Goal: Information Seeking & Learning: Learn about a topic

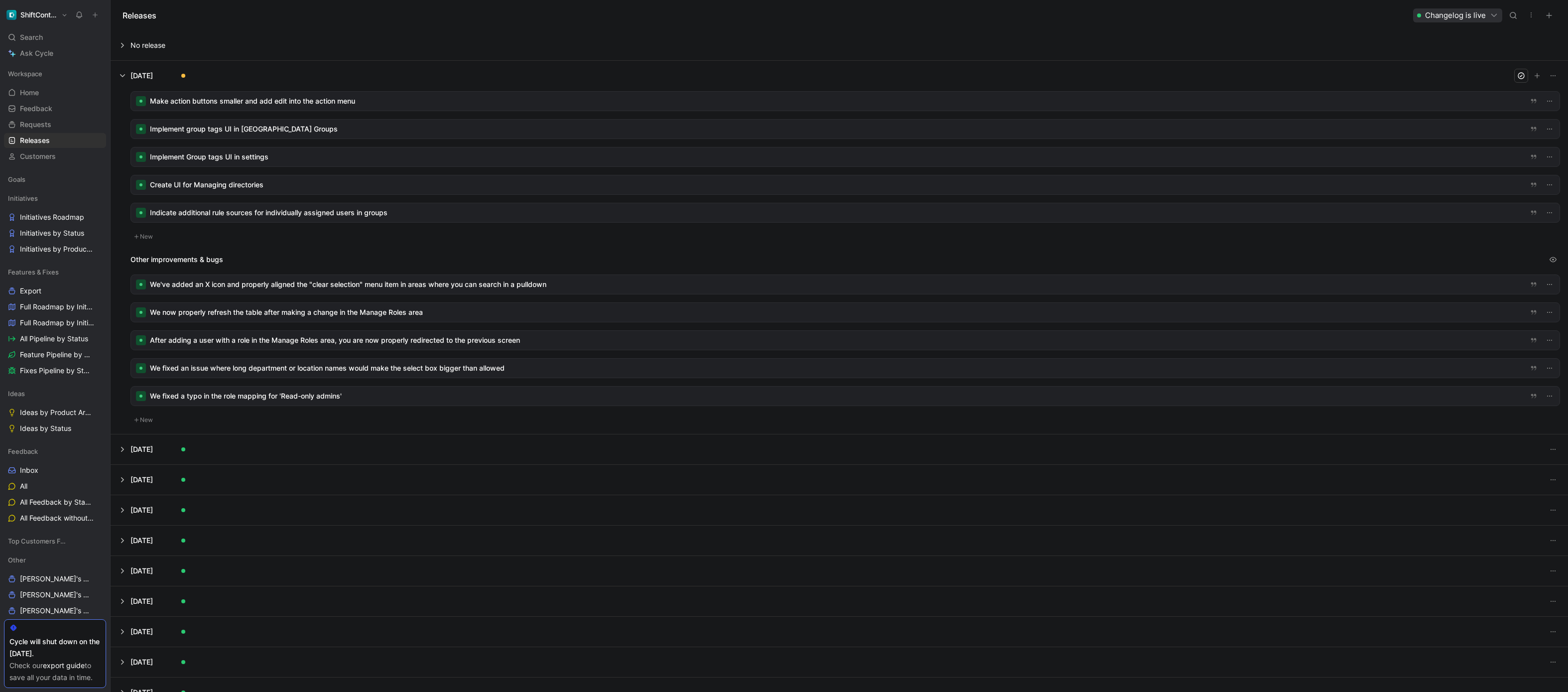
click at [201, 100] on div at bounding box center [845, 101] width 1428 height 19
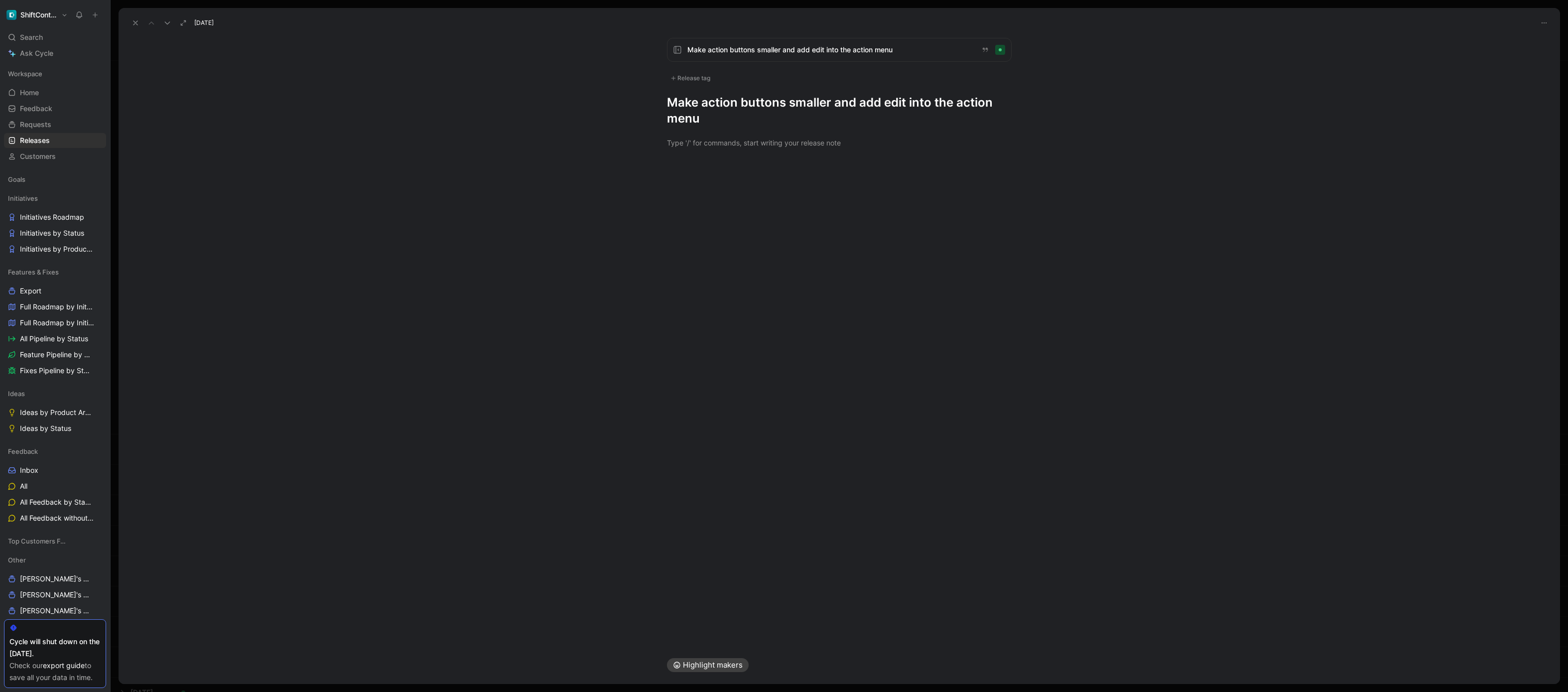
click at [693, 80] on div "Release tag" at bounding box center [690, 79] width 47 height 12
click at [689, 196] on div "Design" at bounding box center [696, 199] width 30 height 12
click at [677, 196] on input "Design Edit" at bounding box center [673, 198] width 6 height 6
checkbox input "true"
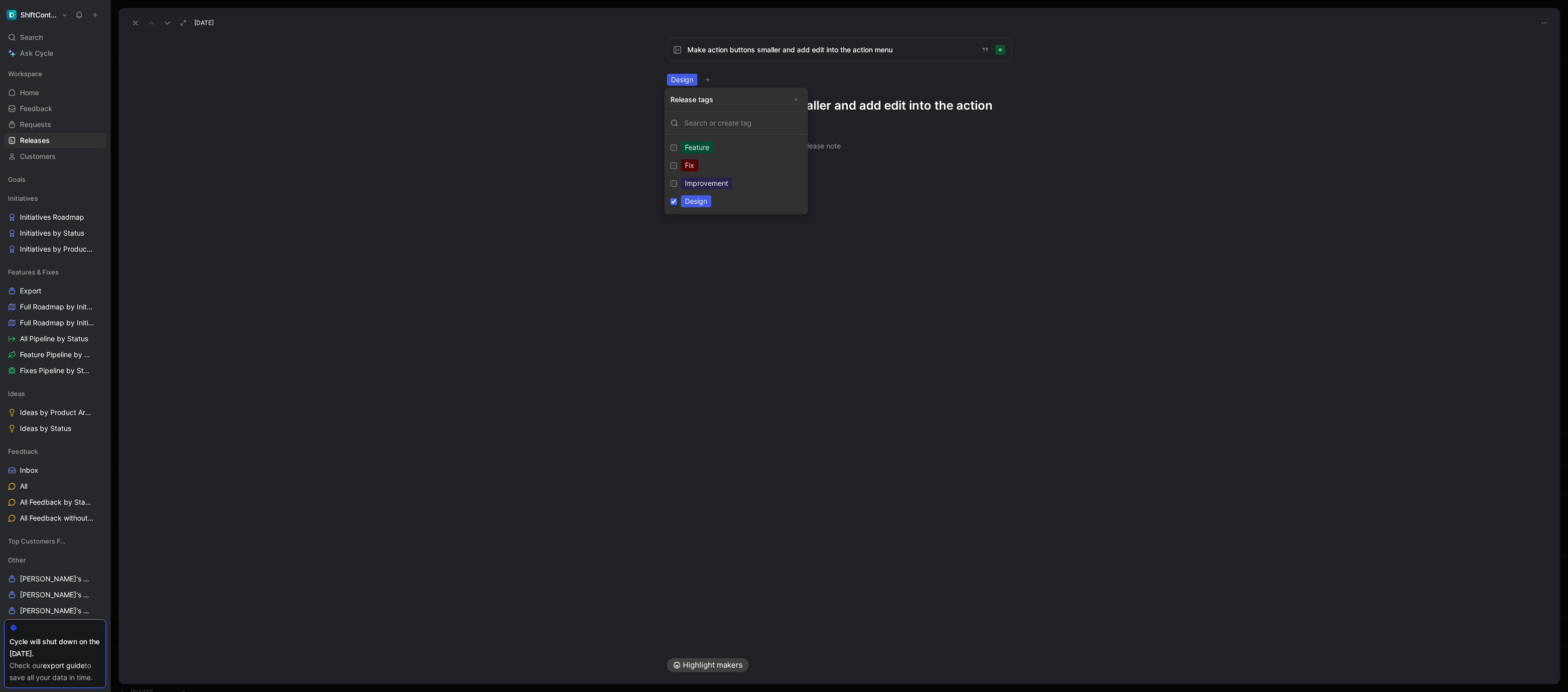
click at [693, 181] on div "Improvement" at bounding box center [707, 184] width 51 height 12
click at [677, 181] on input "Improvement Edit" at bounding box center [673, 183] width 6 height 6
checkbox input "true"
click at [719, 100] on h1 "Make action buttons smaller and add edit into the action menu" at bounding box center [839, 114] width 345 height 32
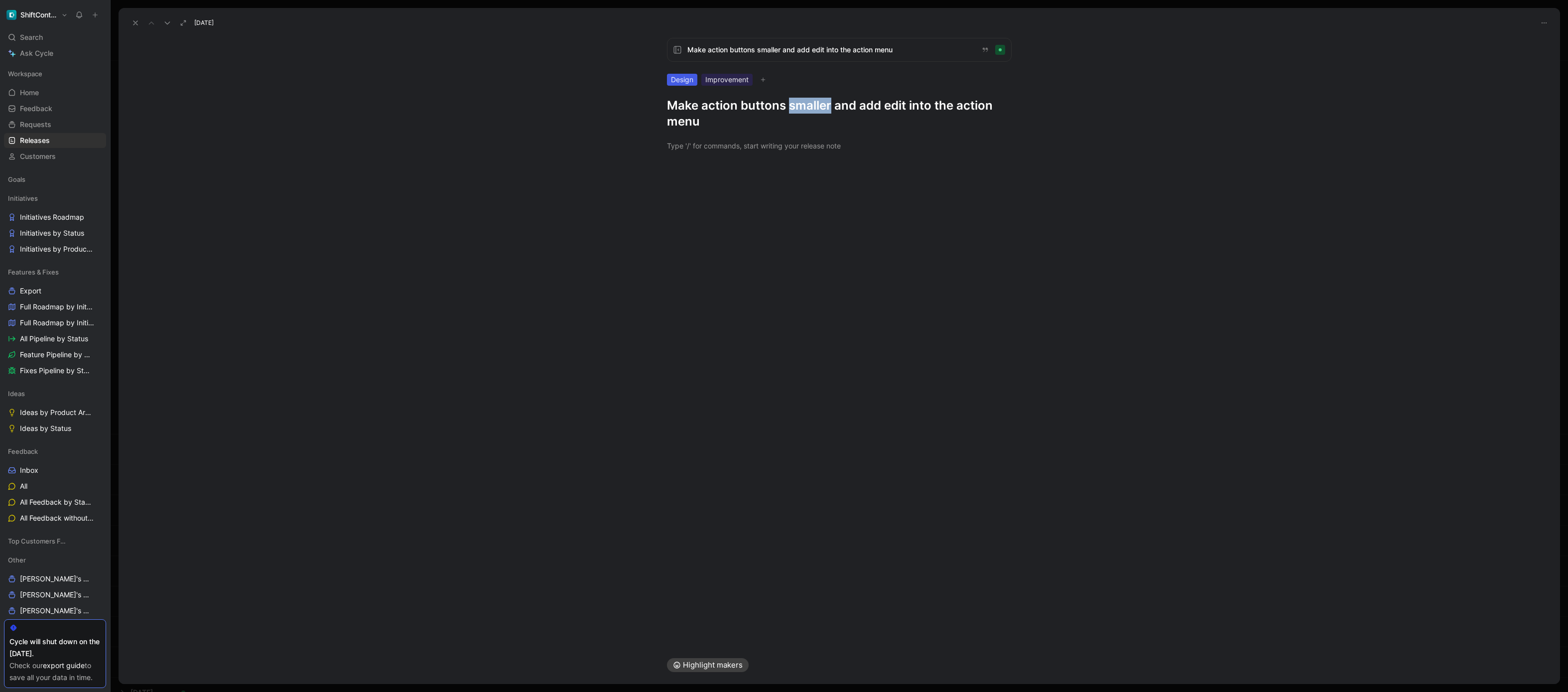
click at [719, 100] on h1 "Make action buttons smaller and add edit into the action menu" at bounding box center [839, 114] width 345 height 32
click at [719, 130] on div "All actions are available in a new streamlines button that takes up less space …" at bounding box center [839, 130] width 345 height 11
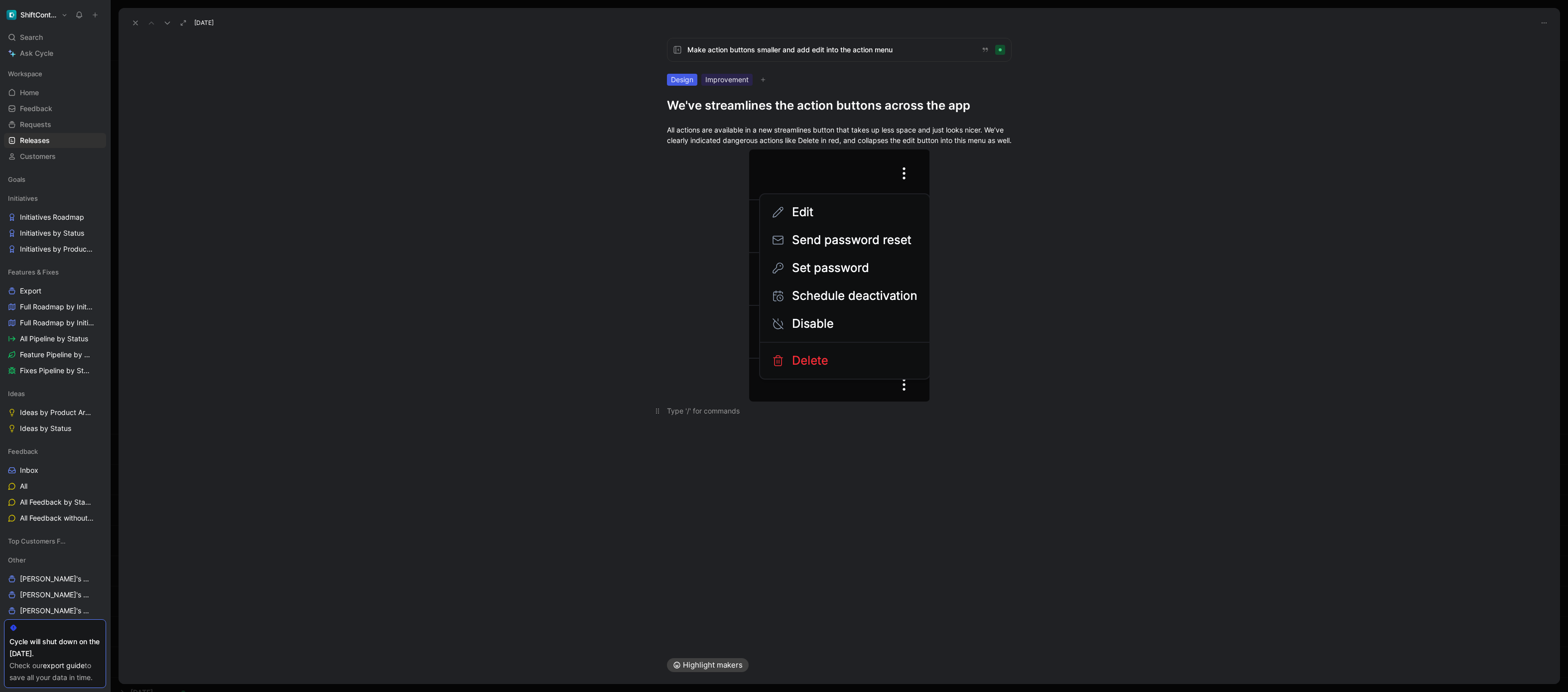
click at [678, 419] on p at bounding box center [838, 411] width 383 height 17
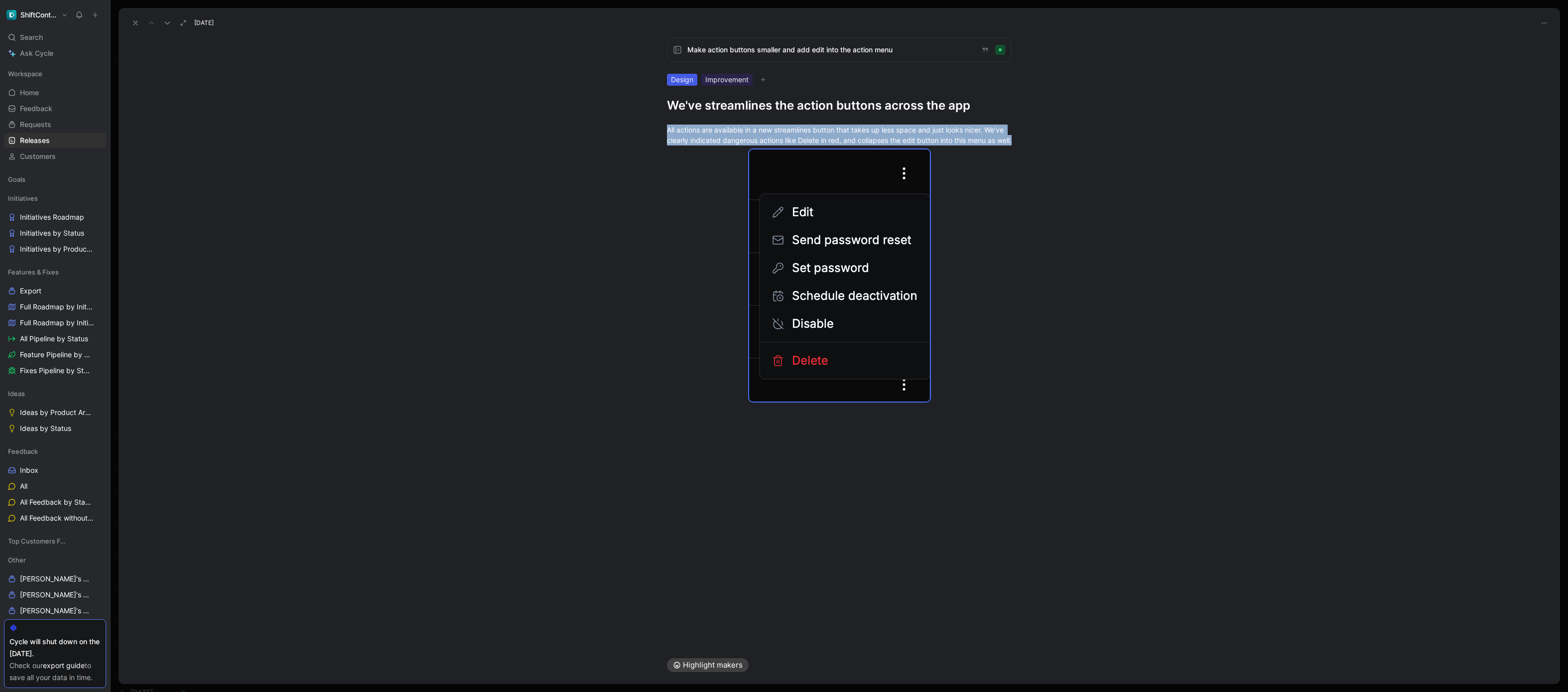
click at [136, 25] on icon at bounding box center [135, 22] width 8 height 8
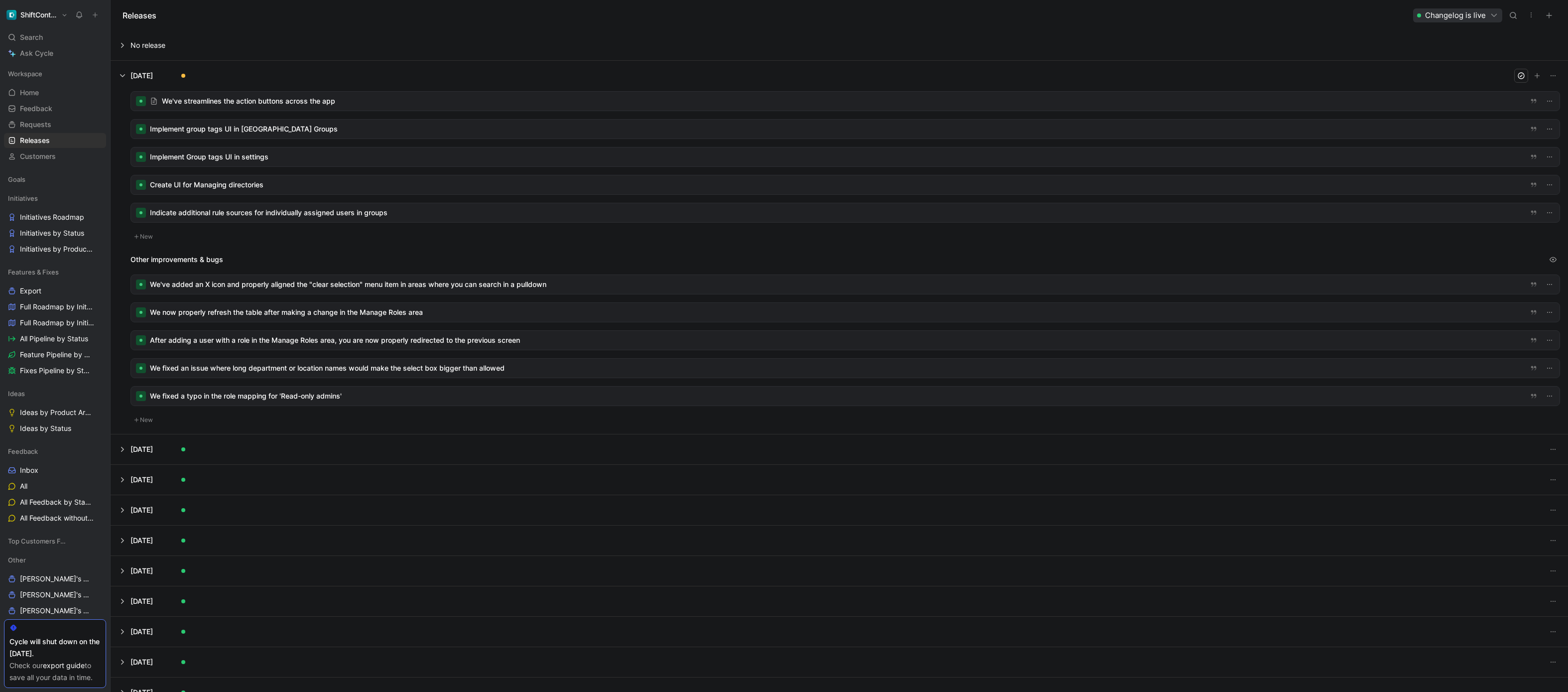
click at [229, 185] on div at bounding box center [845, 184] width 1428 height 19
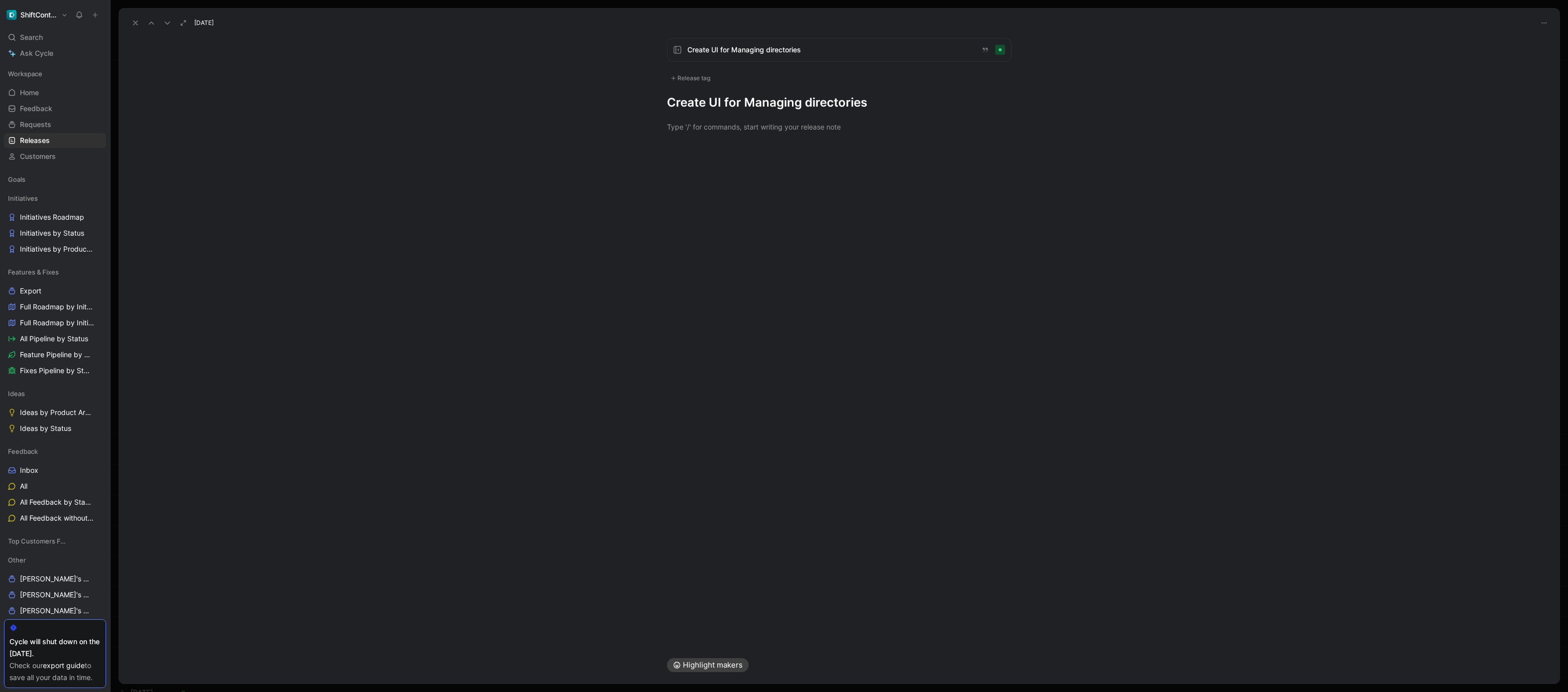
click at [719, 83] on div "Create UI for Managing directories Release tag Create UI for Managing directori…" at bounding box center [838, 74] width 383 height 72
click at [691, 82] on div "Release tag" at bounding box center [690, 79] width 47 height 12
click at [693, 143] on div "Feature" at bounding box center [697, 145] width 33 height 12
click at [677, 143] on input "Feature Edit" at bounding box center [673, 144] width 6 height 6
checkbox input "true"
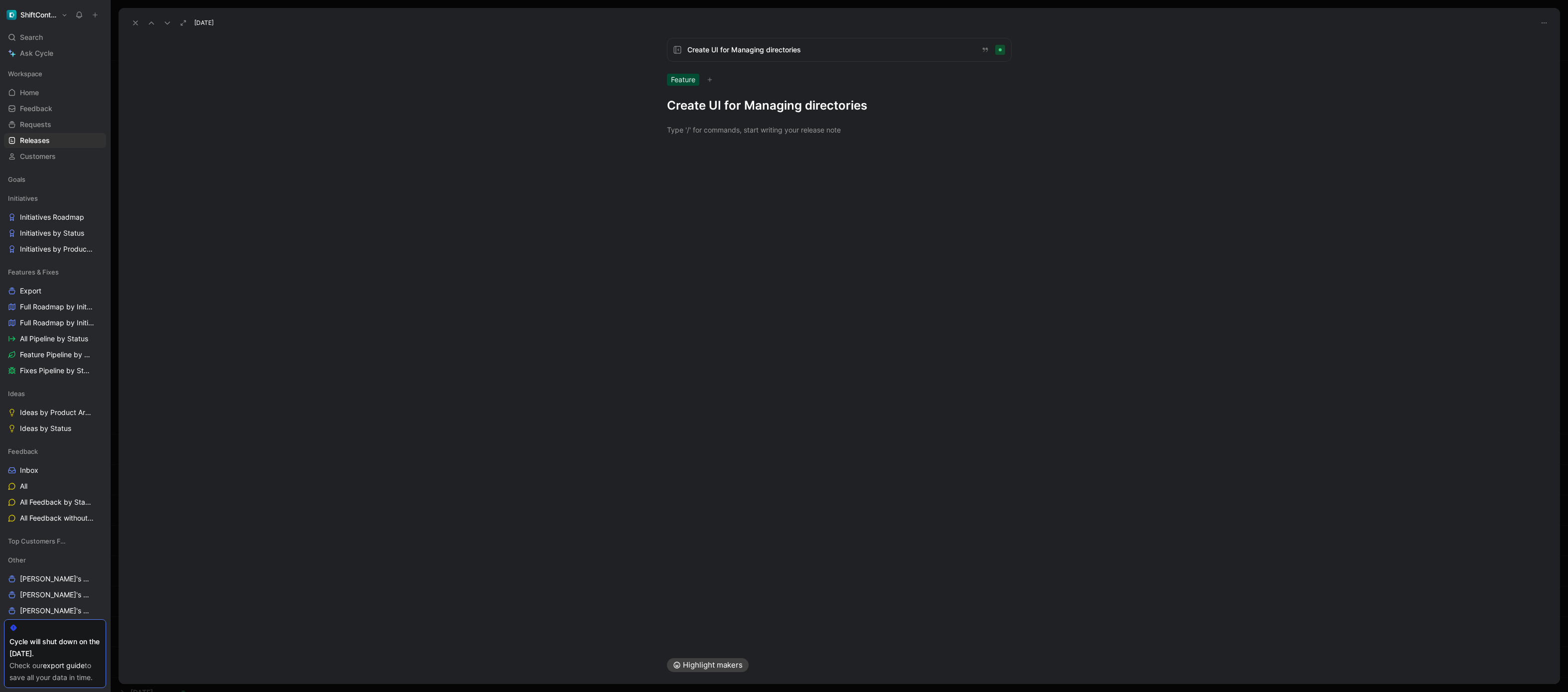
click at [719, 103] on h1 "Create UI for Managing directories" at bounding box center [839, 106] width 345 height 16
click at [719, 122] on p at bounding box center [838, 130] width 383 height 17
click at [719, 163] on div "Create UI for Managing directories Feature Integrations are now connectors!" at bounding box center [839, 338] width 1442 height 616
click at [719, 128] on div at bounding box center [839, 130] width 345 height 11
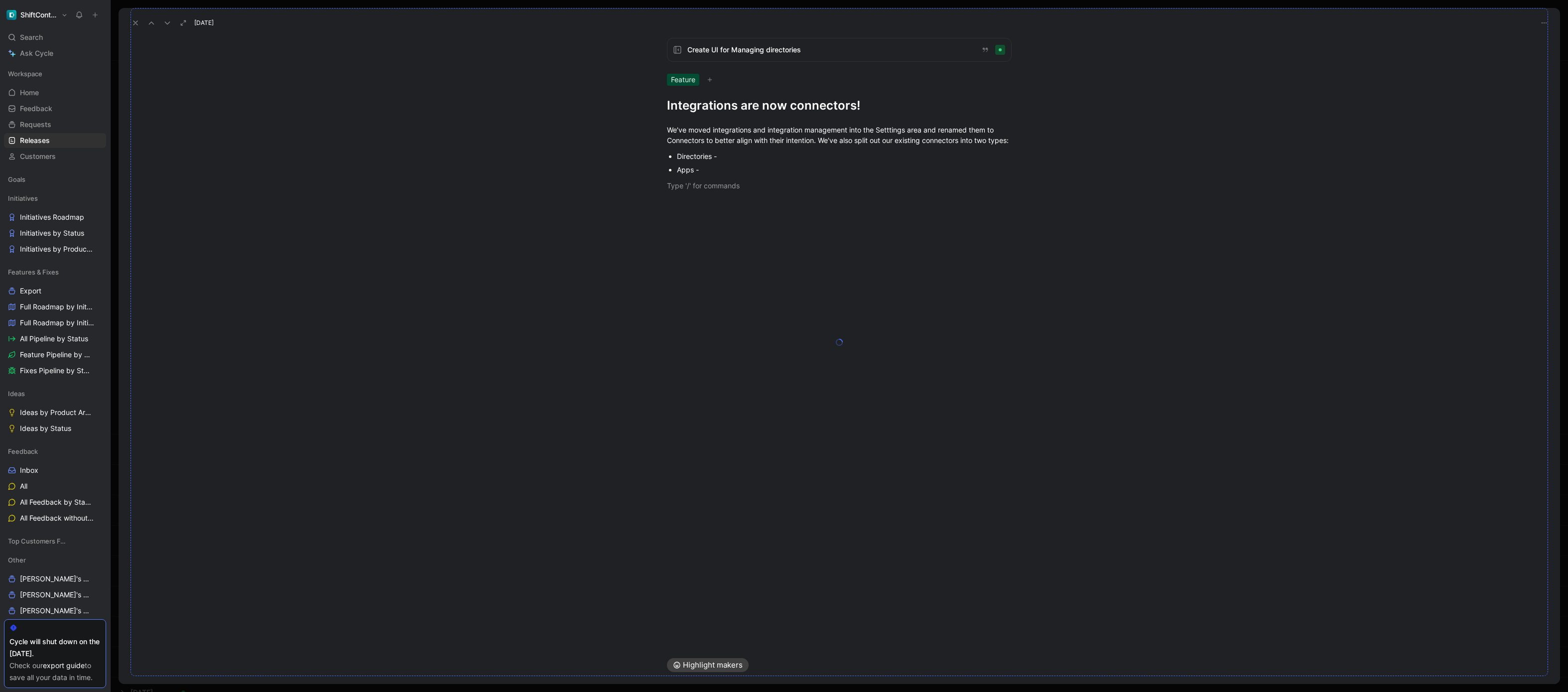
click at [719, 170] on div at bounding box center [839, 342] width 1418 height 668
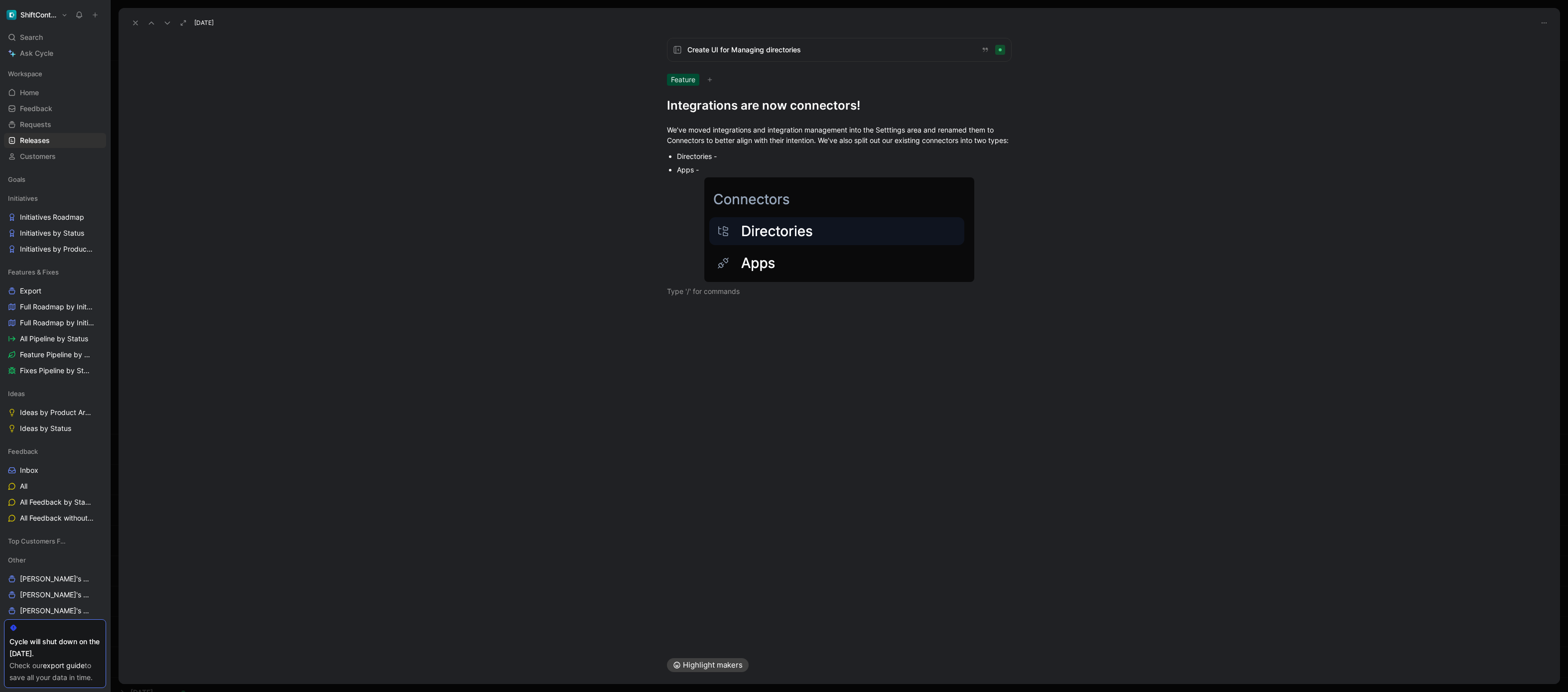
click at [719, 162] on div "Directories -" at bounding box center [844, 156] width 335 height 11
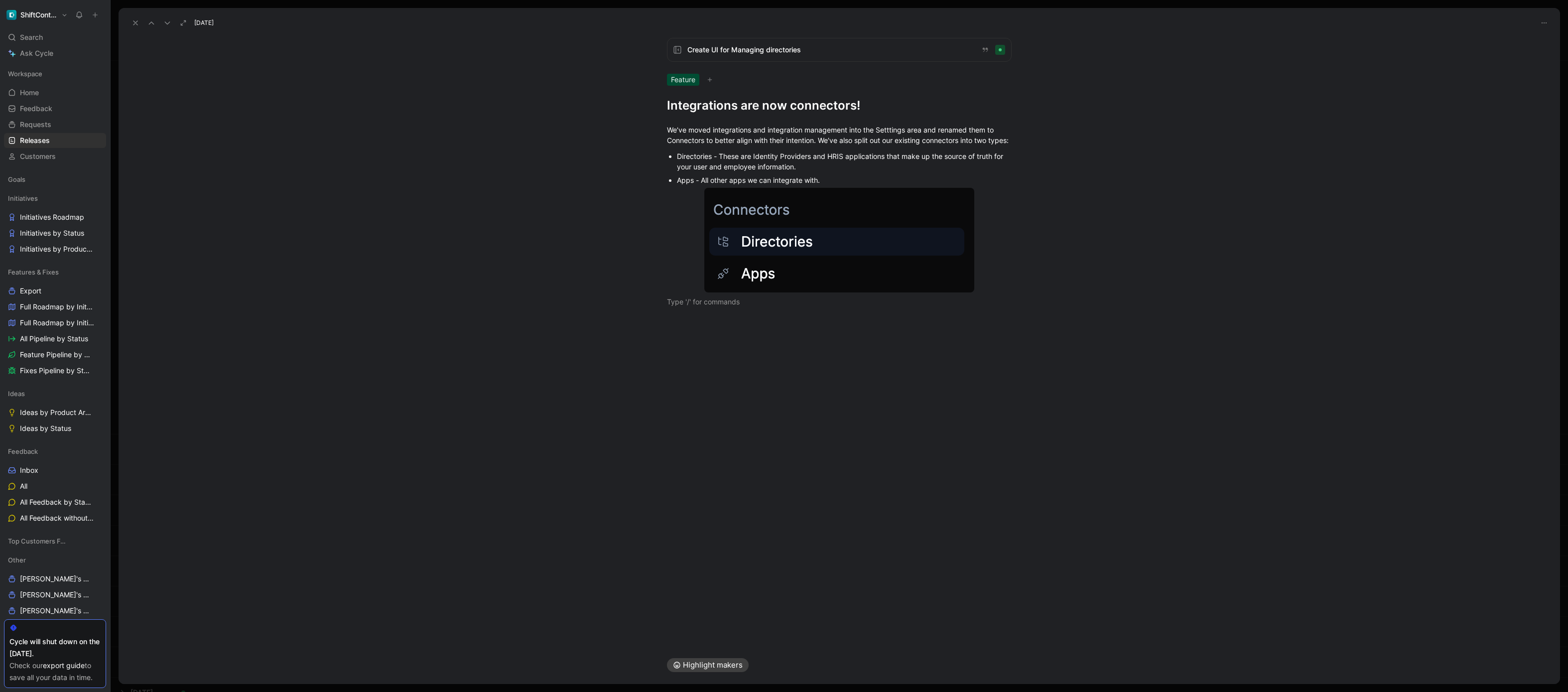
click at [719, 318] on div "We’ve moved integrations and integration management into the Setttings area and…" at bounding box center [839, 216] width 1442 height 204
click at [606, 296] on icon "button" at bounding box center [605, 295] width 4 height 4
click at [719, 315] on h2 "Directories" at bounding box center [838, 304] width 383 height 21
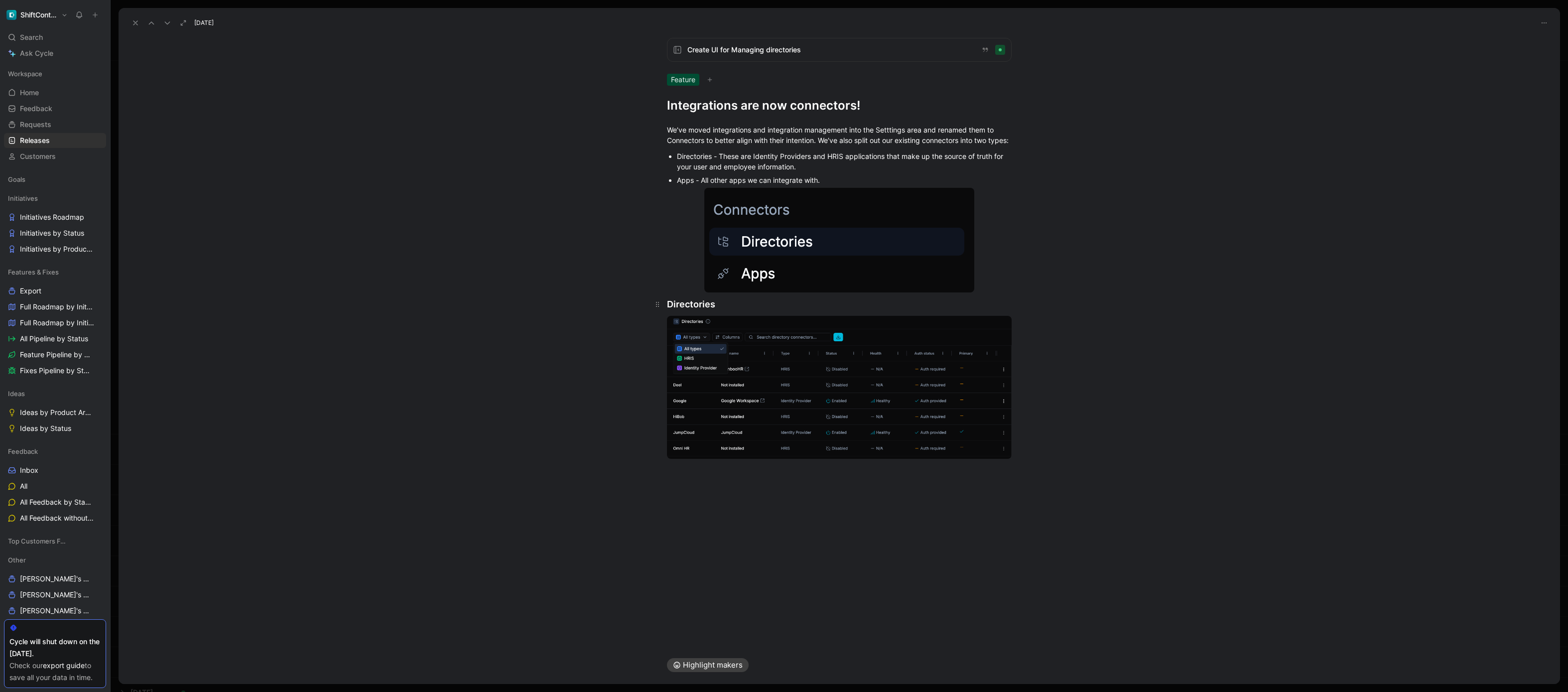
click at [719, 311] on div "Directories" at bounding box center [839, 304] width 345 height 13
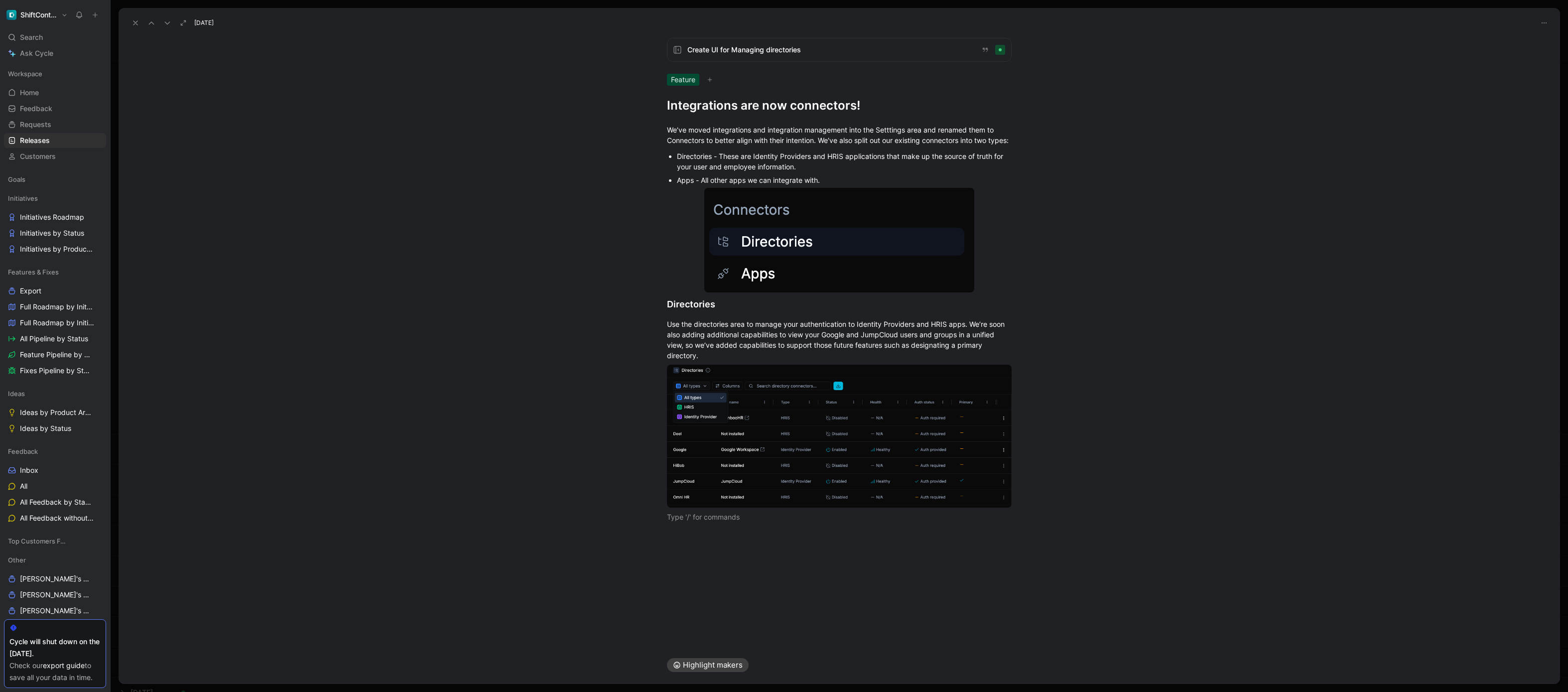
click at [693, 497] on div "We’ve moved integrations and integration management into the Setttings area and…" at bounding box center [839, 323] width 1442 height 420
click at [596, 497] on icon "button" at bounding box center [595, 511] width 4 height 4
click at [704, 497] on h2 "Apps" at bounding box center [838, 520] width 383 height 21
click at [719, 497] on div "We’ve moved integrations and integration management into the Setttings area and…" at bounding box center [839, 326] width 1442 height 424
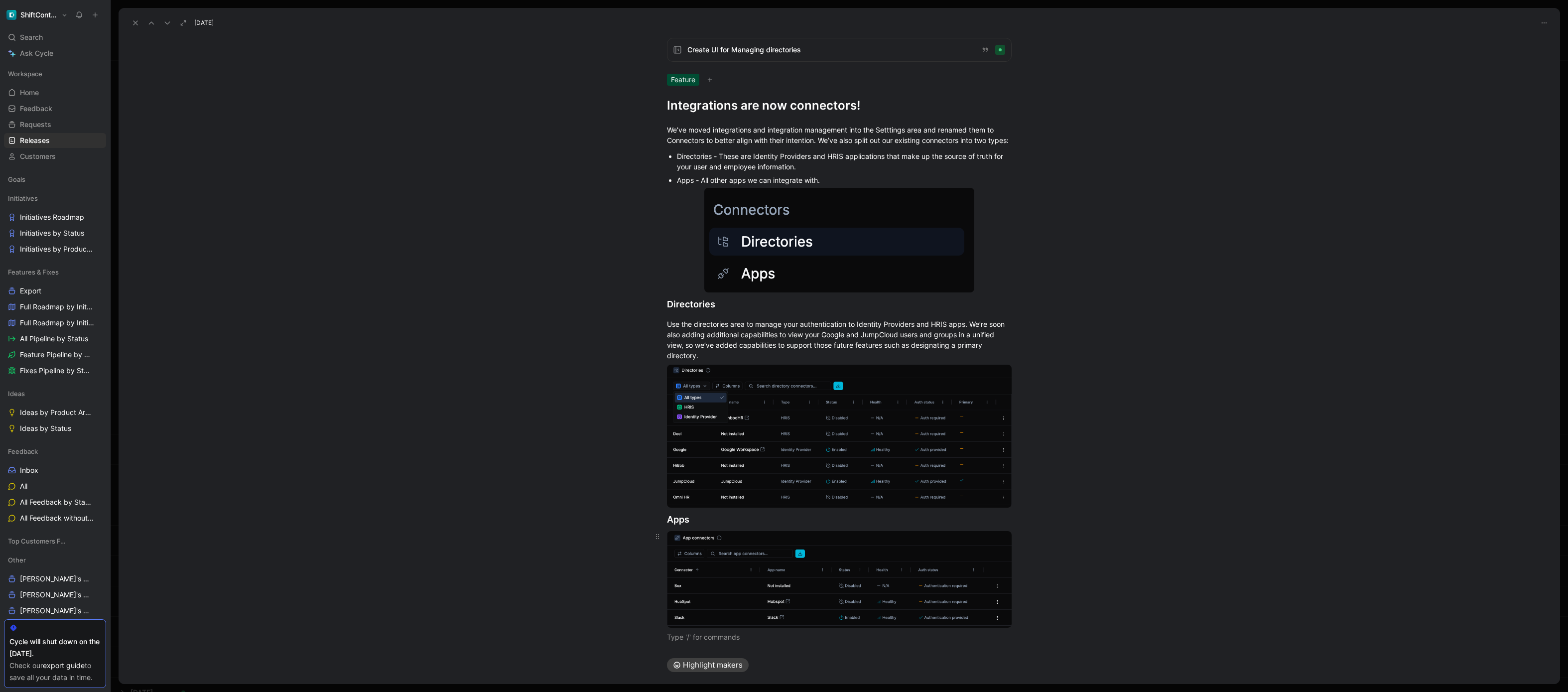
scroll to position [23, 0]
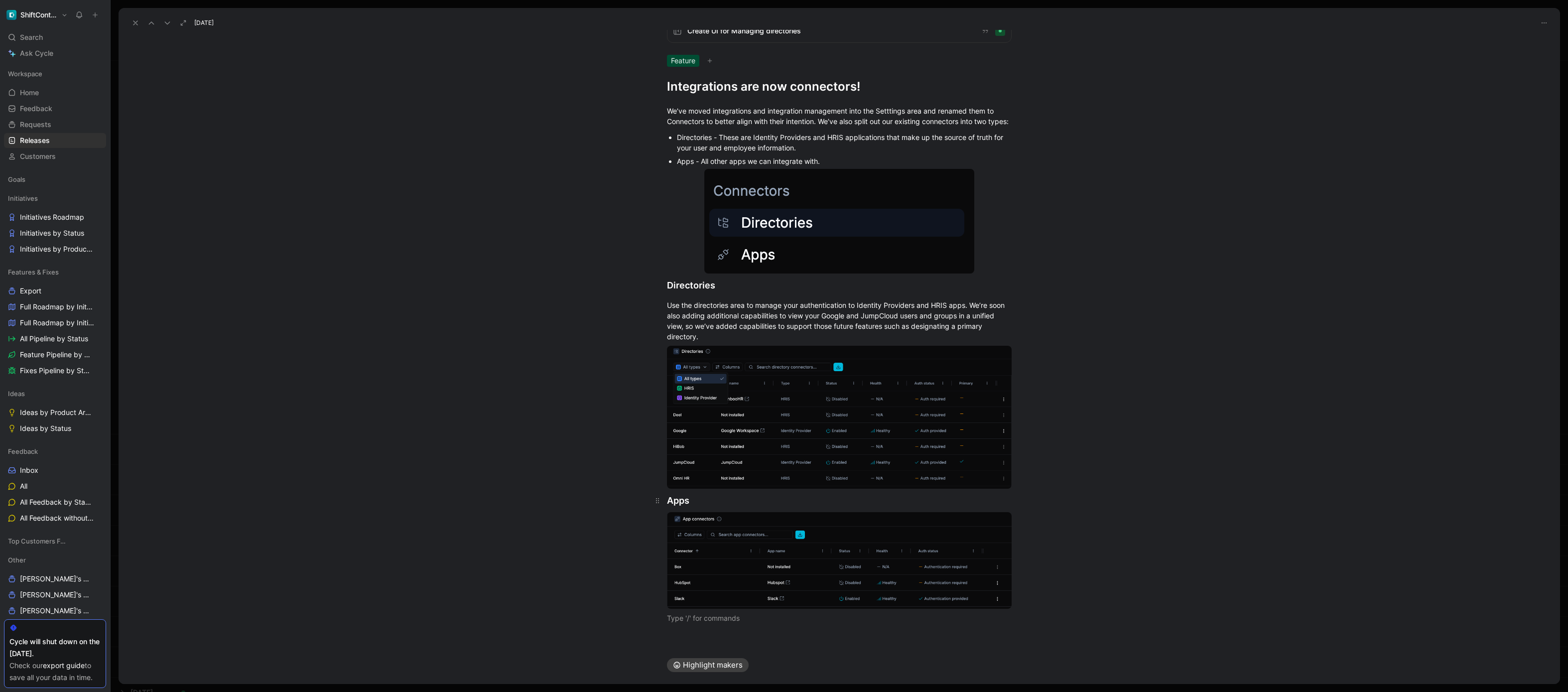
click at [696, 497] on div "Apps" at bounding box center [839, 500] width 345 height 13
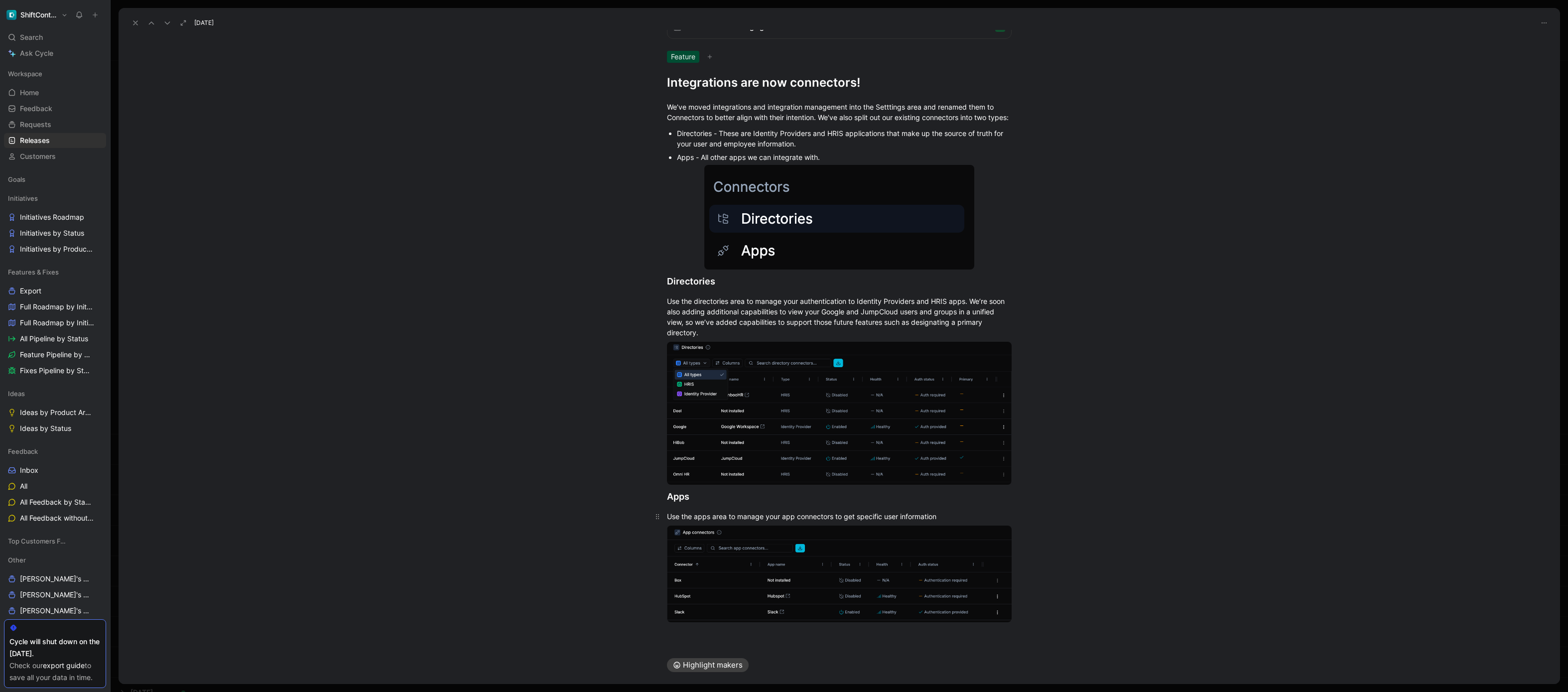
click at [719, 497] on div "Use the apps area to manage your app connectors to get specific user information" at bounding box center [839, 516] width 345 height 11
click at [719, 497] on div "Use the apps area to manage your app connectors to sync users from ShiftContr" at bounding box center [839, 516] width 345 height 11
click at [719, 497] on div "Use the apps area to manage your app connectors to sync users in and out of Shi…" at bounding box center [839, 516] width 345 height 11
click at [719, 485] on div at bounding box center [838, 414] width 383 height 143
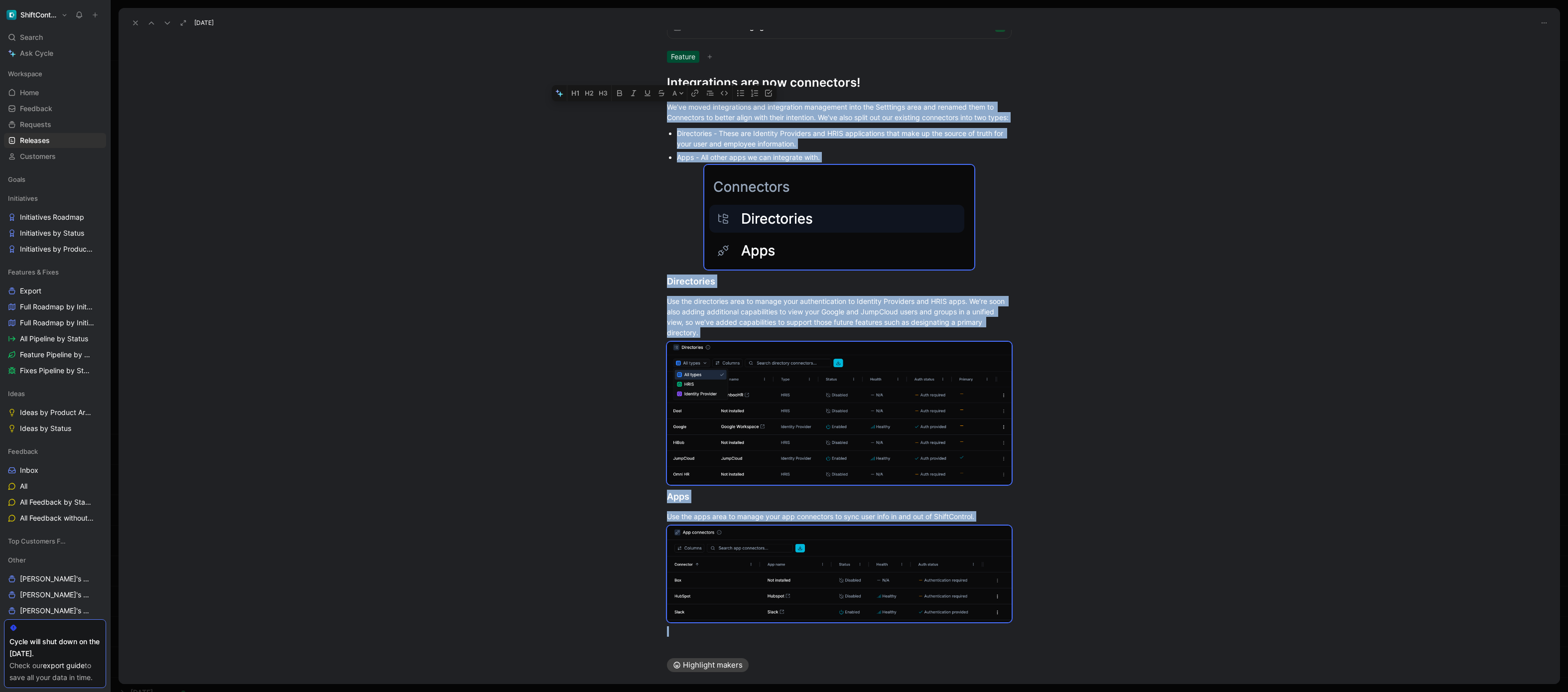
copy div "We’ve moved integrations and integration management into the Setttings area and…"
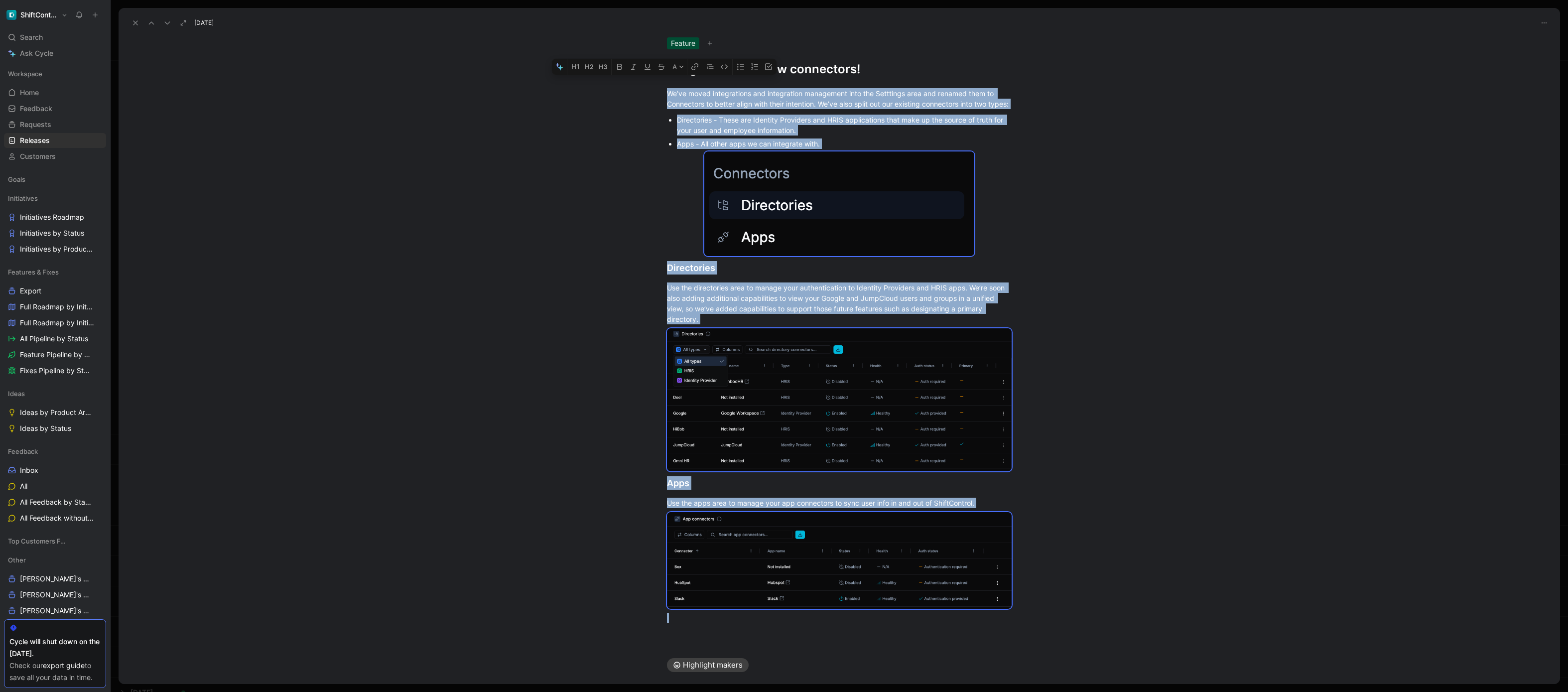
scroll to position [47, 0]
click at [719, 267] on div "Directories" at bounding box center [839, 267] width 345 height 13
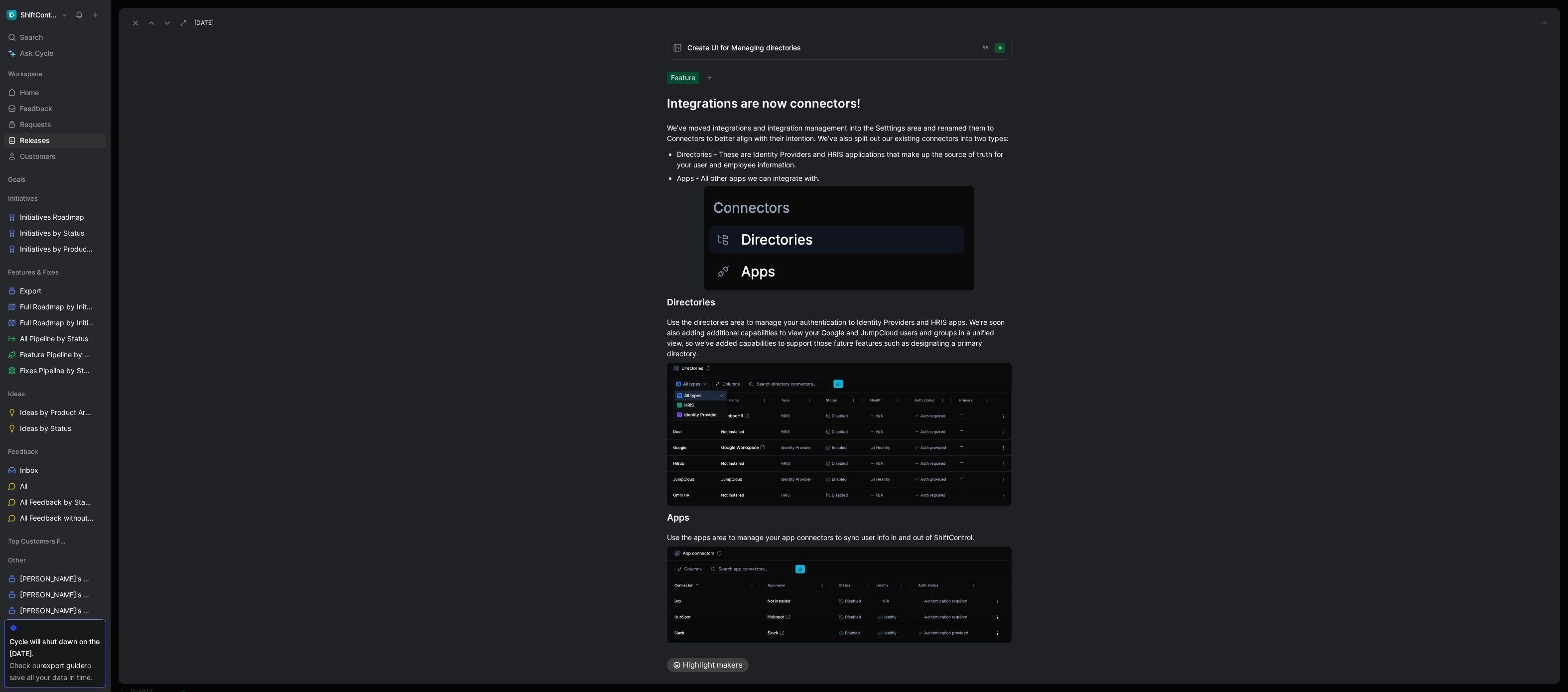
scroll to position [0, 0]
drag, startPoint x: 706, startPoint y: 150, endPoint x: 654, endPoint y: 133, distance: 54.7
click at [654, 133] on p "We’ve moved integrations and integration management into the Setttings area and…" at bounding box center [838, 135] width 383 height 27
click at [719, 117] on div "We’ve moved Integrations into the Settings area and renamed them to Connectors …" at bounding box center [839, 392] width 1442 height 557
click at [719, 138] on div "We’ve moved Integrations into the Settings area and renamed them to Connectors …" at bounding box center [839, 135] width 345 height 21
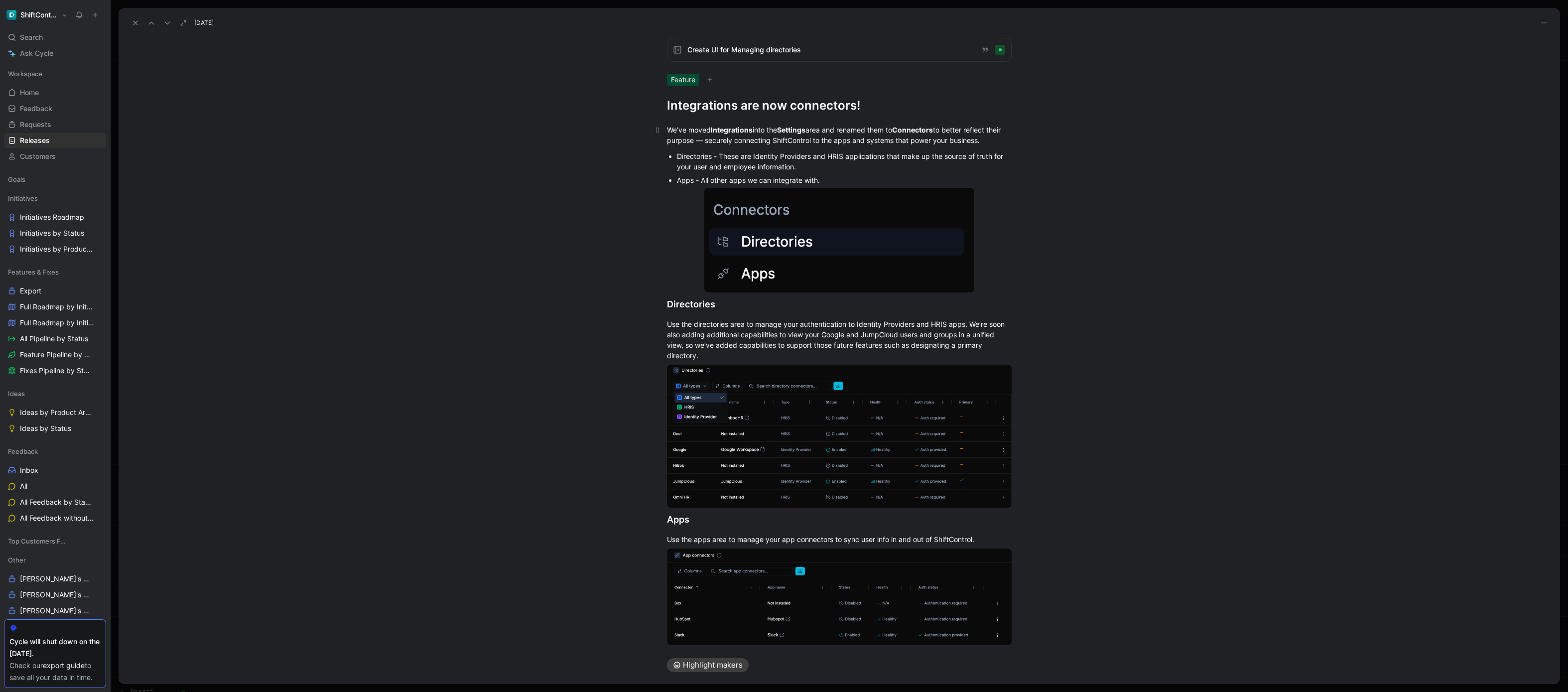
click at [719, 138] on p "We’ve moved Integrations into the Settings area and renamed them to Connectors …" at bounding box center [838, 135] width 383 height 27
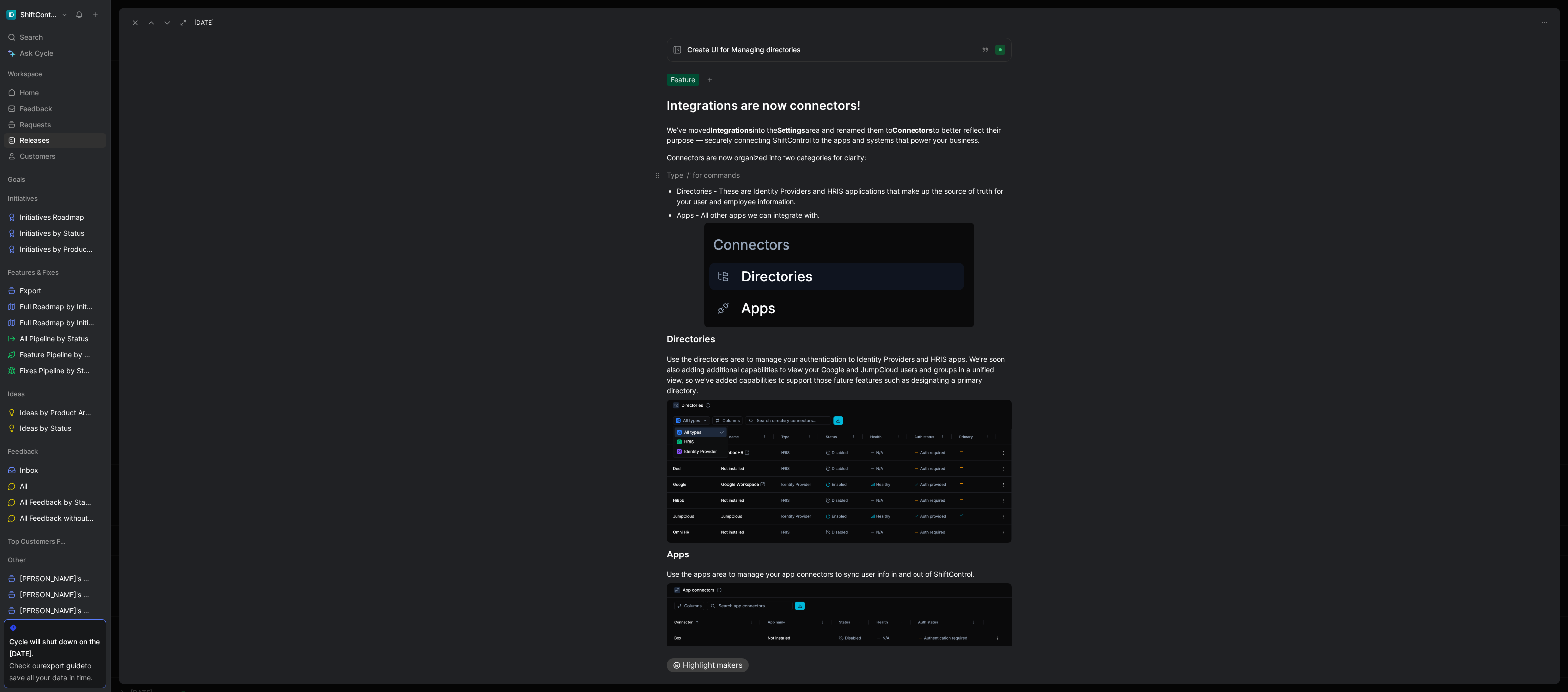
click at [719, 171] on div at bounding box center [839, 175] width 345 height 11
click at [719, 163] on p "Connectors are now organized into two categories for clarity:" at bounding box center [838, 157] width 383 height 17
click at [719, 174] on div at bounding box center [839, 175] width 345 height 11
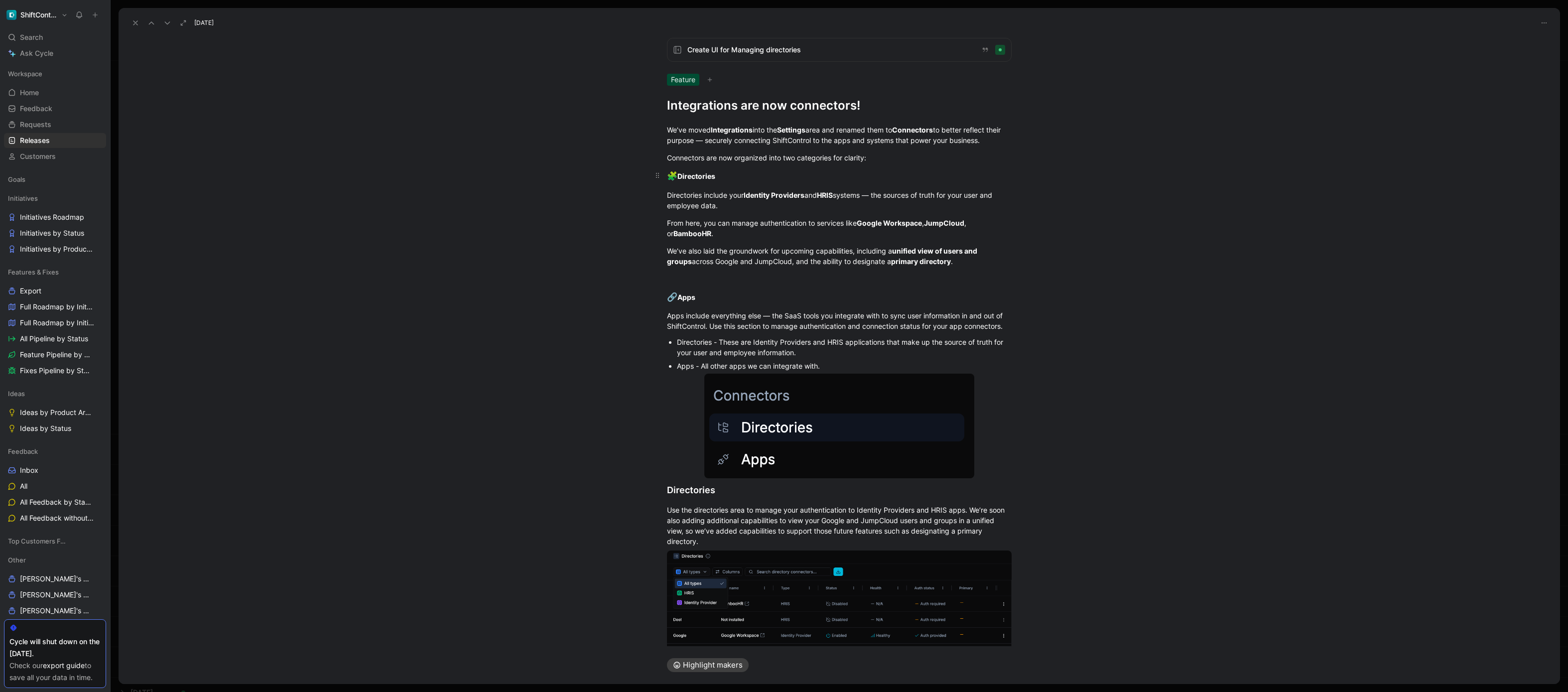
click at [706, 174] on strong "Directories" at bounding box center [696, 177] width 38 height 9
drag, startPoint x: 706, startPoint y: 174, endPoint x: 700, endPoint y: 176, distance: 6.3
click at [706, 174] on strong "Directories" at bounding box center [696, 177] width 38 height 9
click at [617, 161] on icon "button" at bounding box center [617, 159] width 4 height 5
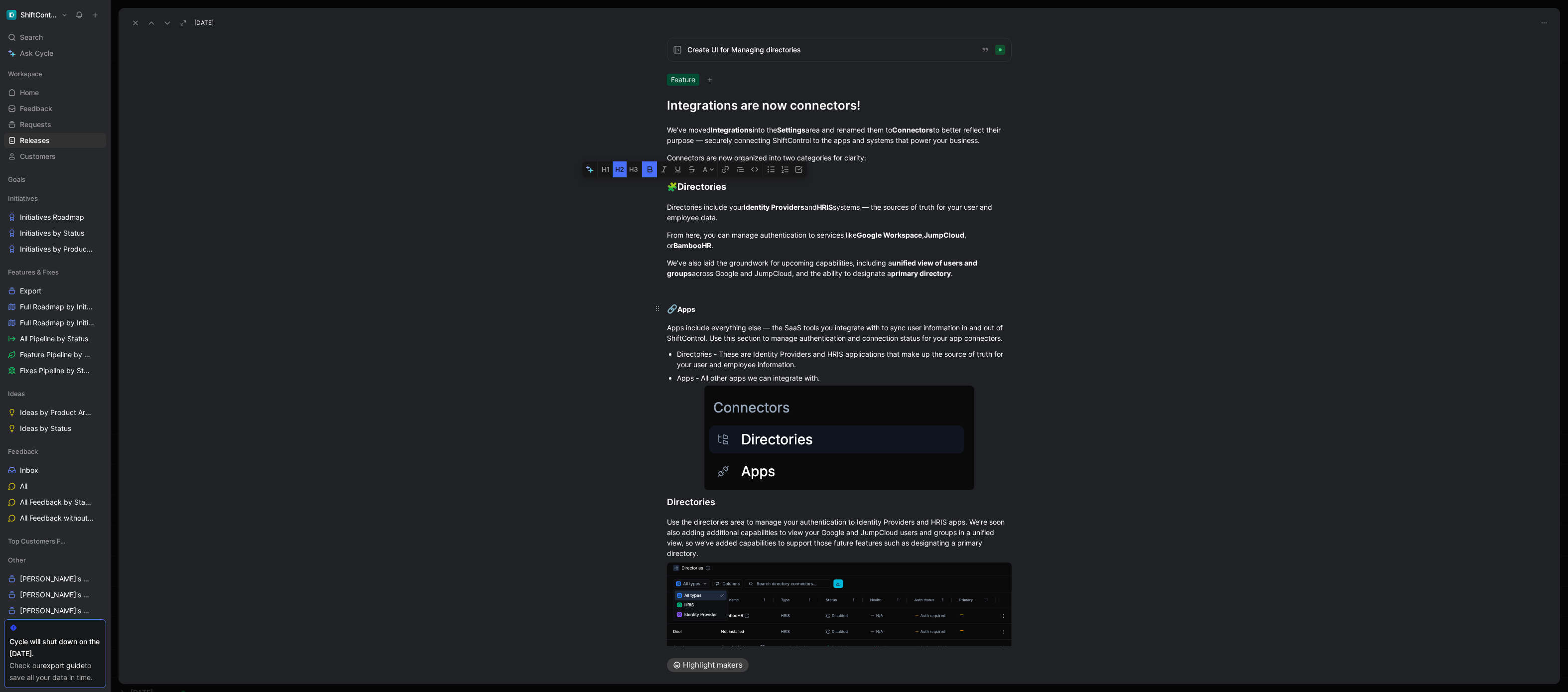
click at [688, 312] on strong "Apps" at bounding box center [686, 309] width 18 height 9
click at [605, 297] on button "button" at bounding box center [604, 292] width 14 height 16
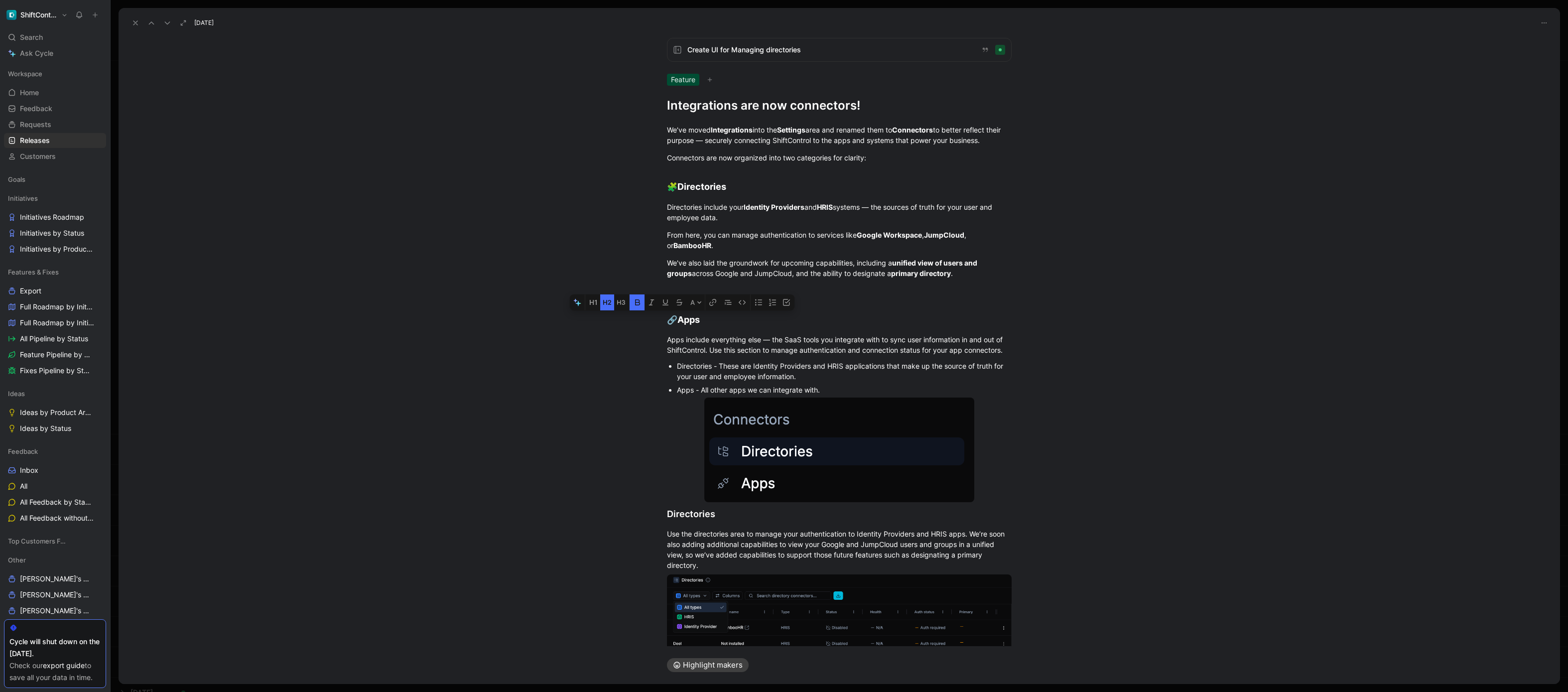
click at [587, 237] on div "We’ve moved Integrations into the Settings area and renamed them to Connectors …" at bounding box center [839, 498] width 1442 height 767
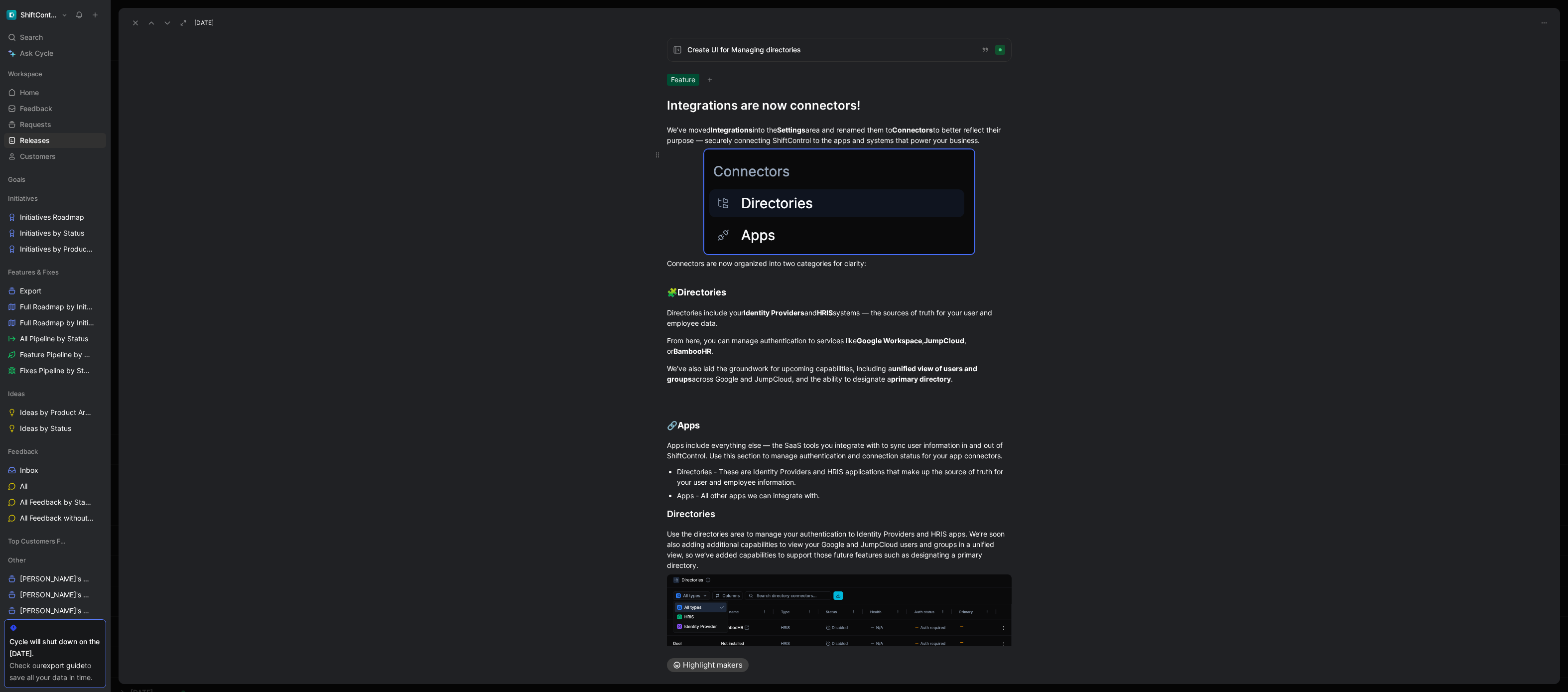
click at [682, 214] on div at bounding box center [839, 202] width 345 height 104
click at [719, 266] on div "Connectors are now organized into two categories for clarity:" at bounding box center [839, 263] width 345 height 11
click at [719, 278] on h2 "🧩 Directories" at bounding box center [838, 287] width 383 height 31
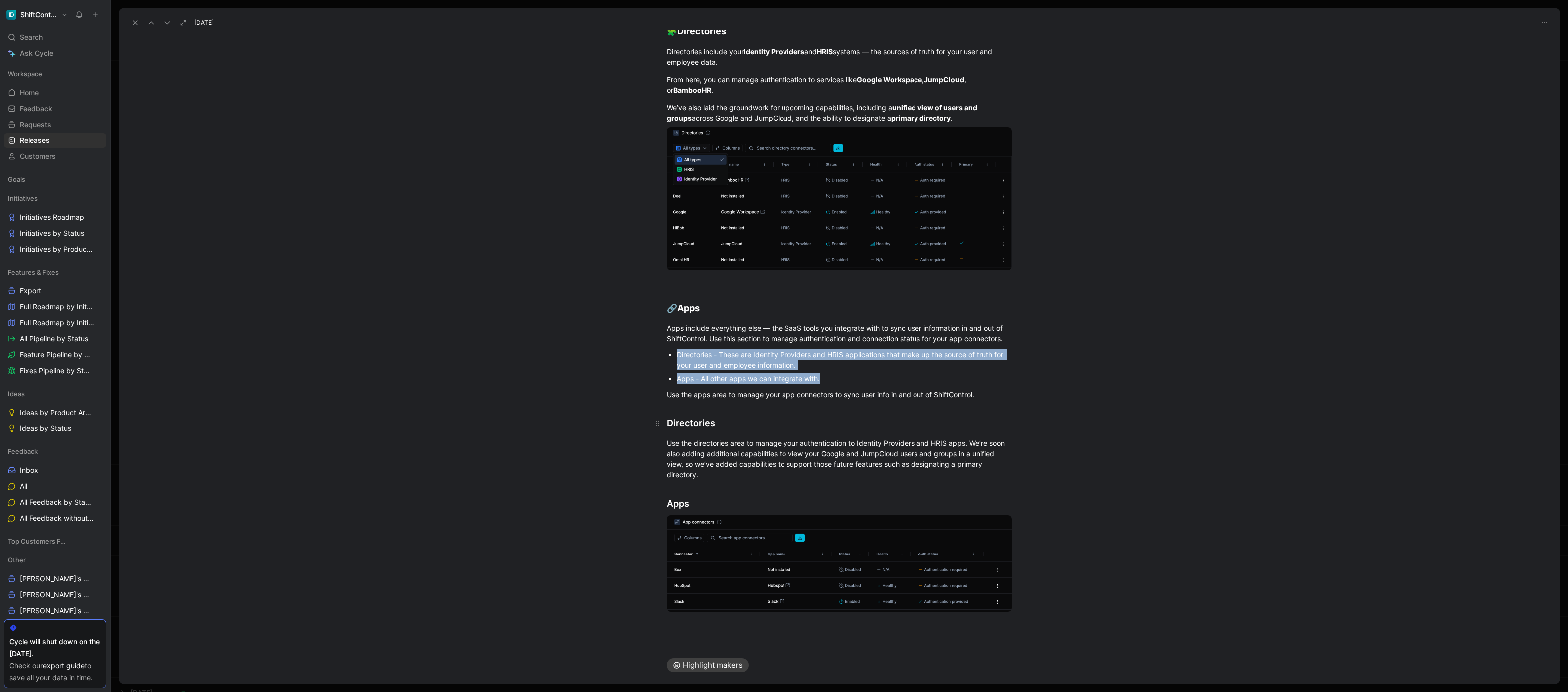
scroll to position [264, 0]
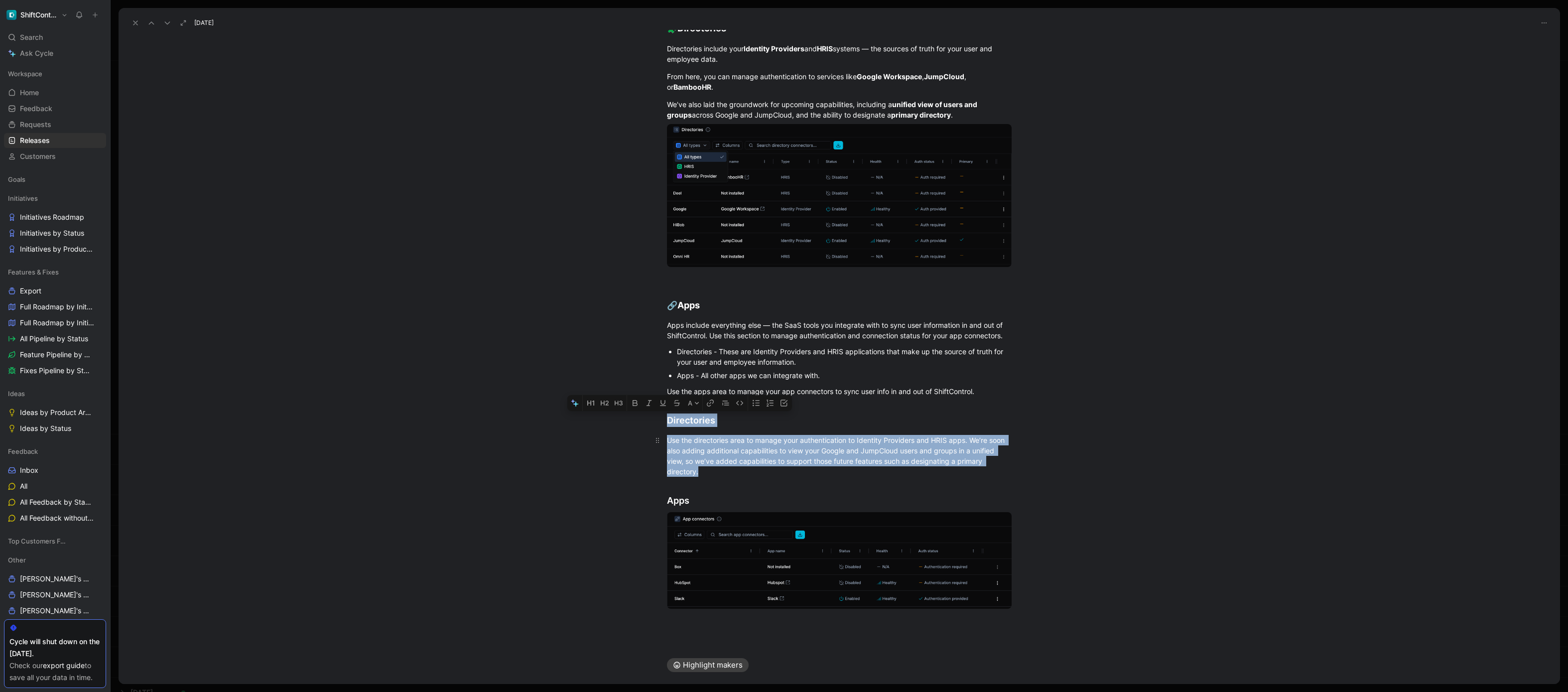
drag, startPoint x: 665, startPoint y: 422, endPoint x: 738, endPoint y: 469, distance: 86.8
click at [719, 469] on div "We’ve moved Integrations into the Settings area and renamed them to Connectors …" at bounding box center [839, 242] width 1442 height 785
click at [719, 481] on h2 "Apps" at bounding box center [838, 496] width 383 height 30
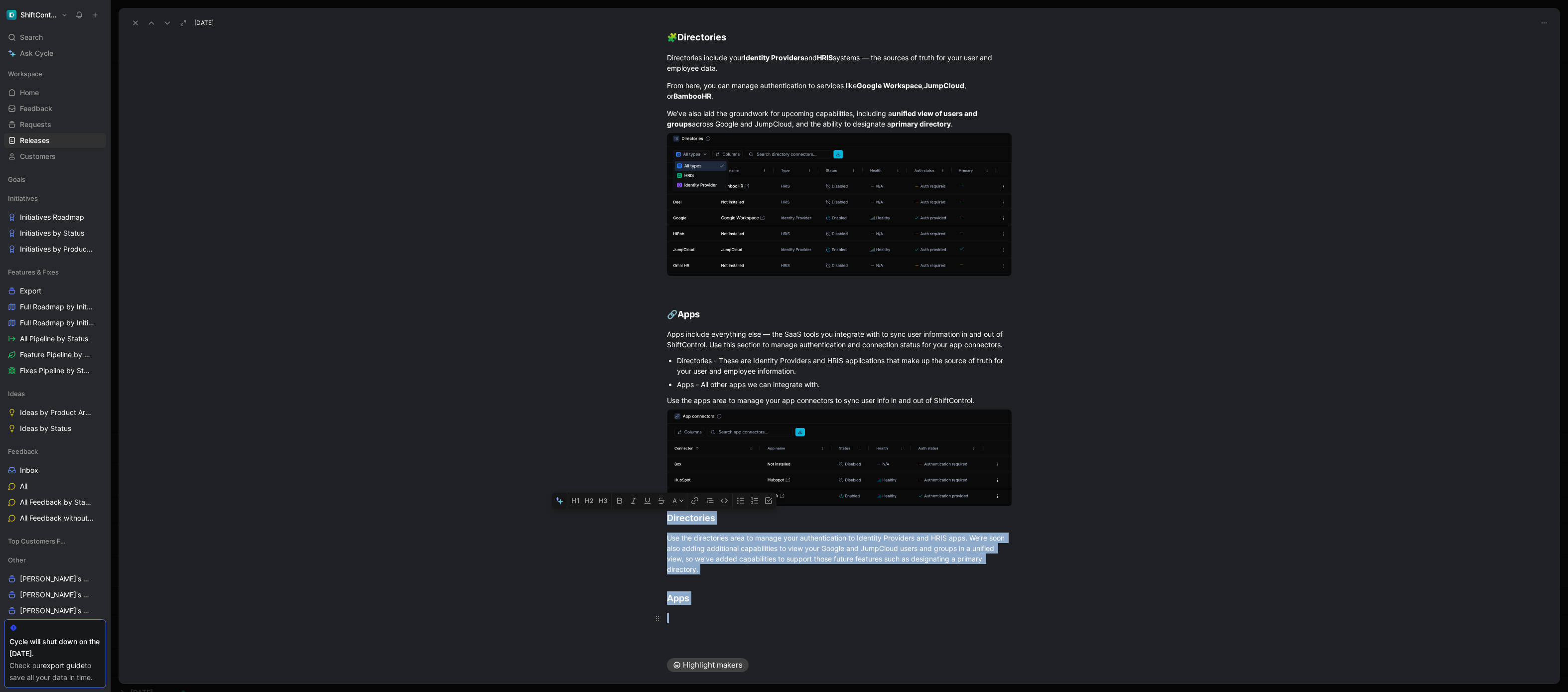
drag, startPoint x: 666, startPoint y: 520, endPoint x: 750, endPoint y: 615, distance: 126.8
click at [719, 497] on div "We’ve moved Integrations into the Settings area and renamed them to Connectors …" at bounding box center [839, 247] width 1442 height 776
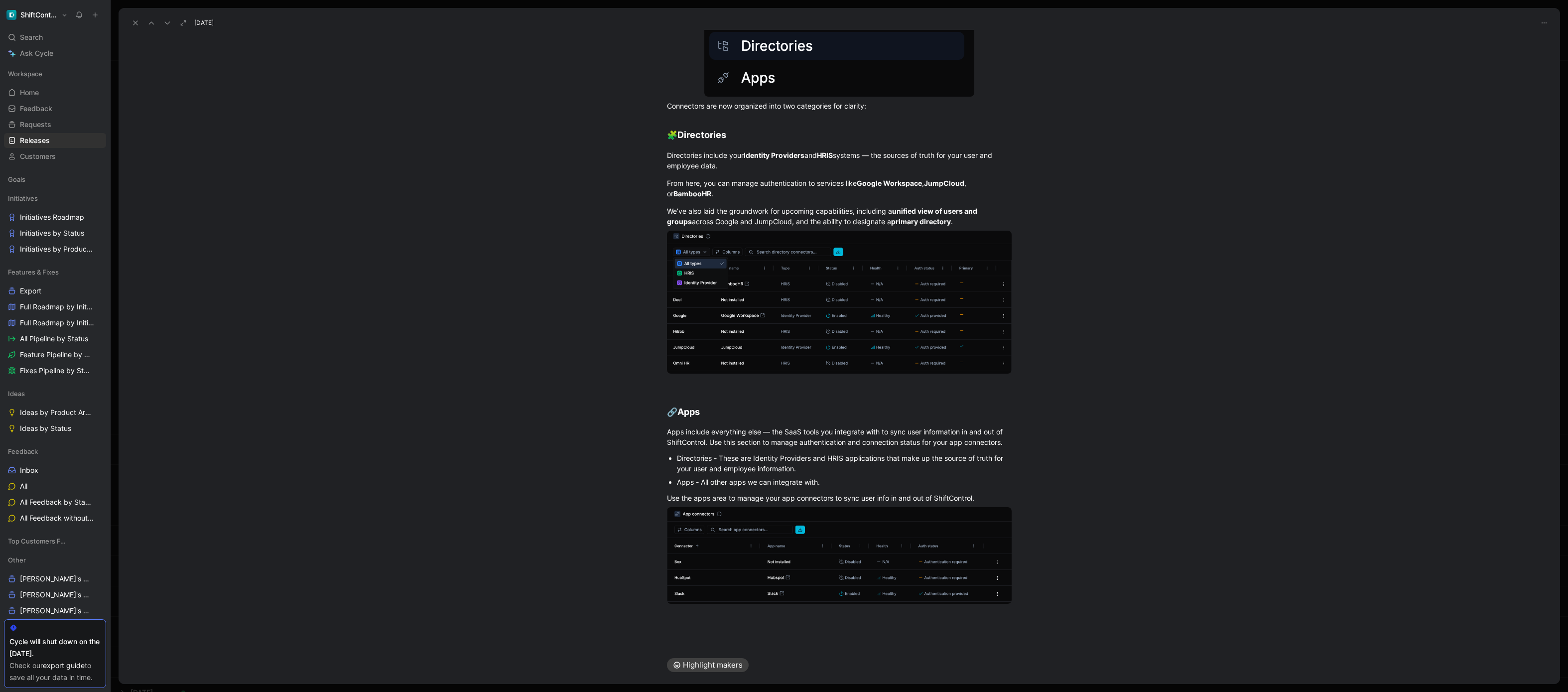
scroll to position [157, 0]
click at [719, 495] on div "Use the apps area to manage your app connectors to sync user info in and out of…" at bounding box center [839, 498] width 345 height 11
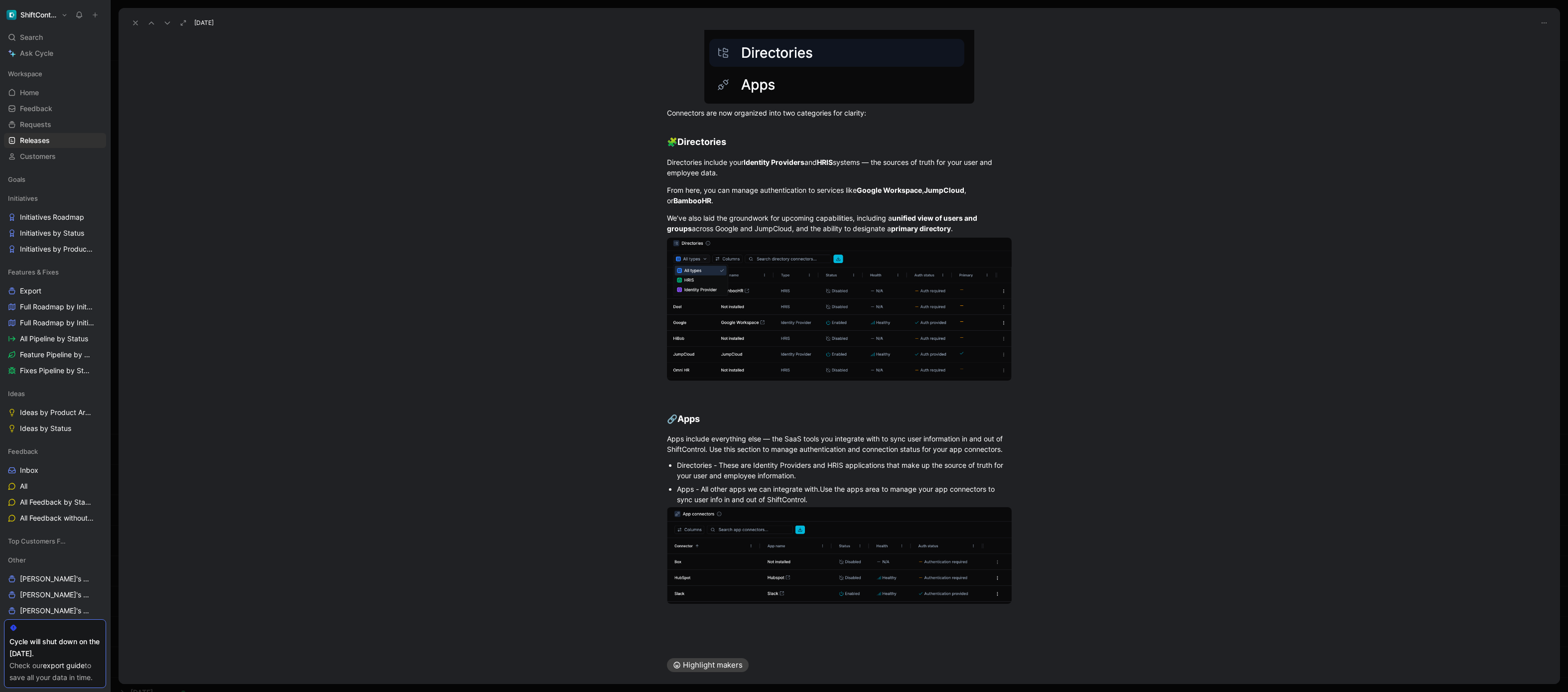
click at [719, 469] on div "Directories - These are Identity Providers and HRIS applications that make up t…" at bounding box center [844, 470] width 335 height 21
click at [719, 399] on h2 "🔗 Apps" at bounding box center [838, 414] width 383 height 31
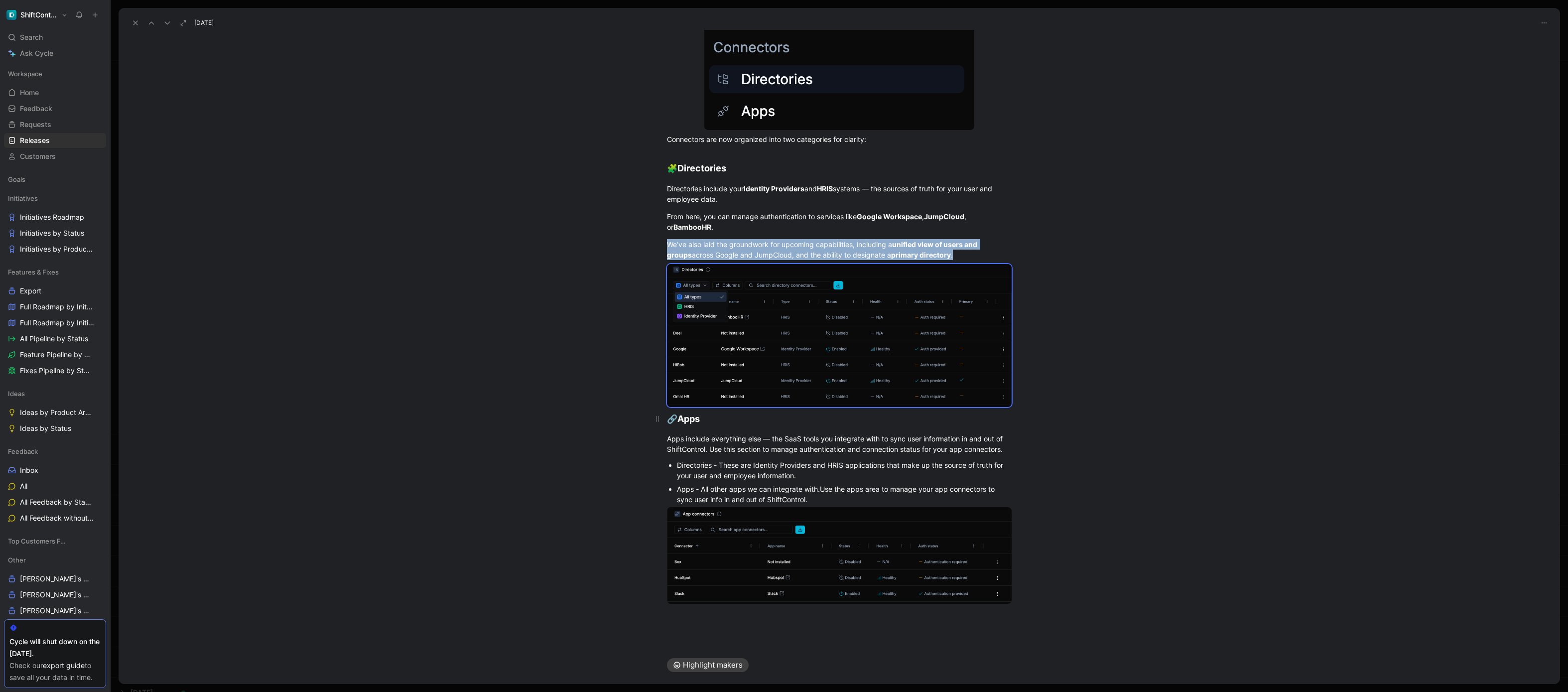
scroll to position [124, 0]
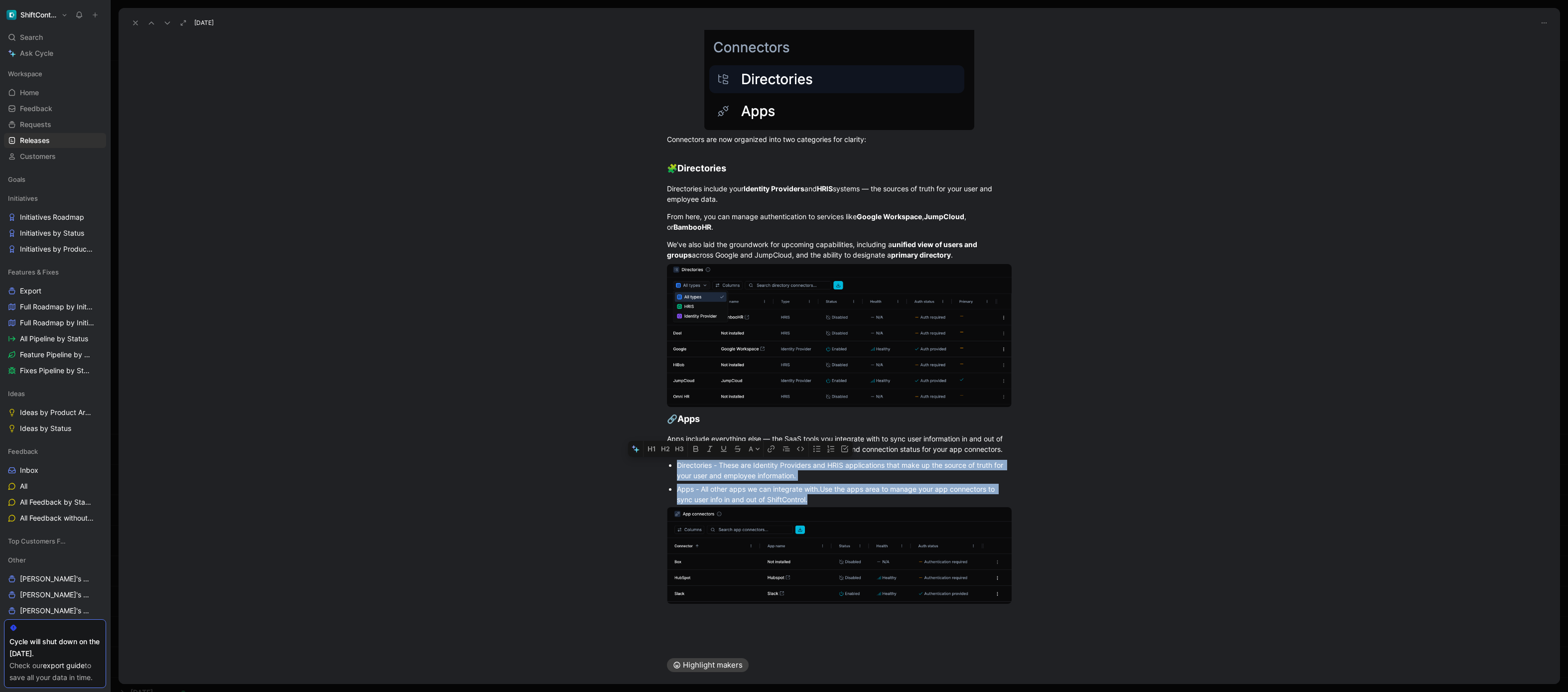
drag, startPoint x: 812, startPoint y: 498, endPoint x: 655, endPoint y: 460, distance: 161.5
click at [655, 460] on ul "Directories - These are Identity Providers and HRIS applications that make up t…" at bounding box center [838, 483] width 383 height 48
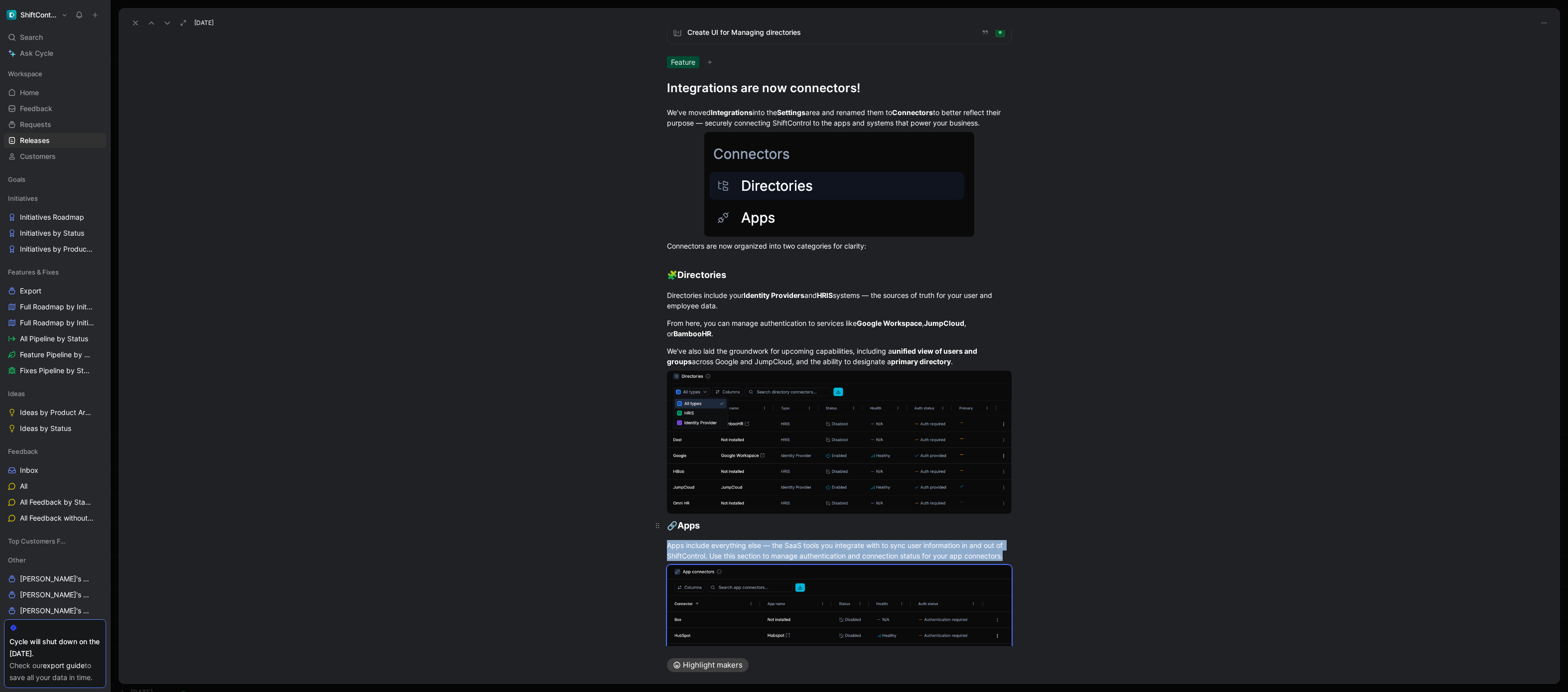
scroll to position [0, 0]
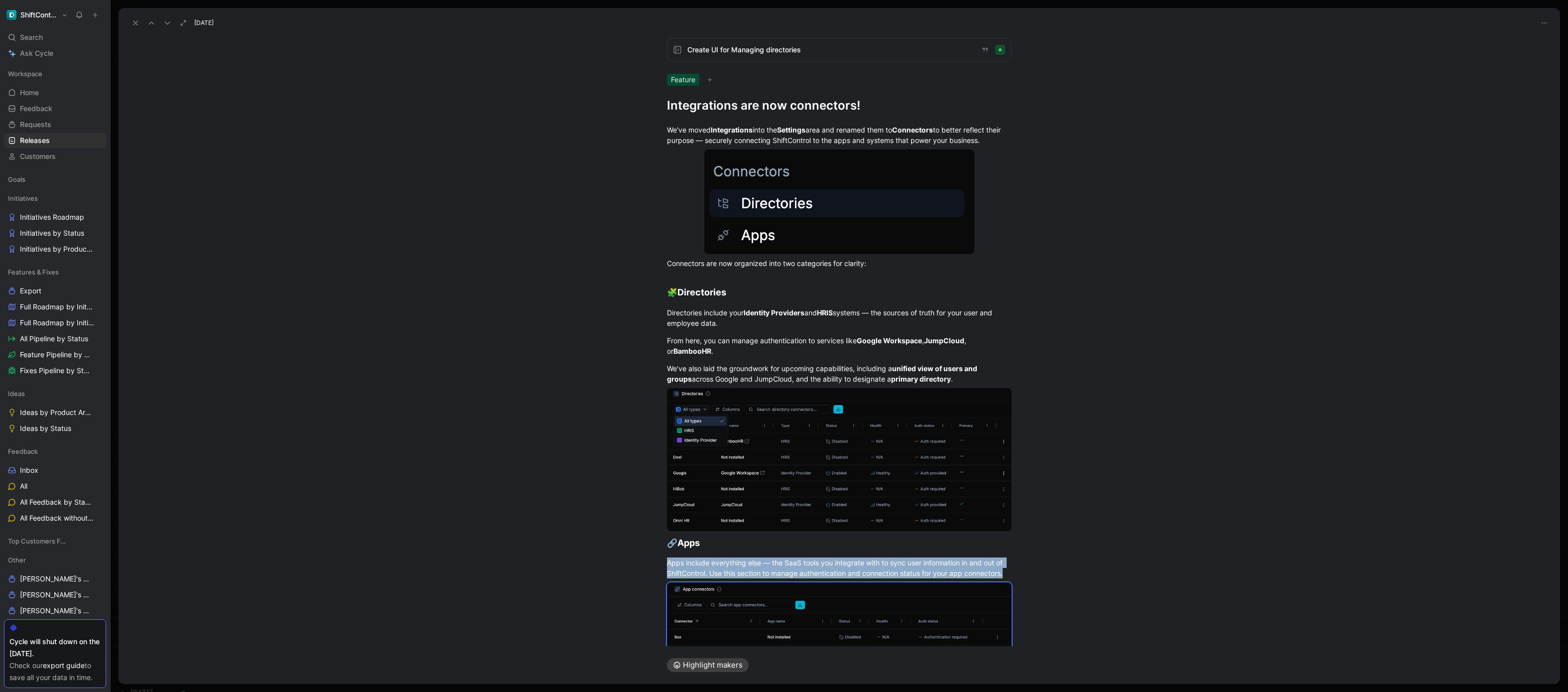
click at [699, 77] on div "Feature" at bounding box center [839, 80] width 345 height 12
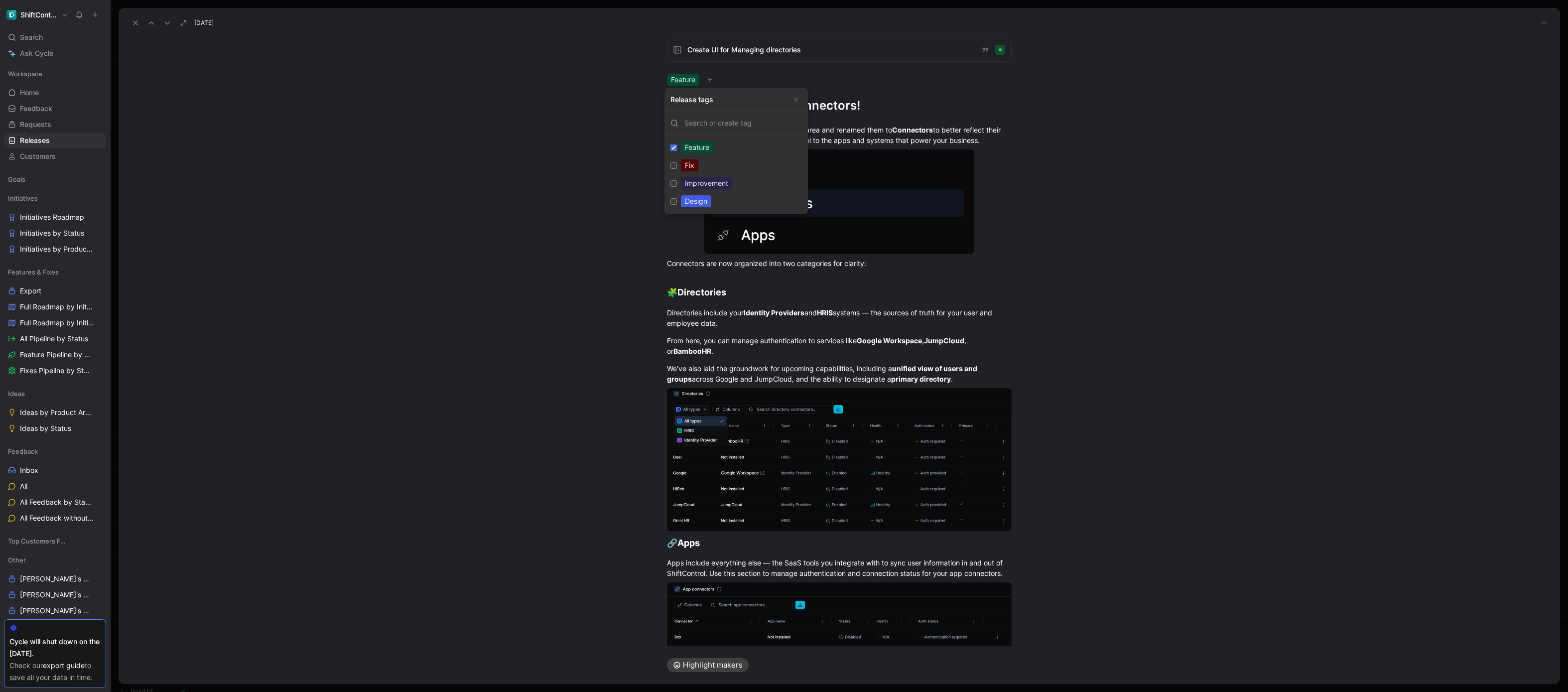
click at [671, 183] on input "Improvement Edit" at bounding box center [673, 183] width 6 height 6
checkbox input "true"
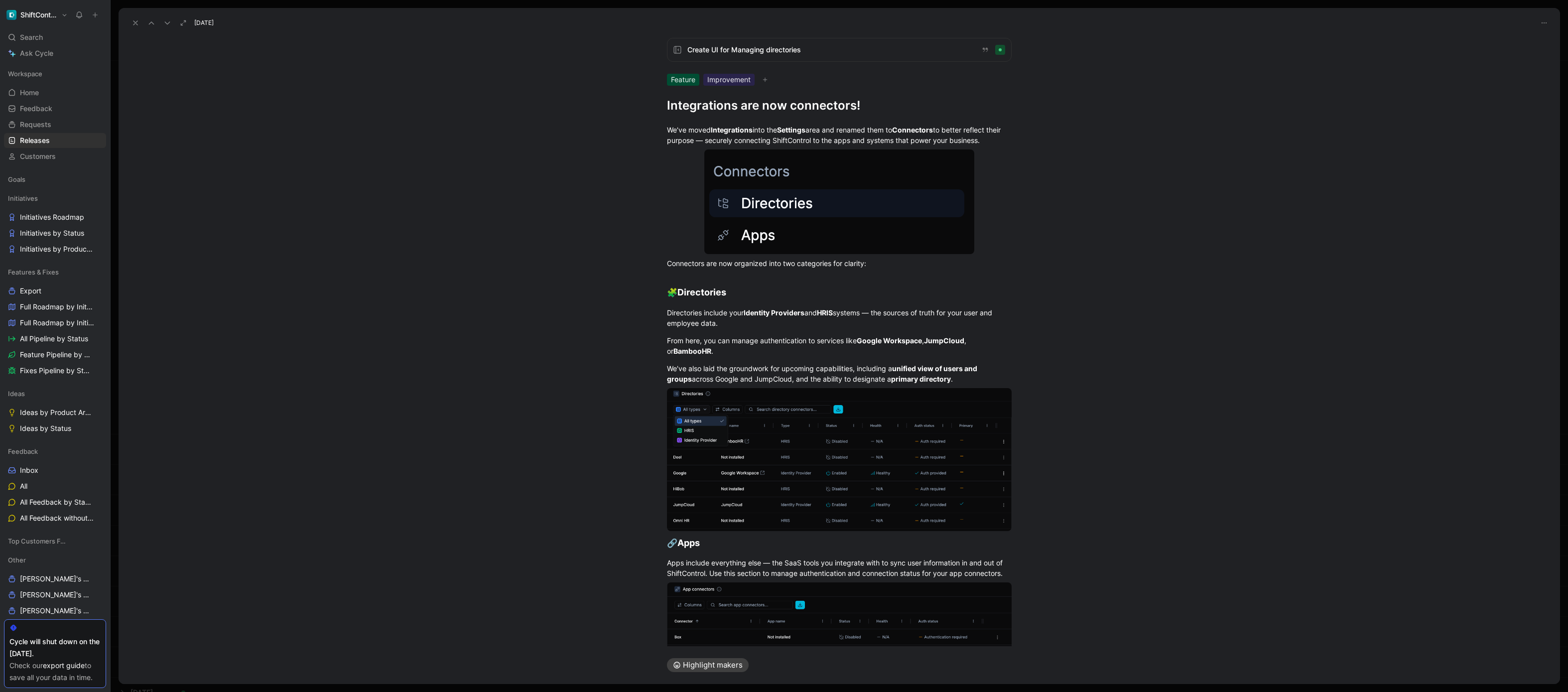
click at [134, 22] on icon at bounding box center [135, 22] width 8 height 8
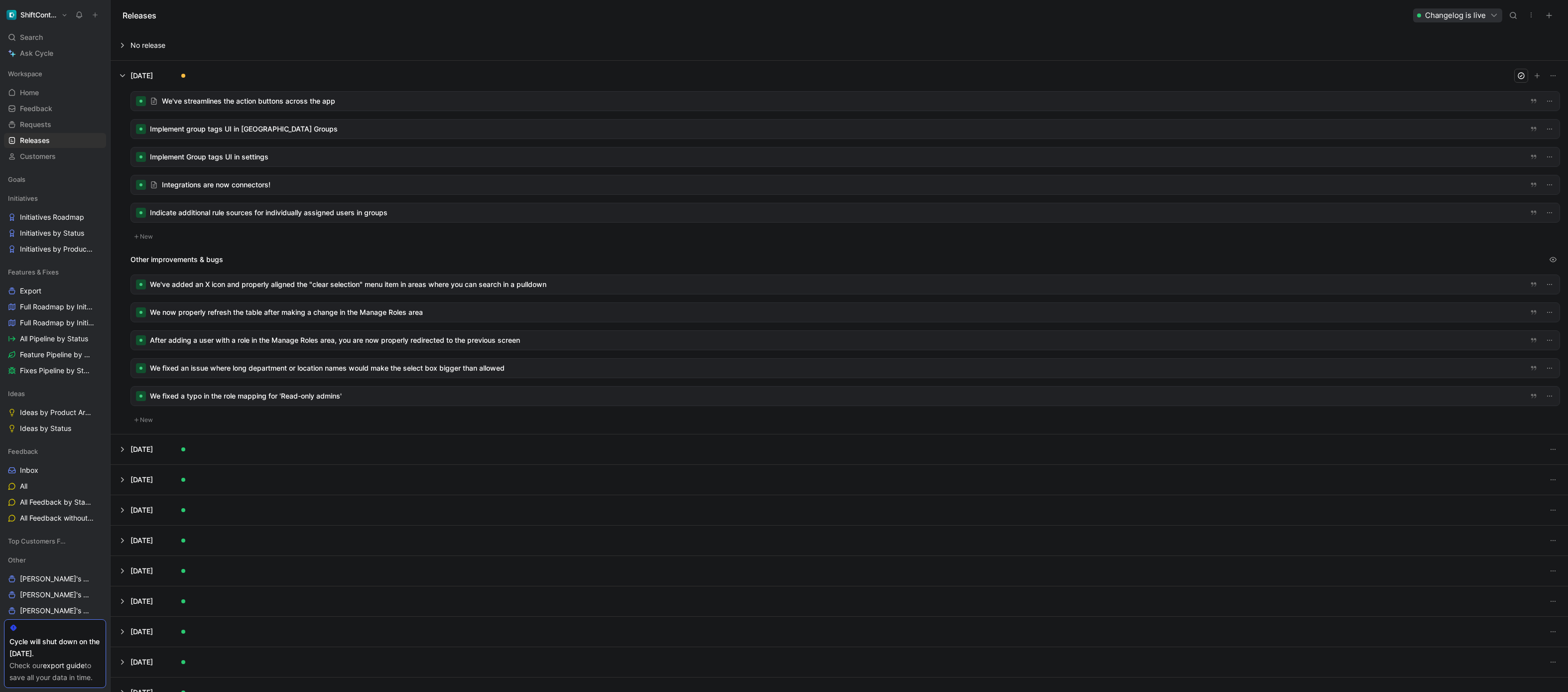
click at [276, 212] on div at bounding box center [845, 212] width 1428 height 19
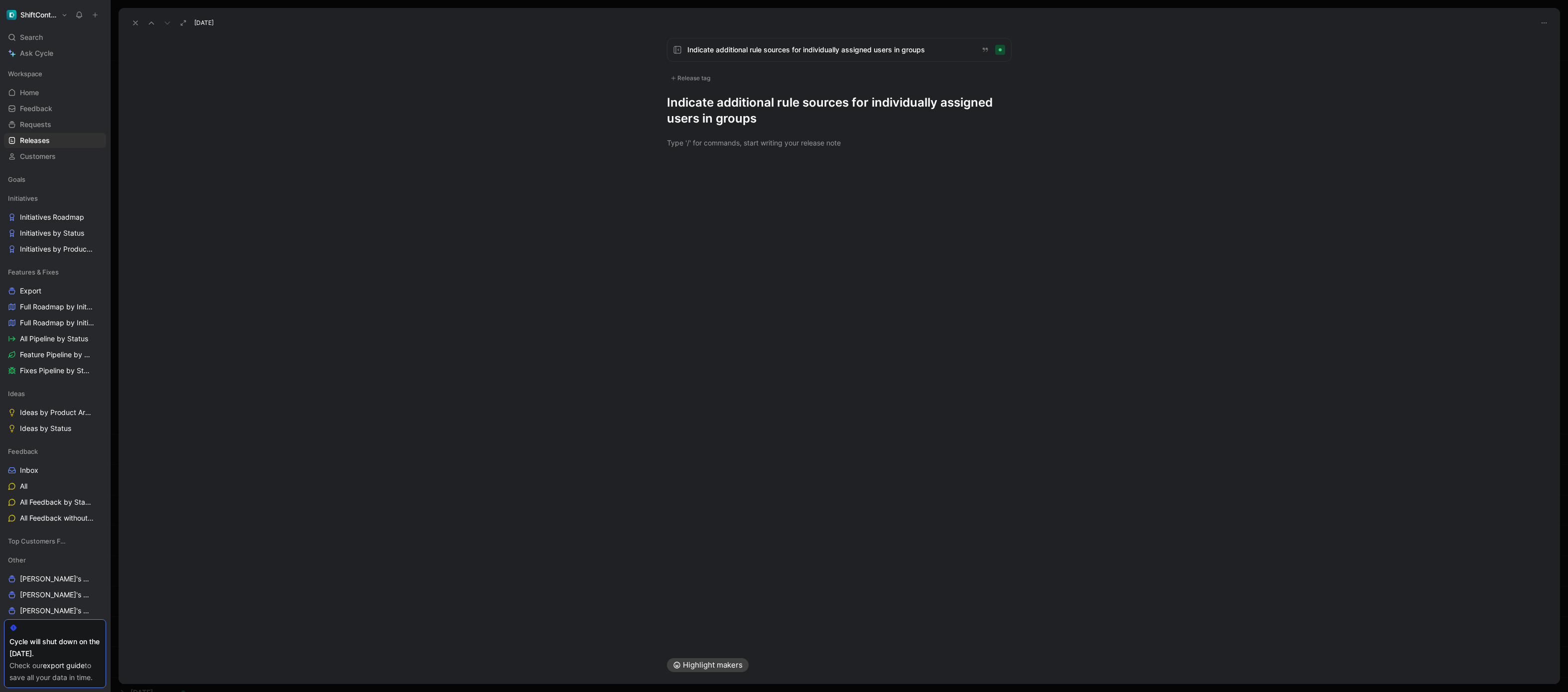
click at [138, 24] on icon at bounding box center [135, 22] width 8 height 8
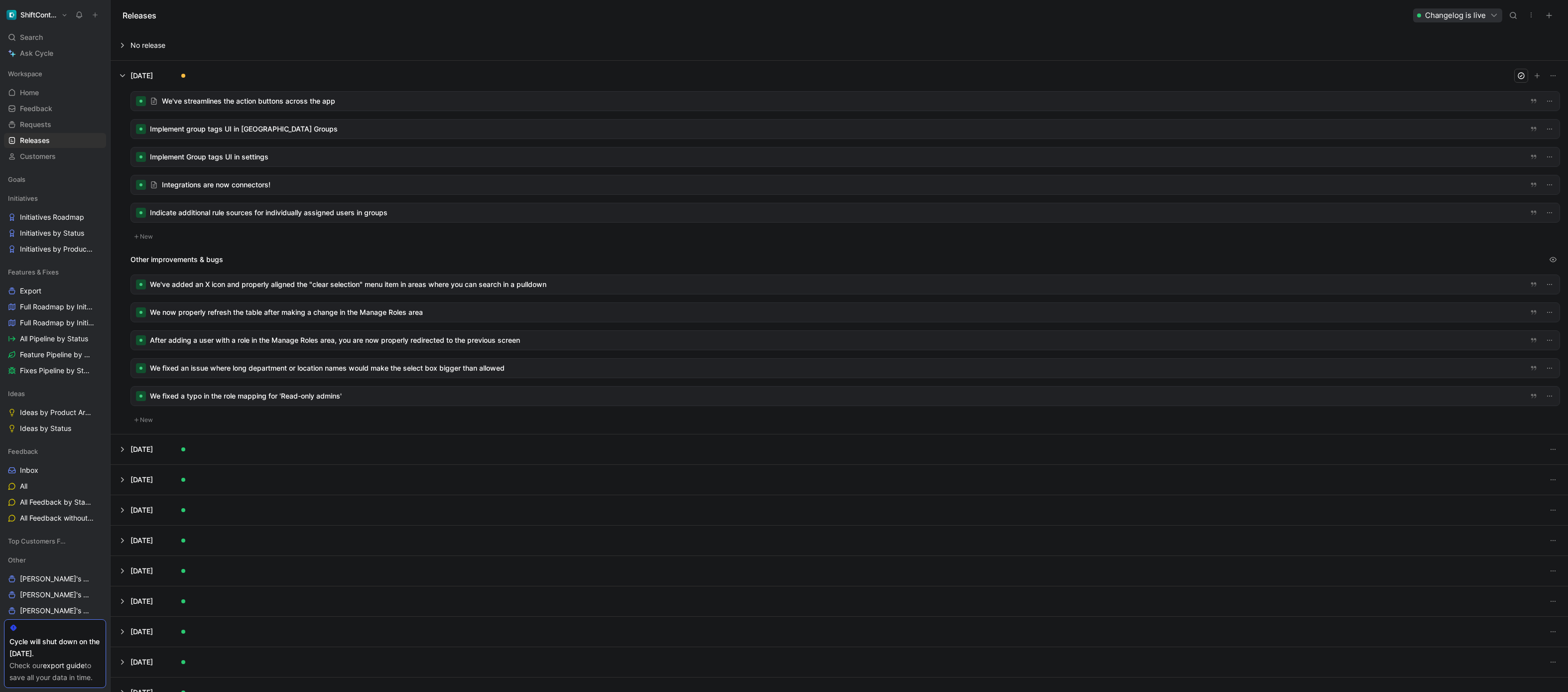
drag, startPoint x: 166, startPoint y: 122, endPoint x: 167, endPoint y: 114, distance: 8.1
click at [719, 52] on button at bounding box center [839, 45] width 1457 height 30
click at [719, 73] on button at bounding box center [839, 76] width 1457 height 30
drag, startPoint x: 201, startPoint y: 209, endPoint x: 212, endPoint y: 98, distance: 111.5
click at [229, 103] on div at bounding box center [845, 101] width 1428 height 19
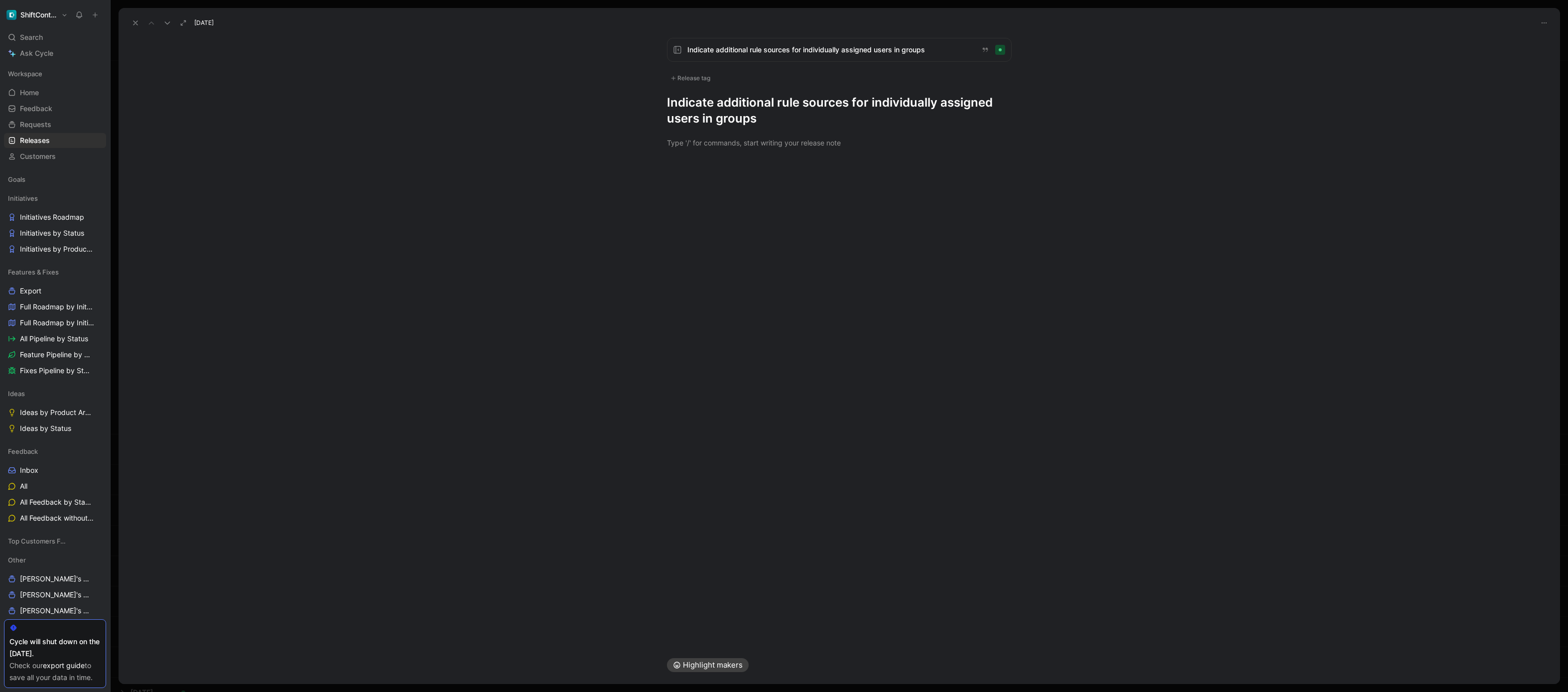
click at [712, 86] on div "Indicate additional rule sources for individually assigned users in groups Rele…" at bounding box center [838, 82] width 383 height 88
click at [705, 83] on div "Release tag" at bounding box center [690, 79] width 47 height 12
click at [692, 182] on div "Improvement" at bounding box center [707, 180] width 51 height 12
click at [677, 182] on input "Improvement Edit" at bounding box center [673, 180] width 6 height 6
checkbox input "true"
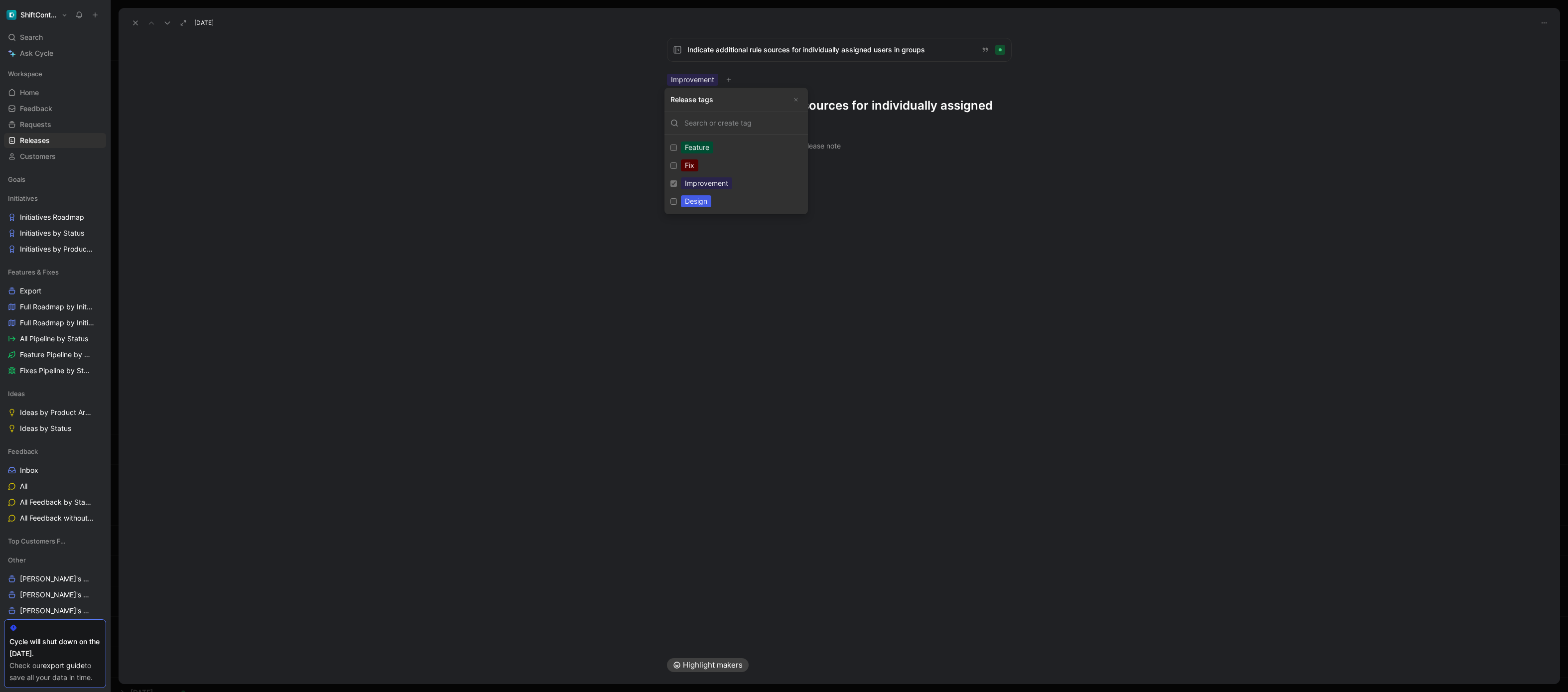
click at [694, 201] on div "Design" at bounding box center [696, 202] width 30 height 12
click at [677, 201] on input "Design Edit" at bounding box center [673, 201] width 6 height 6
checkbox input "true"
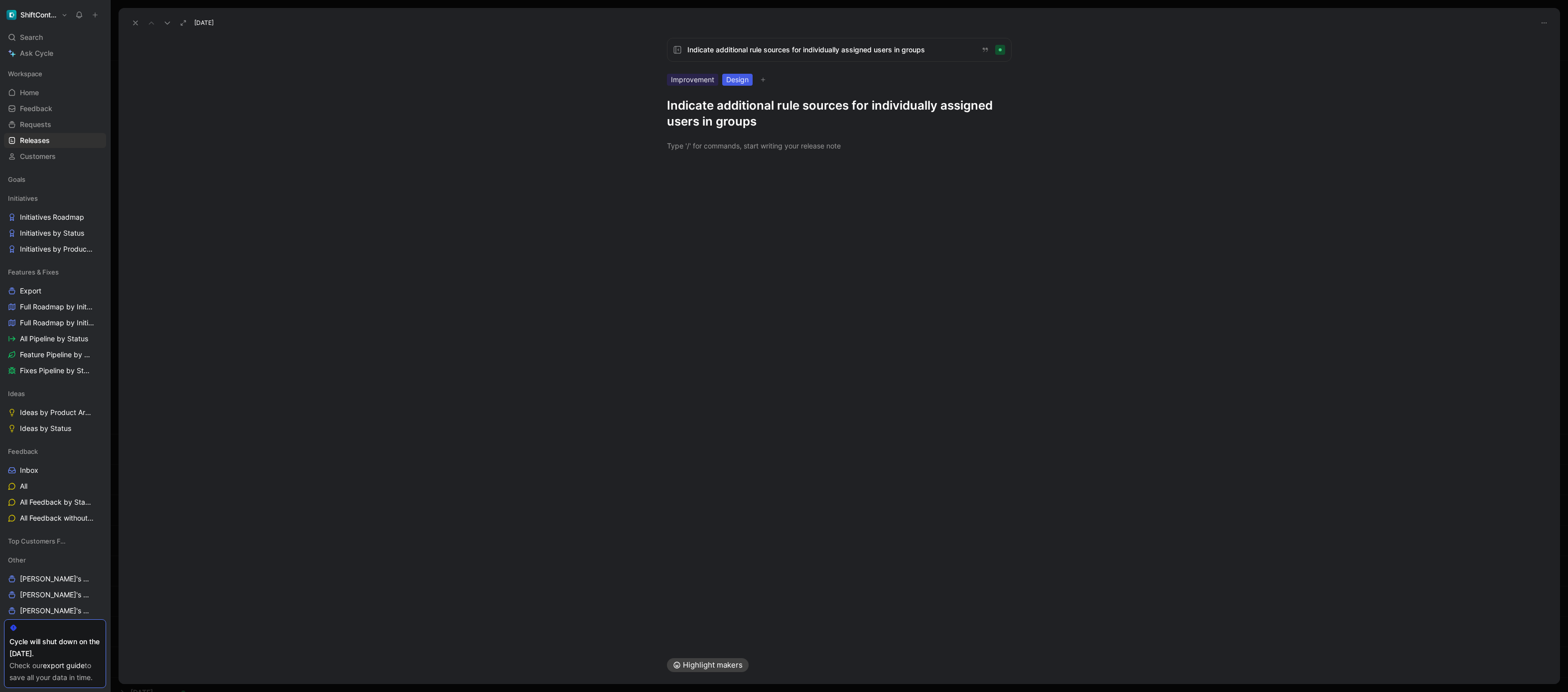
click at [829, 72] on div "Indicate additional rule sources for individually assigned users in groups Impr…" at bounding box center [838, 84] width 383 height 92
click at [826, 110] on h1 "Indicate additional rule sources for individually assigned users in groups" at bounding box center [839, 114] width 345 height 32
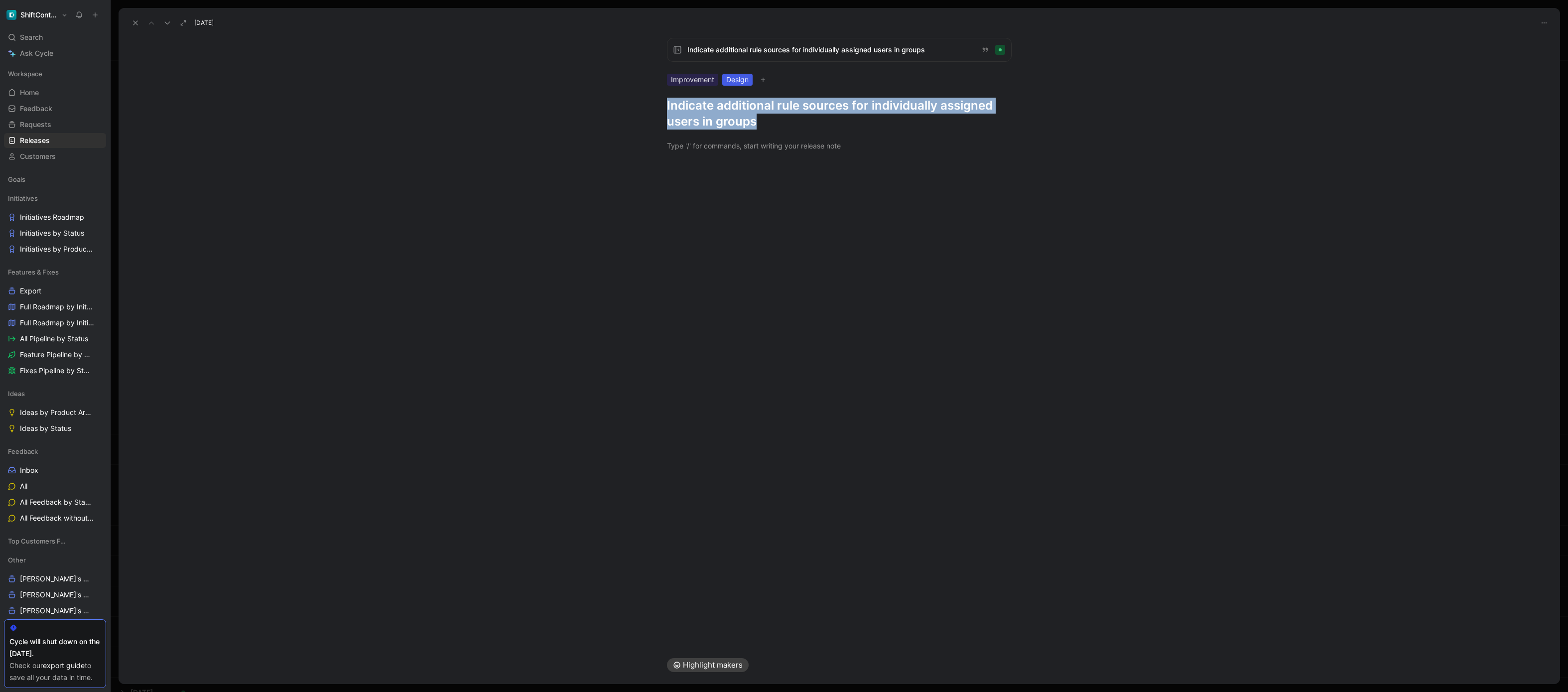
click at [826, 110] on h1 "Indicate additional rule sources for individually assigned users in groups" at bounding box center [839, 114] width 345 height 32
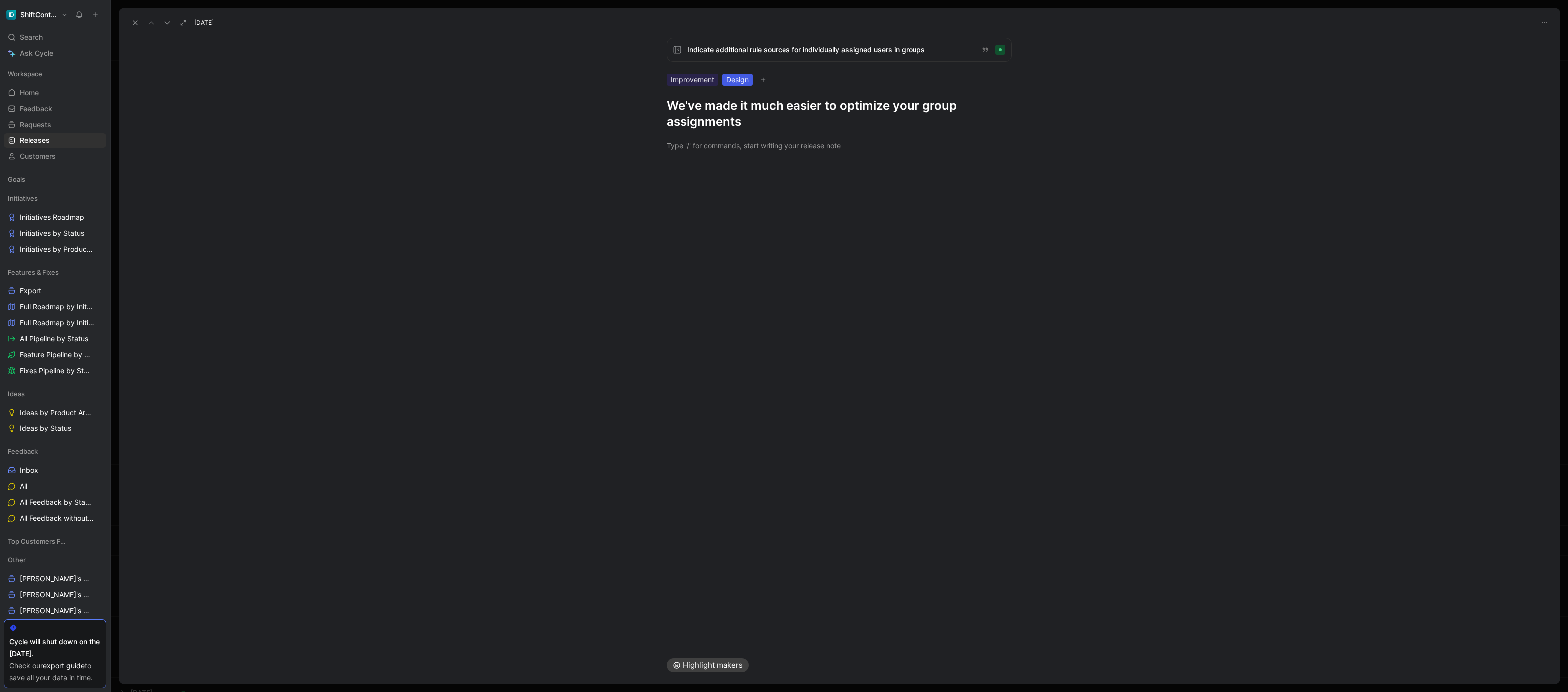
click at [762, 125] on h1 "We've made it much easier to optimize your group assignments" at bounding box center [839, 114] width 345 height 32
copy h1 "We've made it much easier to optimize your group assignments"
click at [754, 173] on div "Indicate additional rule sources for individually assigned users in groups Impr…" at bounding box center [839, 338] width 1442 height 616
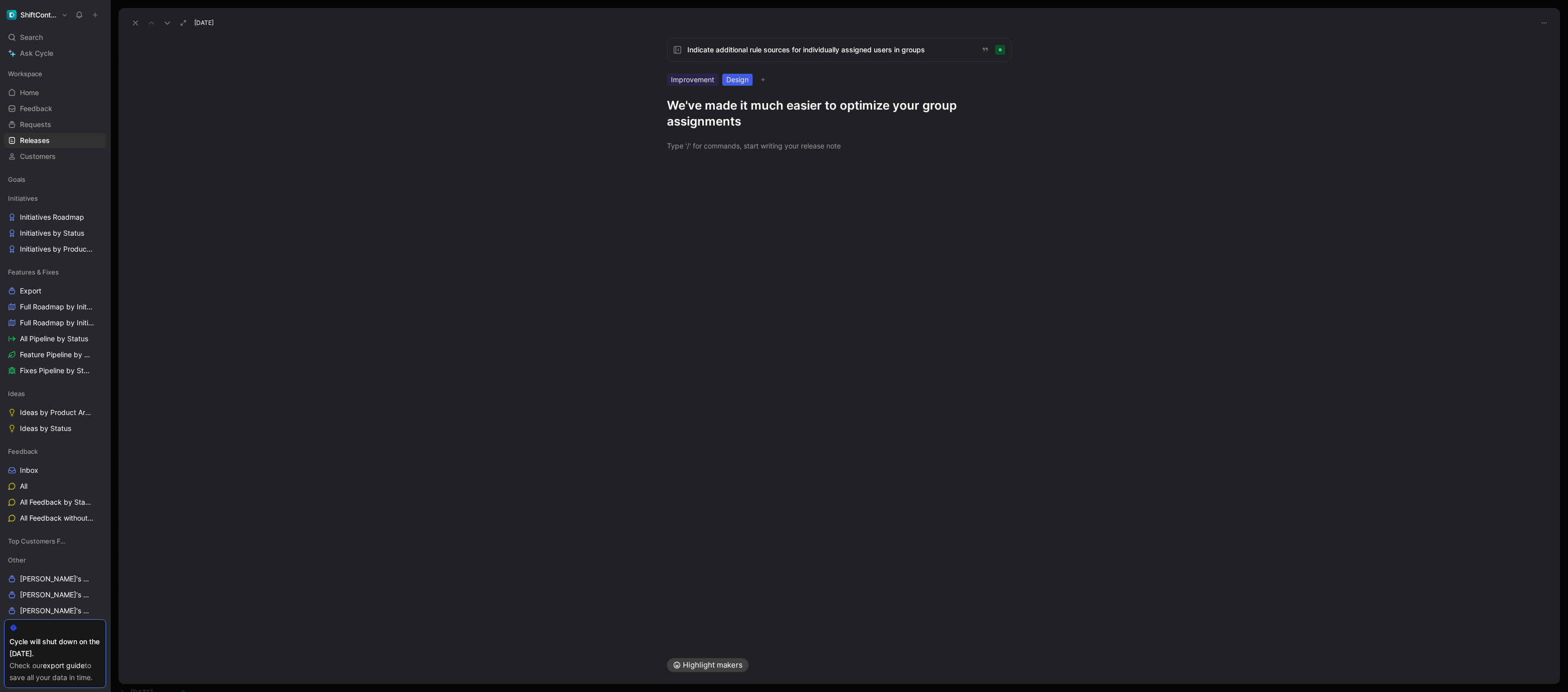
click at [752, 161] on div at bounding box center [839, 146] width 1442 height 33
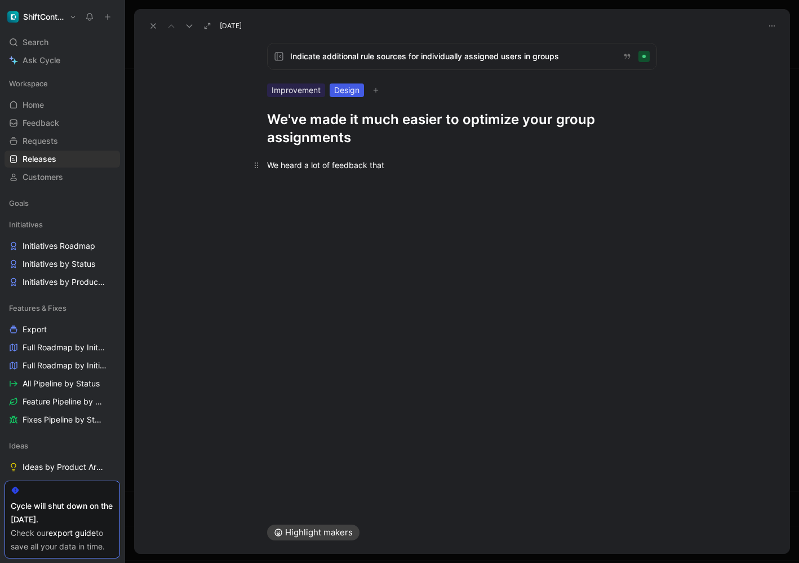
click at [413, 162] on div "We heard a lot of feedback that" at bounding box center [462, 165] width 390 height 12
click at [411, 164] on div "We heard a lot of feedback that" at bounding box center [462, 165] width 390 height 12
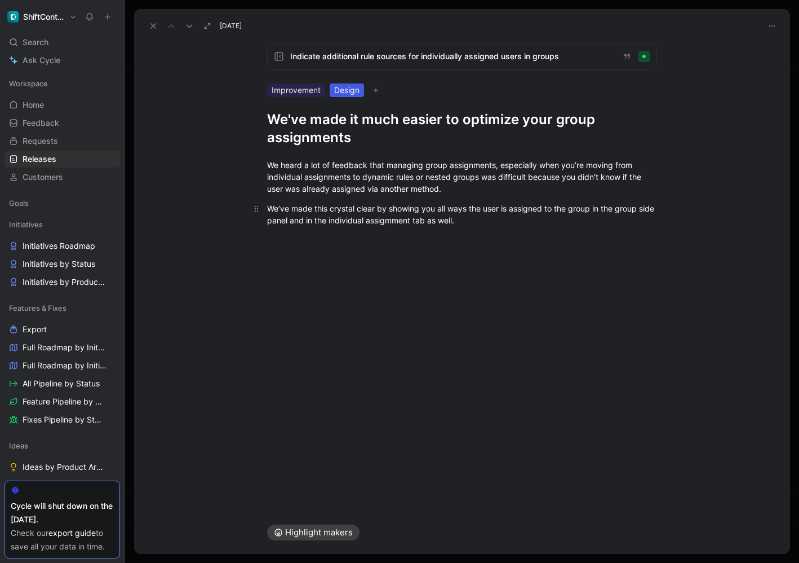
click at [413, 223] on div "We’ve made this crystal clear by showing you all ways the user is assigned to t…" at bounding box center [462, 214] width 390 height 24
click at [416, 244] on div at bounding box center [462, 245] width 656 height 14
click at [384, 256] on div "Indicate additional rule sources for individually assigned users in groups Impr…" at bounding box center [462, 272] width 656 height 477
click at [470, 224] on div "We’ve made this crystal clear by showing you all ways the user is assigned to t…" at bounding box center [462, 214] width 390 height 24
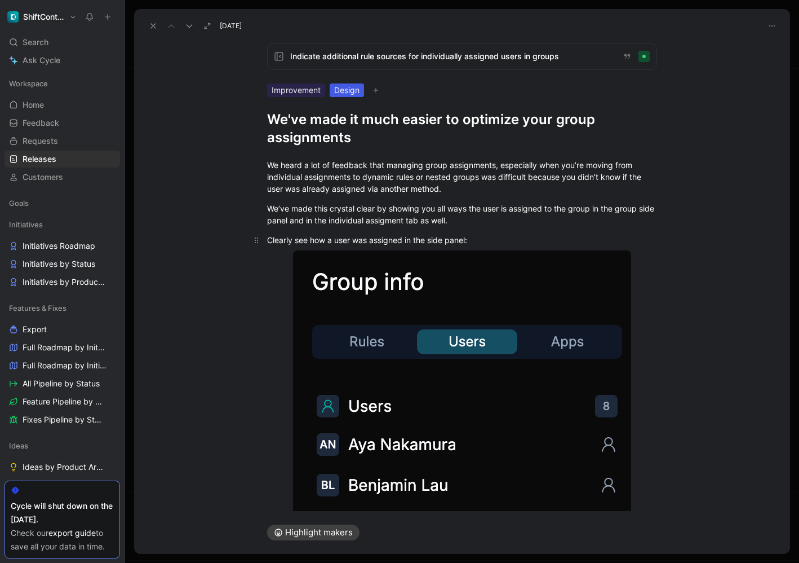
click at [480, 239] on div "Clearly see how a user was assigned in the side panel:" at bounding box center [462, 240] width 390 height 12
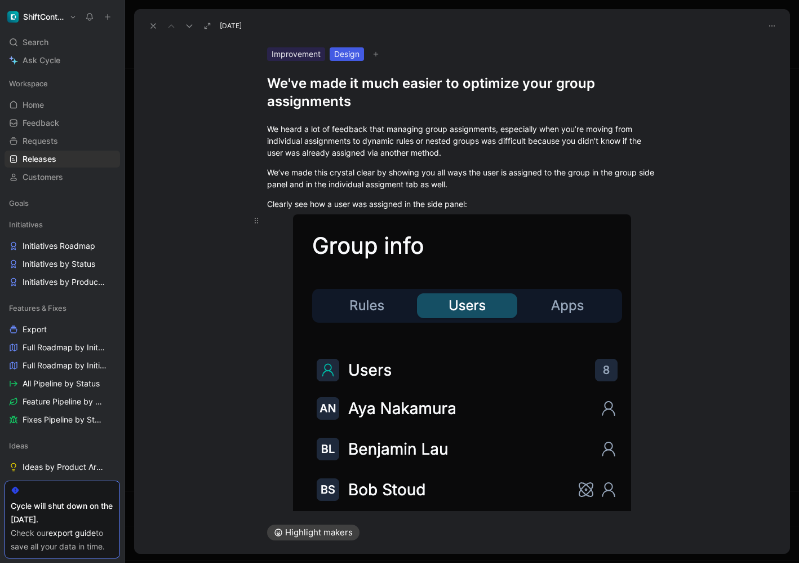
scroll to position [39, 0]
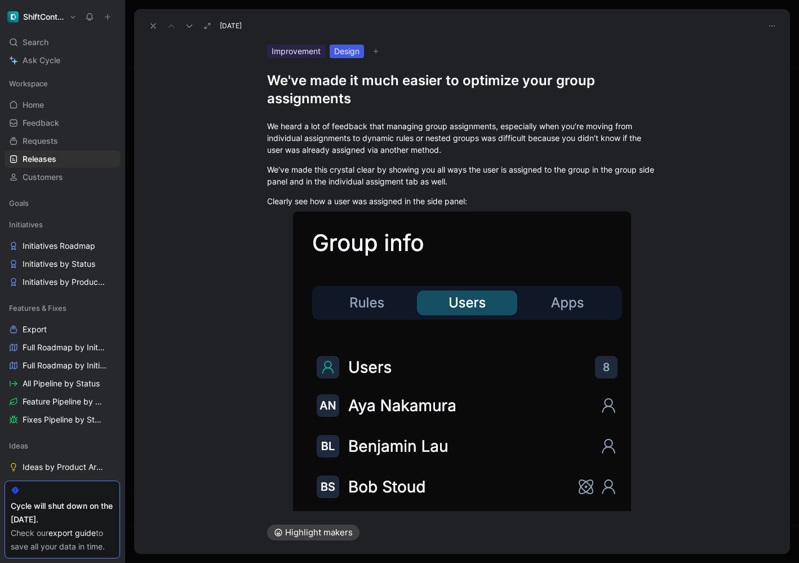
click at [691, 326] on div "We heard a lot of feedback that managing group assignments, especially when you…" at bounding box center [462, 428] width 656 height 641
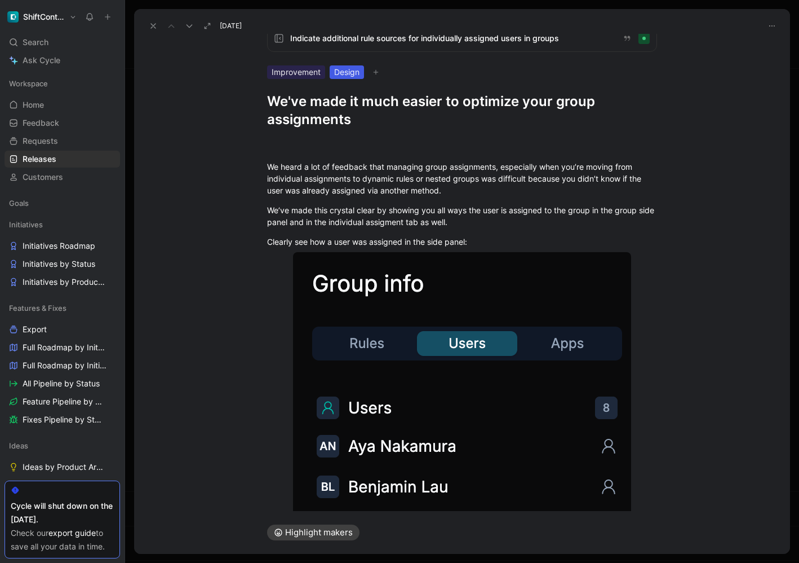
scroll to position [0, 0]
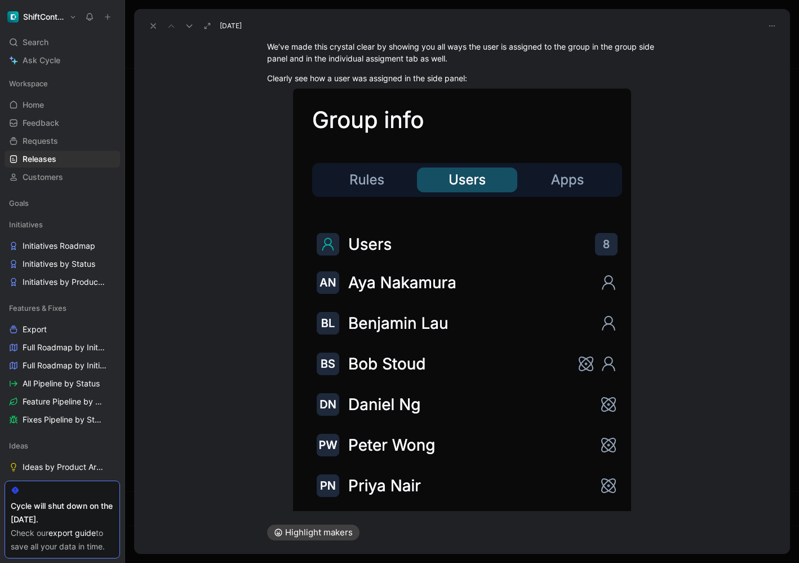
click at [683, 443] on div "We heard a lot of feedback that managing group assignments, especially when you…" at bounding box center [462, 305] width 656 height 641
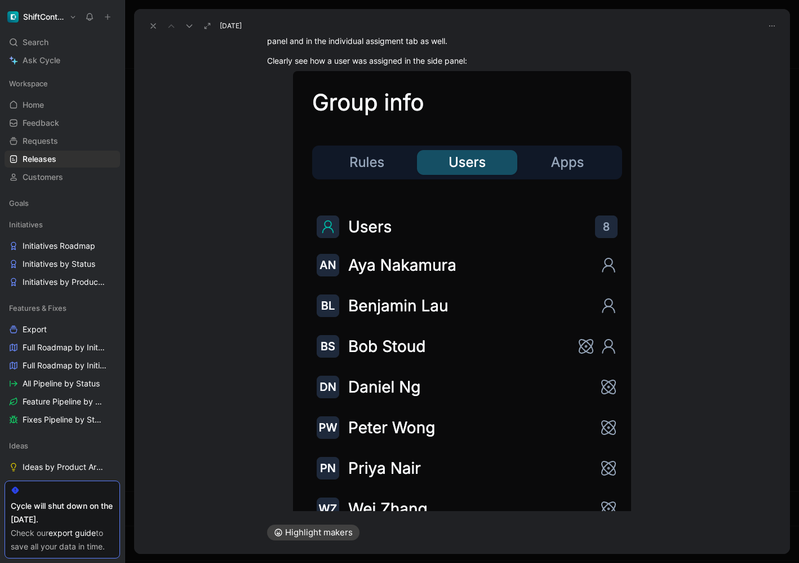
scroll to position [290, 0]
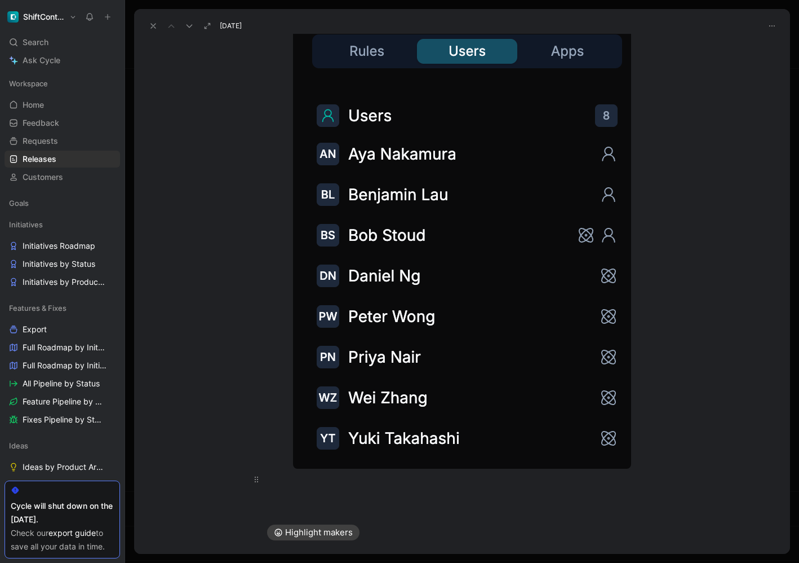
click at [628, 483] on div at bounding box center [462, 479] width 390 height 12
click at [324, 490] on div "We heard a lot of feedback that managing group assignments, especially when you…" at bounding box center [462, 176] width 656 height 641
click at [606, 482] on div "You’ll also see the same indicator in the Individual Assignment tab in the Grou…" at bounding box center [462, 479] width 390 height 12
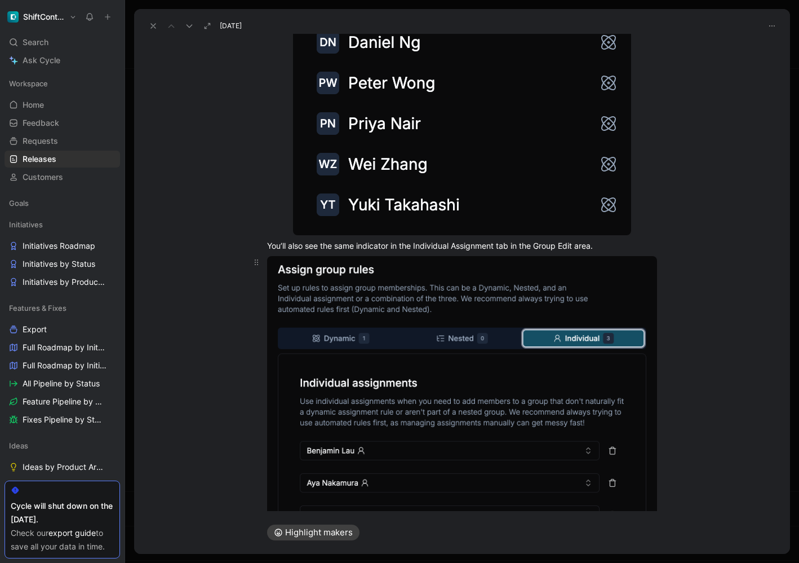
scroll to position [603, 0]
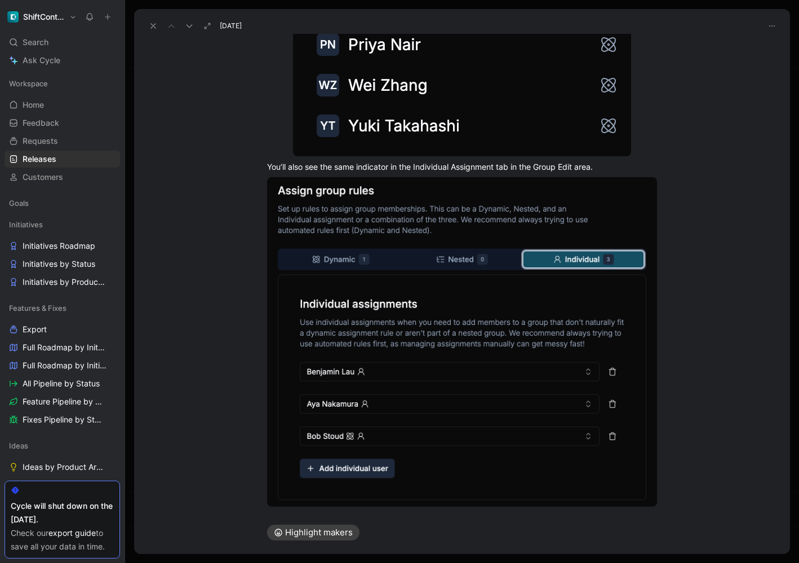
click at [676, 485] on div at bounding box center [462, 341] width 433 height 329
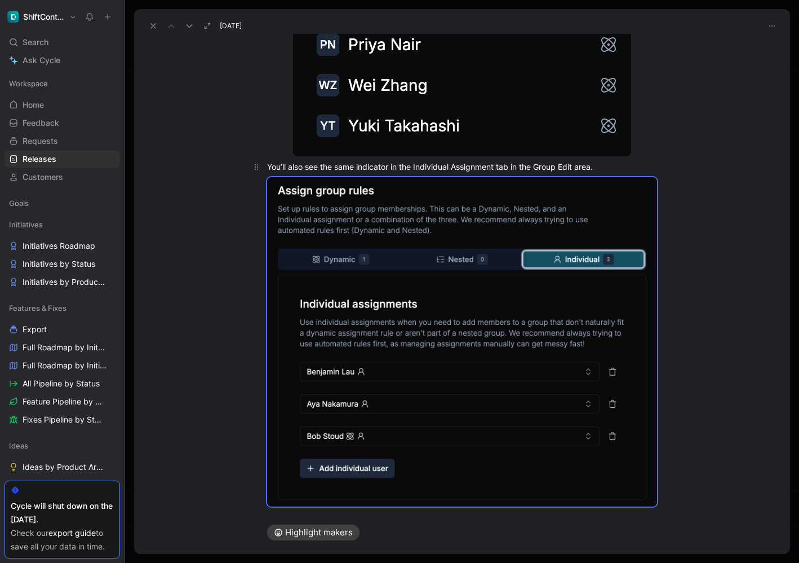
click at [612, 166] on div "You’ll also see the same indicator in the Individual Assignment tab in the Grou…" at bounding box center [462, 167] width 390 height 12
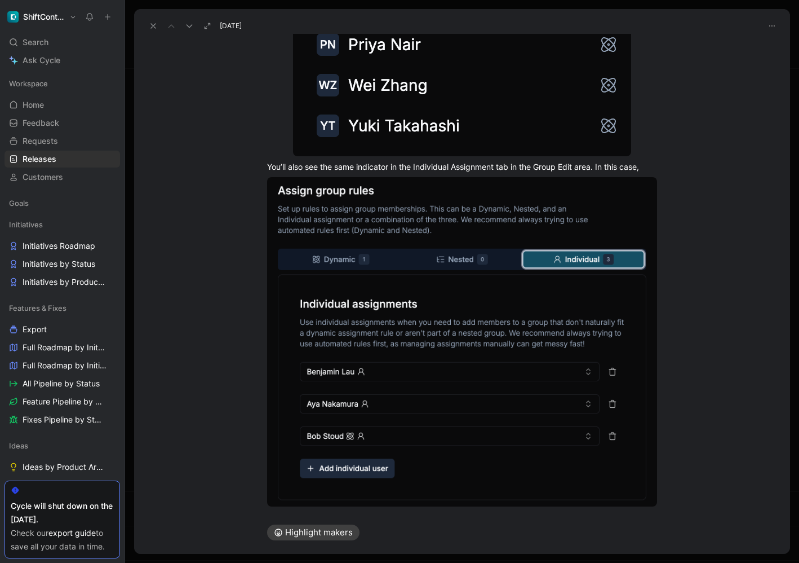
click at [725, 452] on div "We heard a lot of feedback that managing group assignments, especially when you…" at bounding box center [462, 39] width 656 height 991
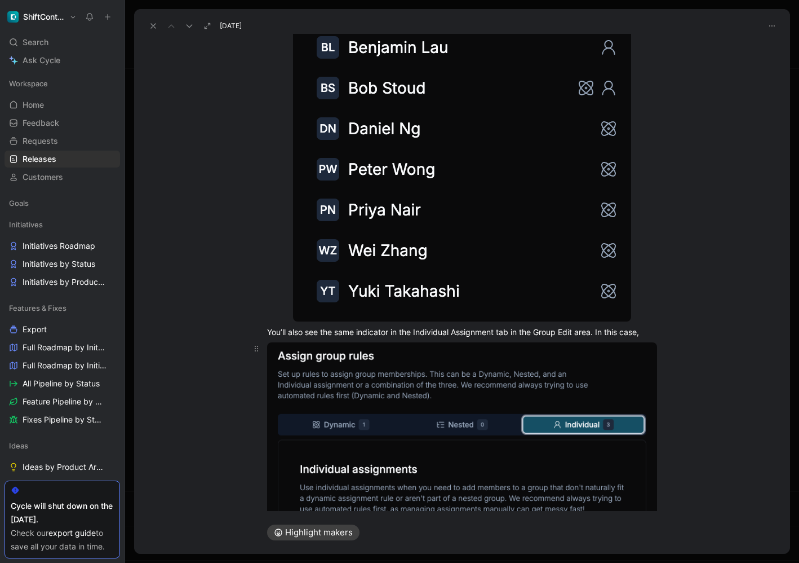
scroll to position [640, 0]
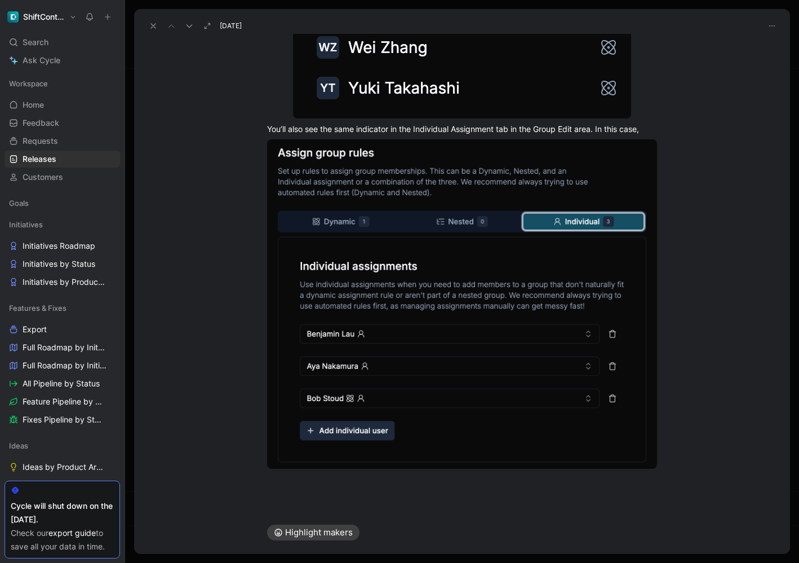
click at [589, 500] on div at bounding box center [462, 504] width 656 height 14
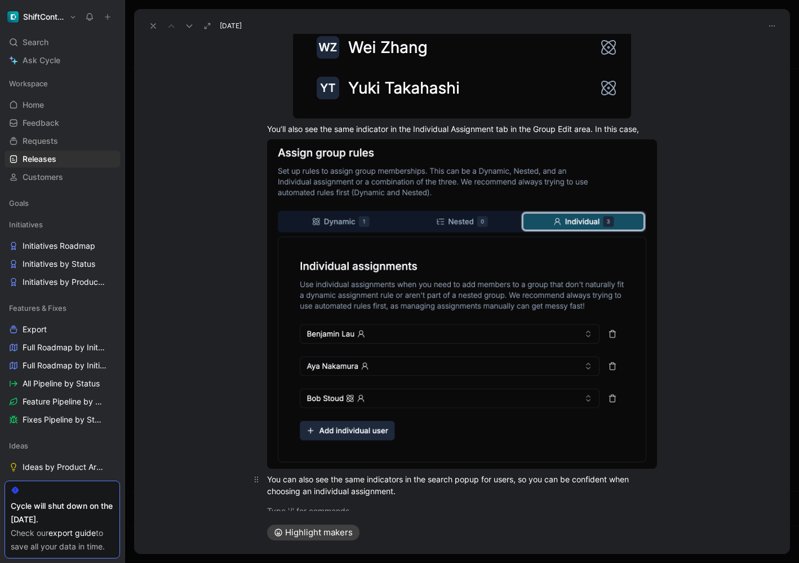
scroll to position [648, 0]
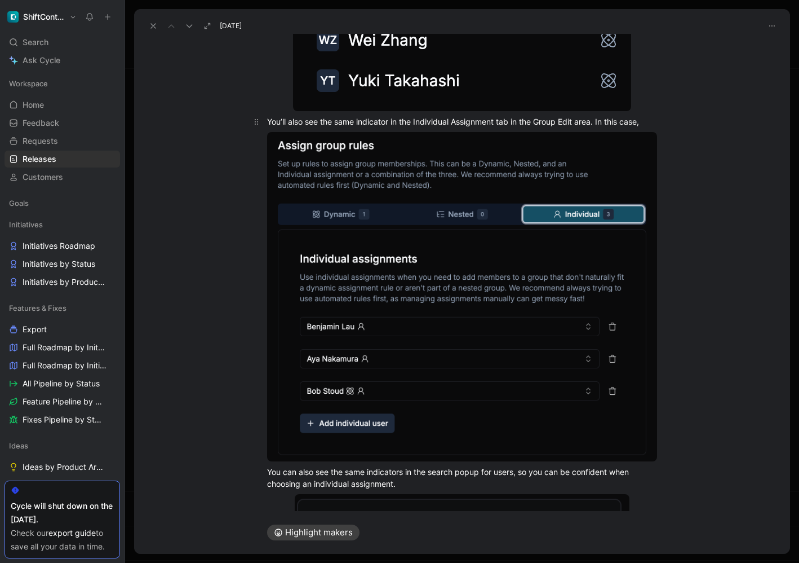
click at [667, 123] on p "You’ll also see the same indicator in the Individual Assignment tab in the Grou…" at bounding box center [462, 121] width 433 height 19
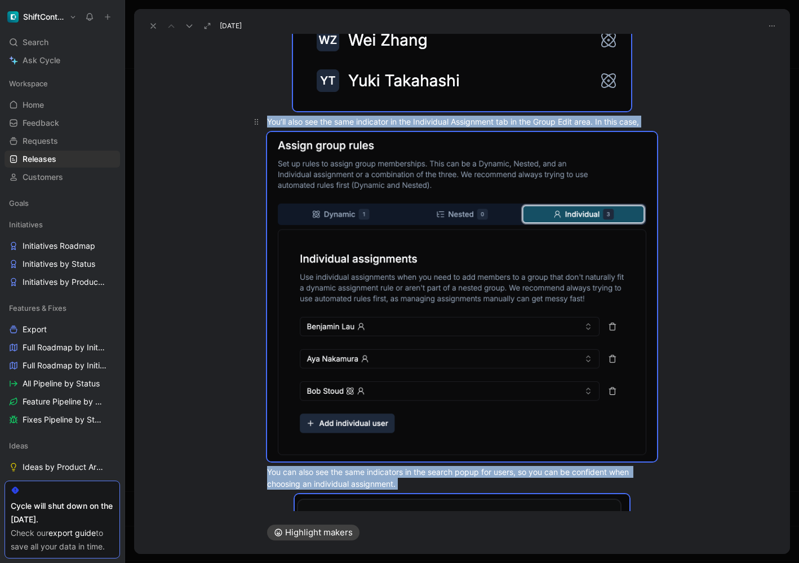
copy div "We heard a lot of feedback that managing group assignments, especially when you…"
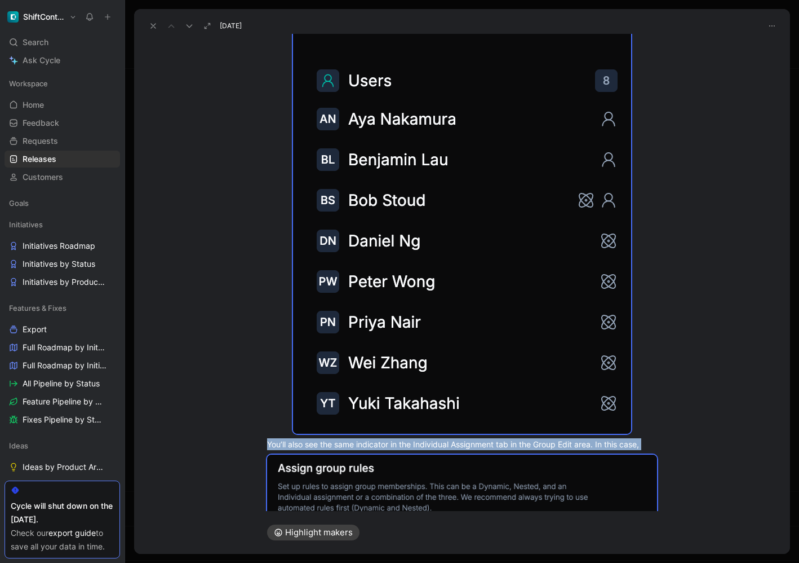
click at [236, 242] on div "We heard a lot of feedback that managing group assignments, especially when you…" at bounding box center [462, 529] width 656 height 1416
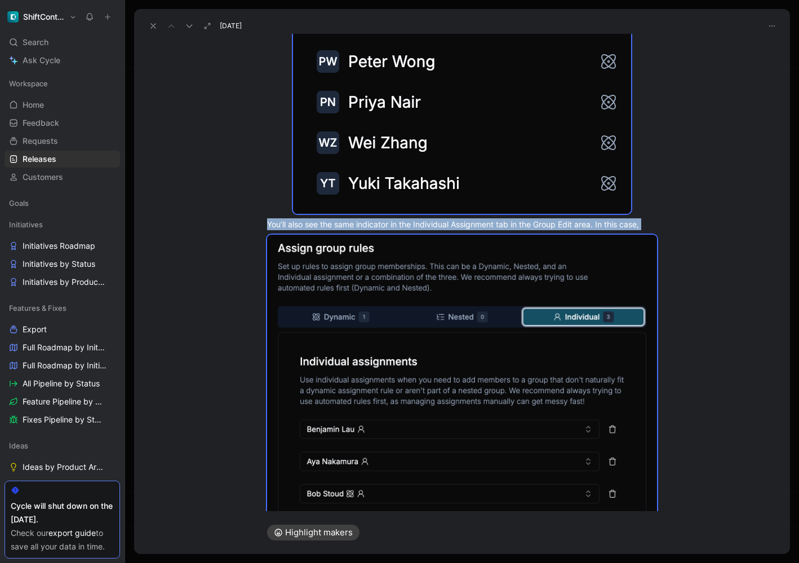
scroll to position [545, 0]
click at [227, 162] on div "We heard a lot of feedback that managing group assignments, especially when you…" at bounding box center [462, 310] width 656 height 1416
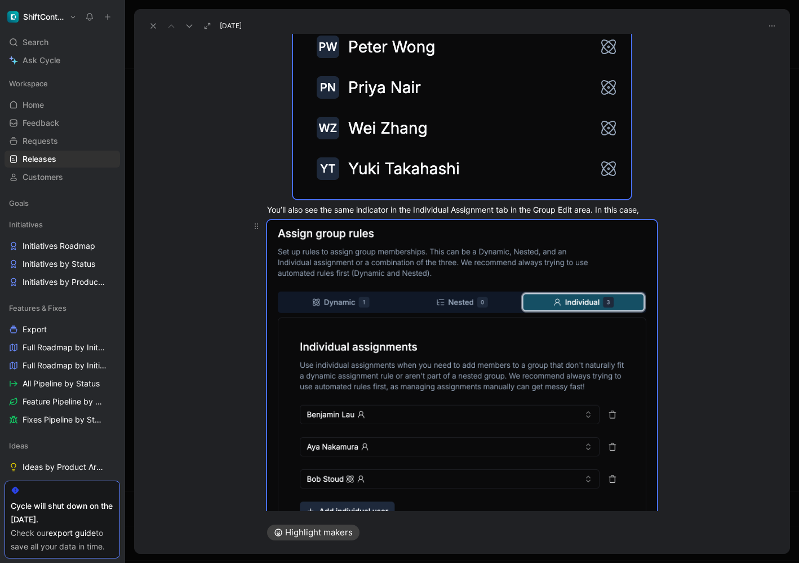
scroll to position [577, 0]
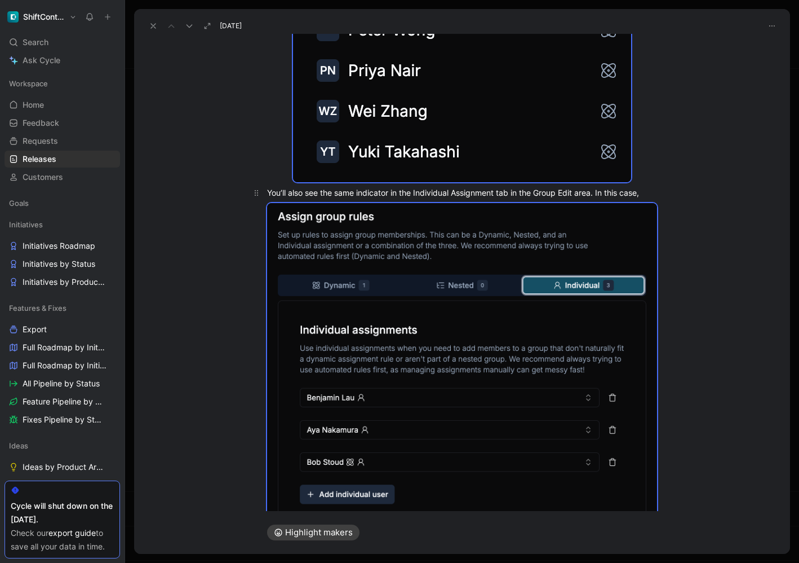
click at [370, 187] on div "You’ll also see the same indicator in the Individual Assignment tab in the Grou…" at bounding box center [462, 193] width 390 height 12
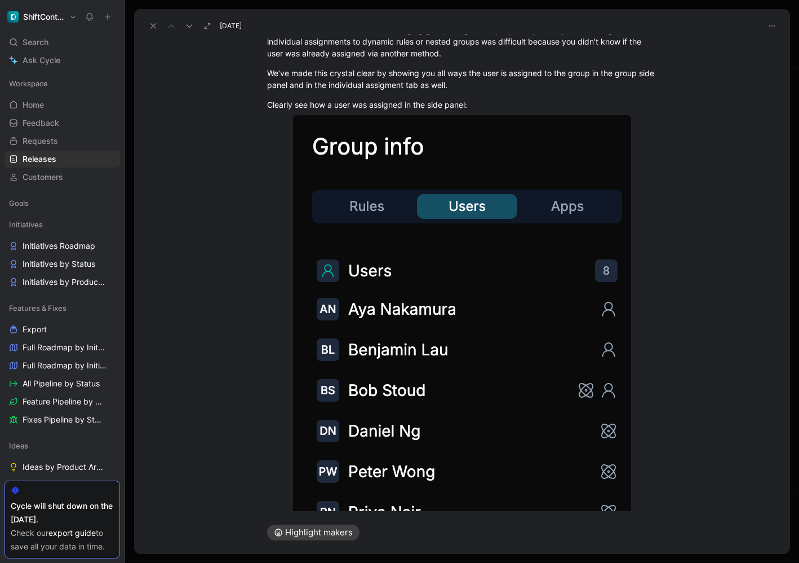
scroll to position [0, 0]
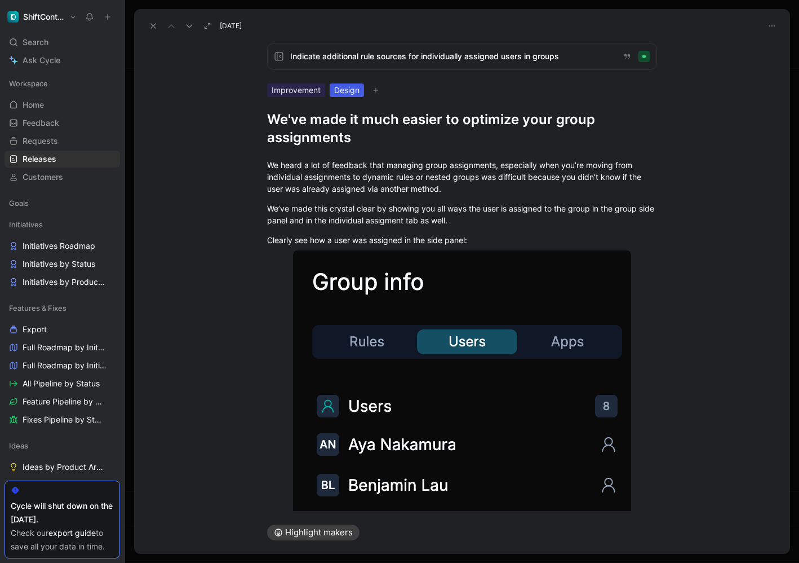
click at [391, 132] on h1 "We've made it much easier to optimize your group assignments" at bounding box center [462, 129] width 390 height 36
click at [327, 176] on div "We heard a lot of feedback that managing group assignments, especially when you…" at bounding box center [462, 177] width 390 height 36
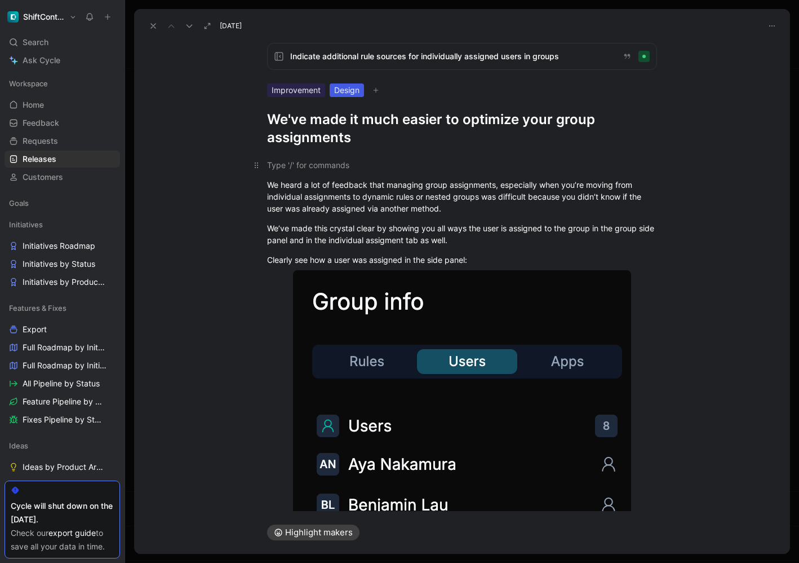
scroll to position [26, 0]
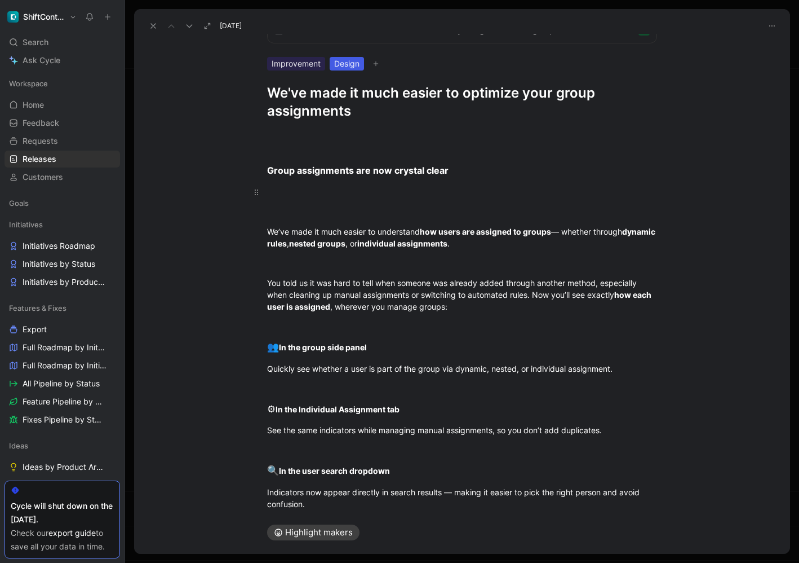
click at [360, 185] on p at bounding box center [462, 192] width 433 height 19
click at [363, 171] on strong "Group assignments are now crystal clear" at bounding box center [358, 170] width 182 height 11
click at [361, 107] on h1 "We've made it much easier to optimize your group assignments" at bounding box center [462, 102] width 390 height 36
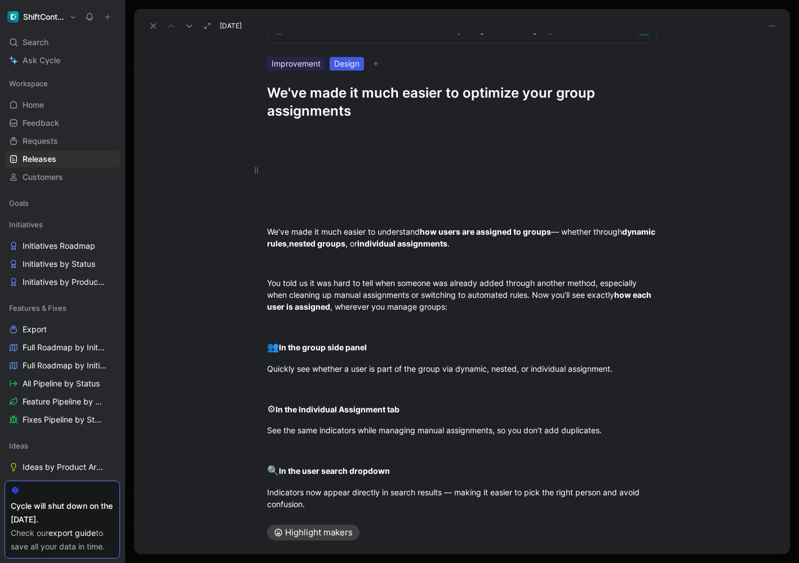
click at [361, 107] on h1 "We've made it much easier to optimize your group assignments" at bounding box center [462, 102] width 390 height 36
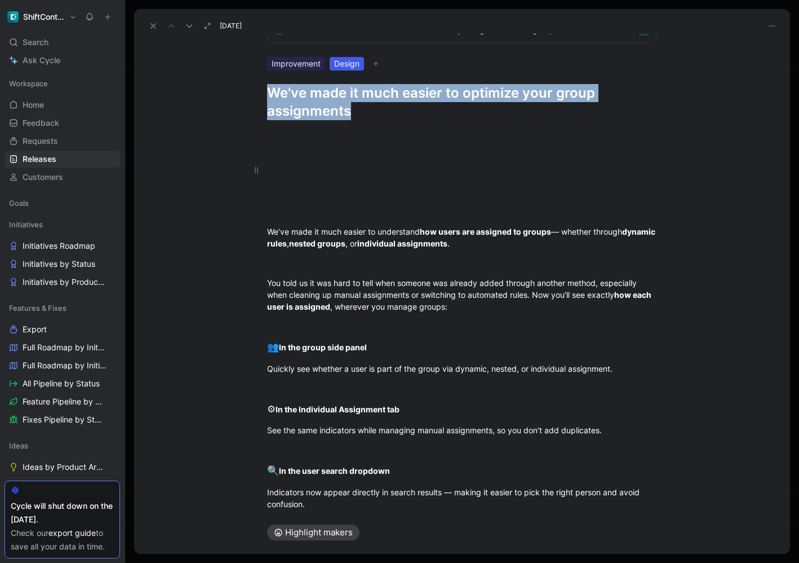
click at [361, 107] on h1 "We've made it much easier to optimize your group assignments" at bounding box center [462, 102] width 390 height 36
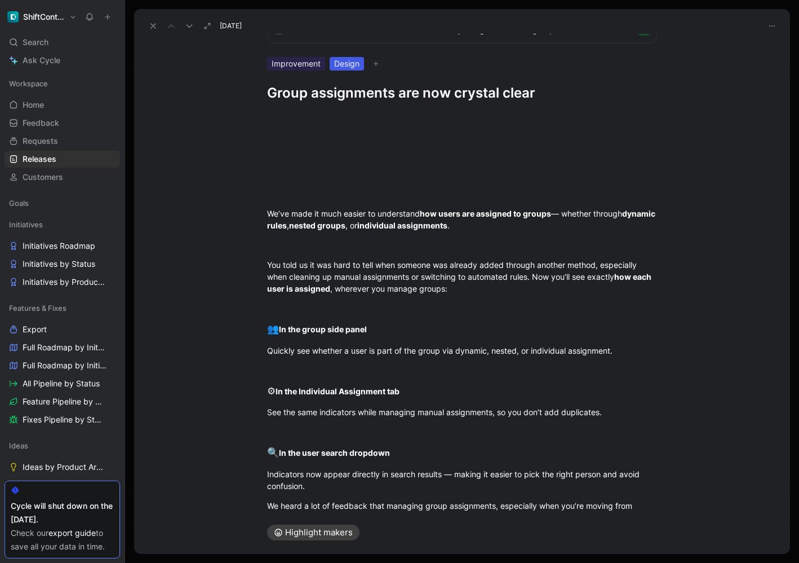
click at [335, 174] on div at bounding box center [462, 174] width 390 height 12
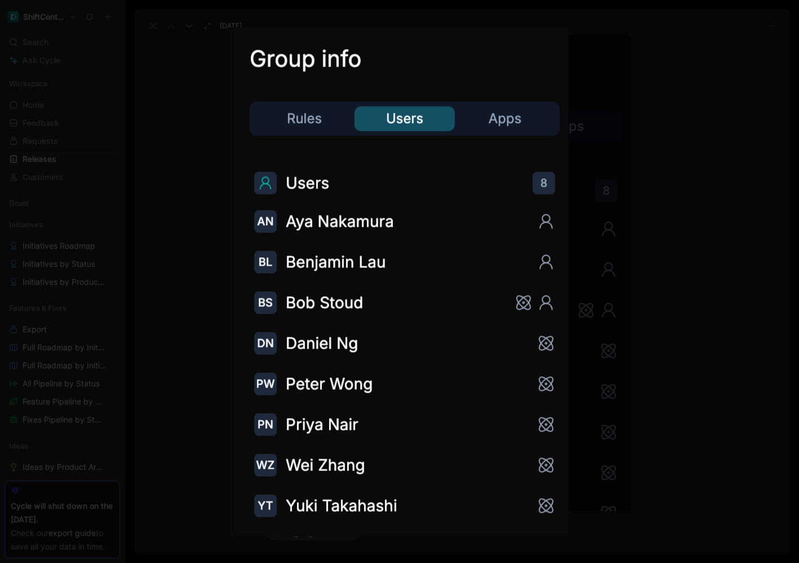
scroll to position [431, 0]
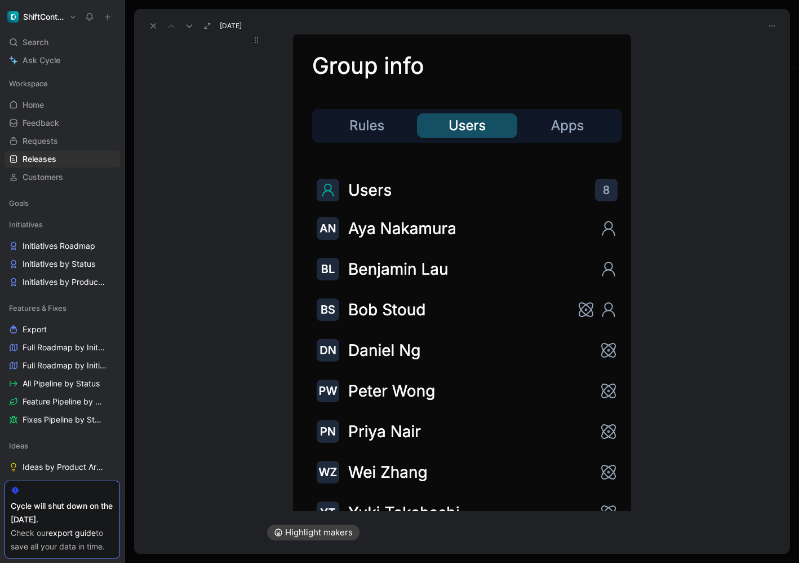
click at [647, 312] on div at bounding box center [462, 288] width 390 height 509
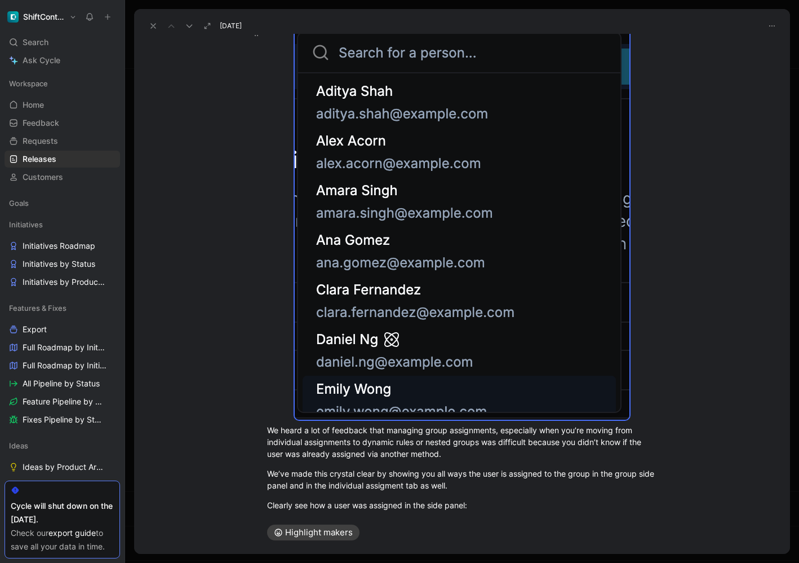
scroll to position [1280, 0]
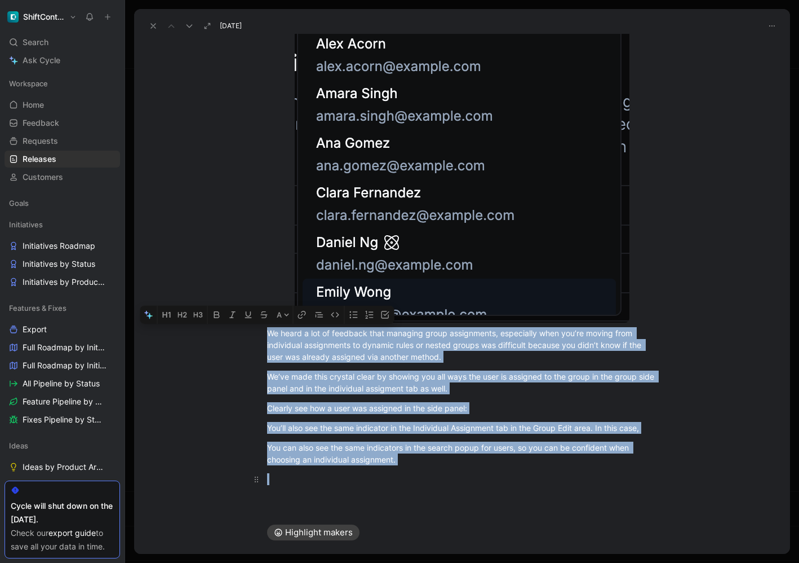
drag, startPoint x: 271, startPoint y: 333, endPoint x: 458, endPoint y: 479, distance: 237.8
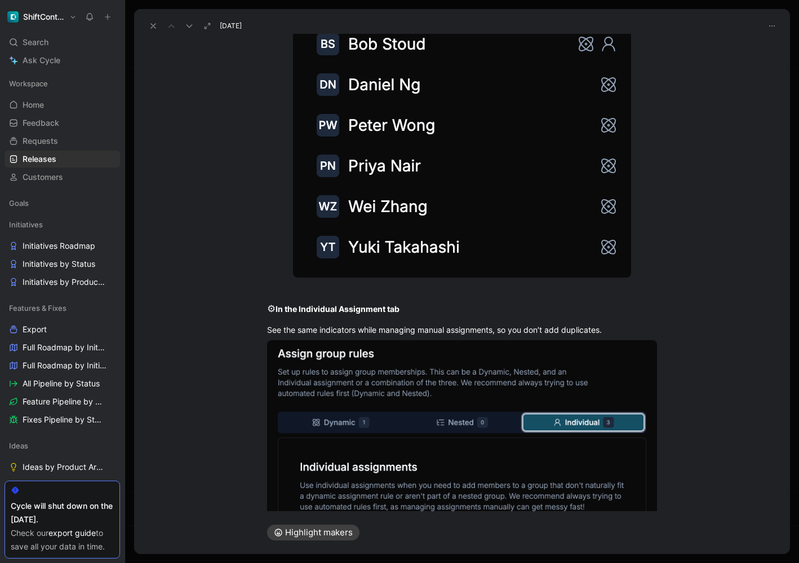
scroll to position [506, 0]
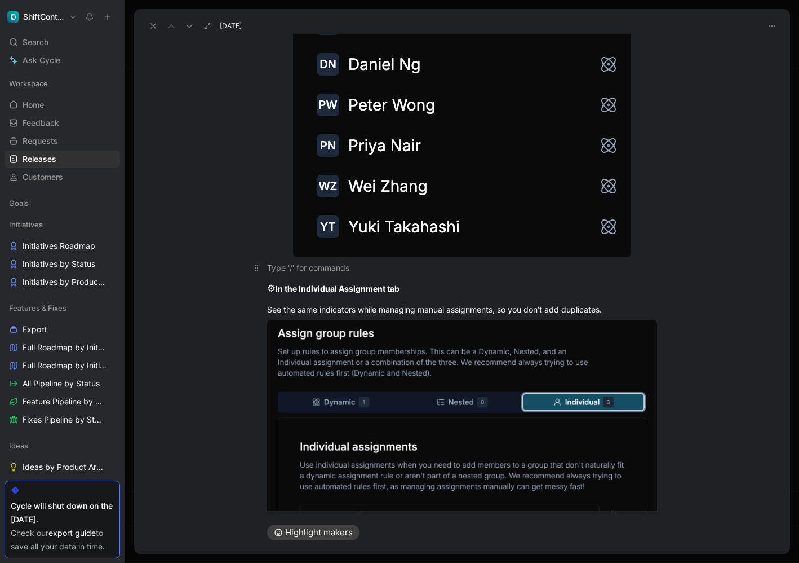
click at [448, 272] on div at bounding box center [462, 268] width 390 height 12
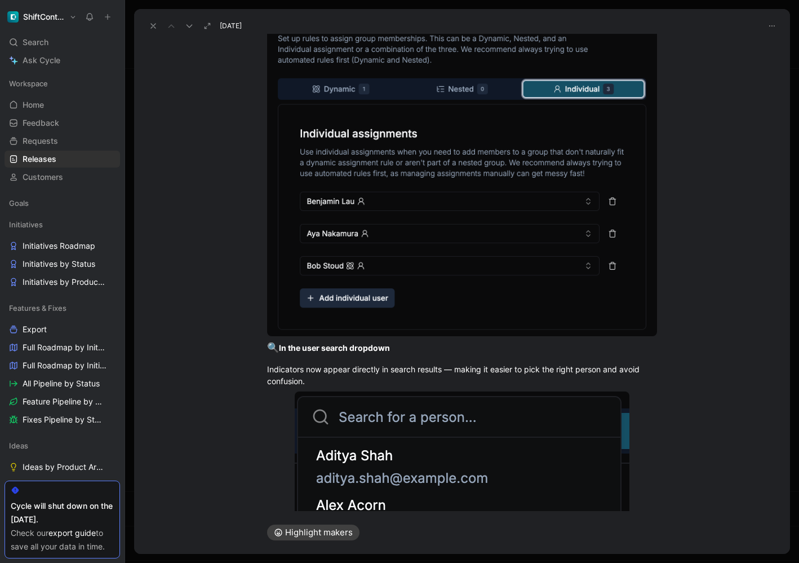
scroll to position [812, 0]
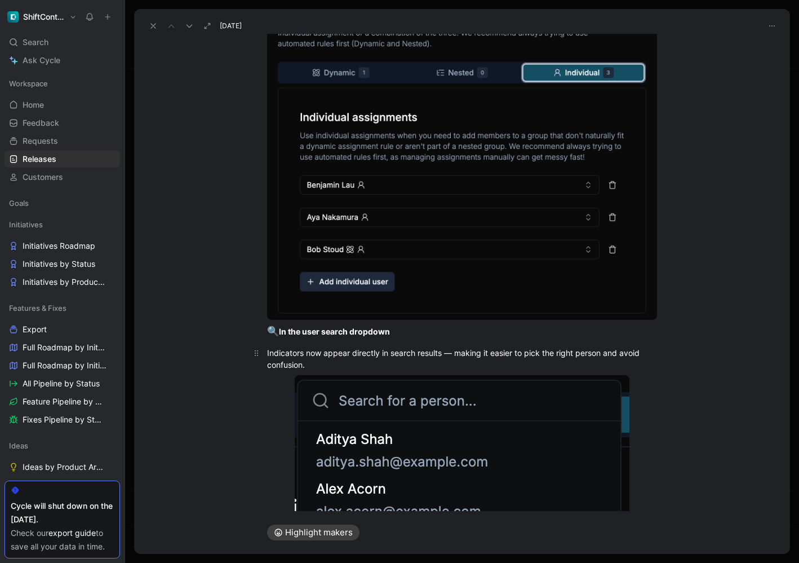
click at [435, 356] on div "Indicators now appear directly in search results — making it easier to pick the…" at bounding box center [462, 359] width 390 height 24
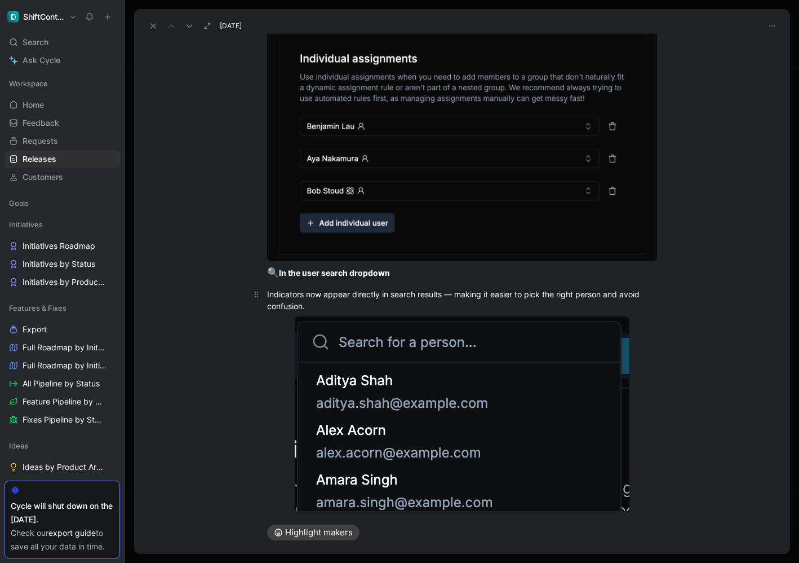
scroll to position [1095, 0]
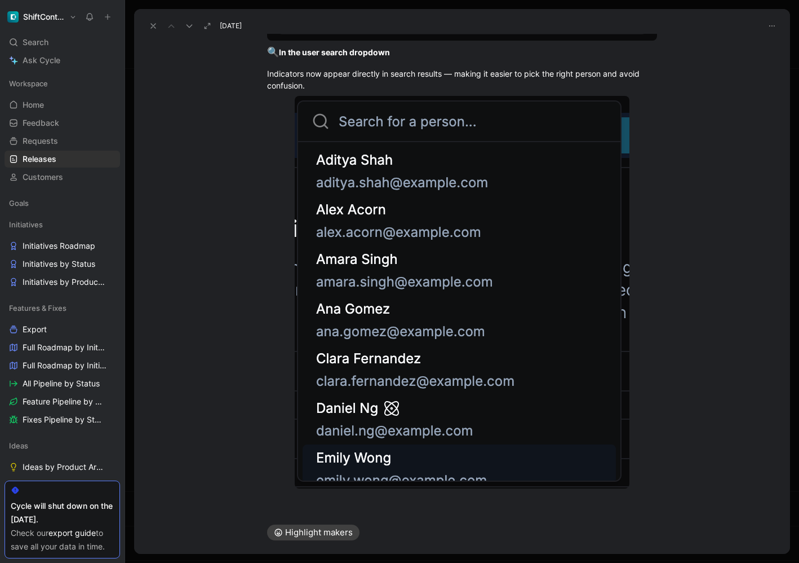
click at [399, 502] on div at bounding box center [462, 504] width 656 height 14
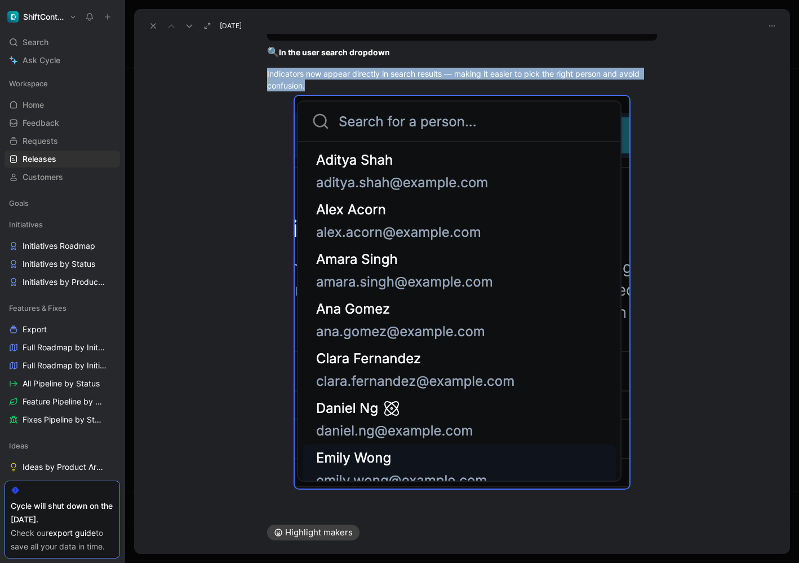
click at [150, 23] on icon at bounding box center [153, 25] width 9 height 9
